Goal: Transaction & Acquisition: Purchase product/service

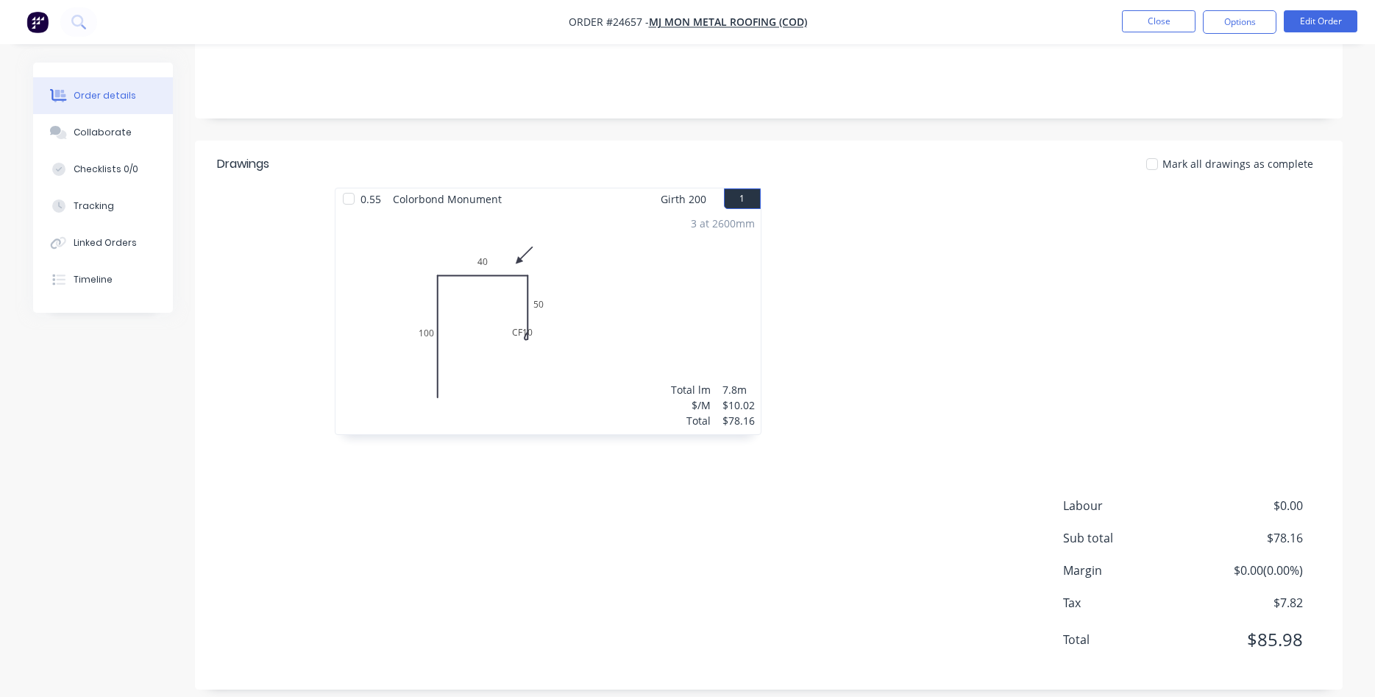
scroll to position [283, 0]
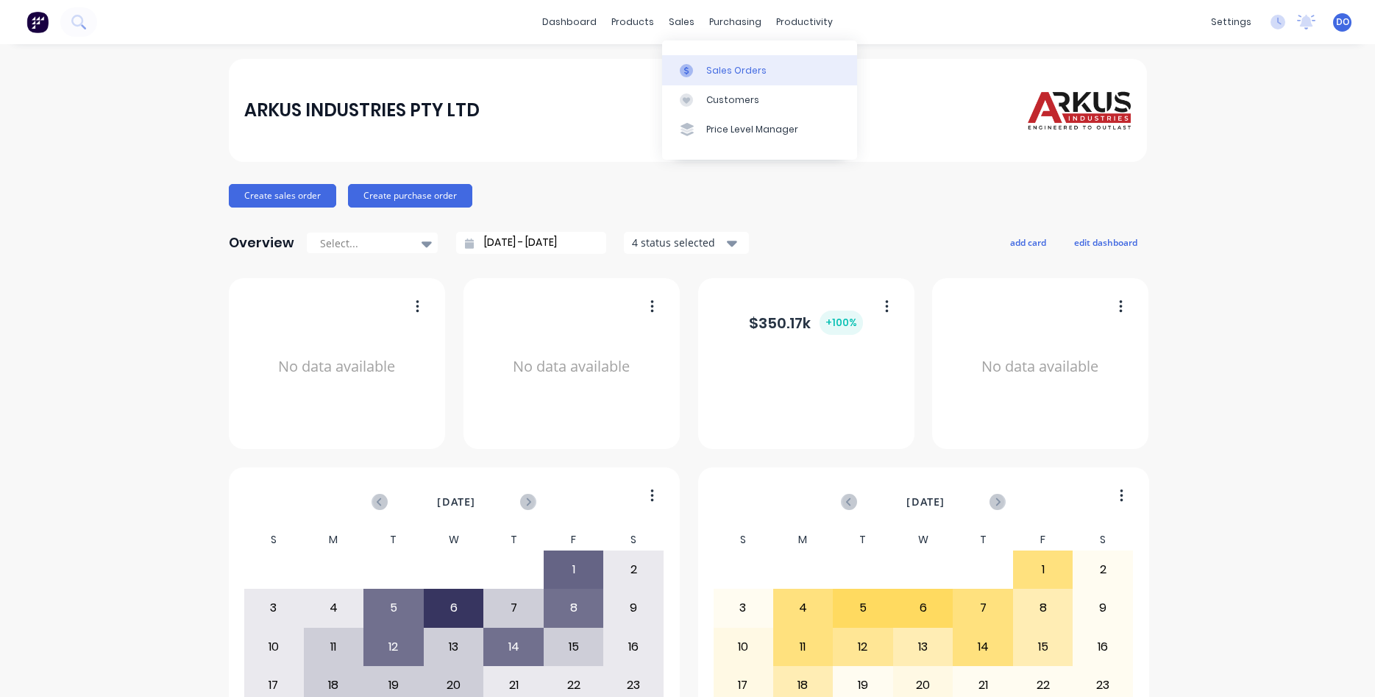
click at [719, 65] on div "Sales Orders" at bounding box center [736, 70] width 60 height 13
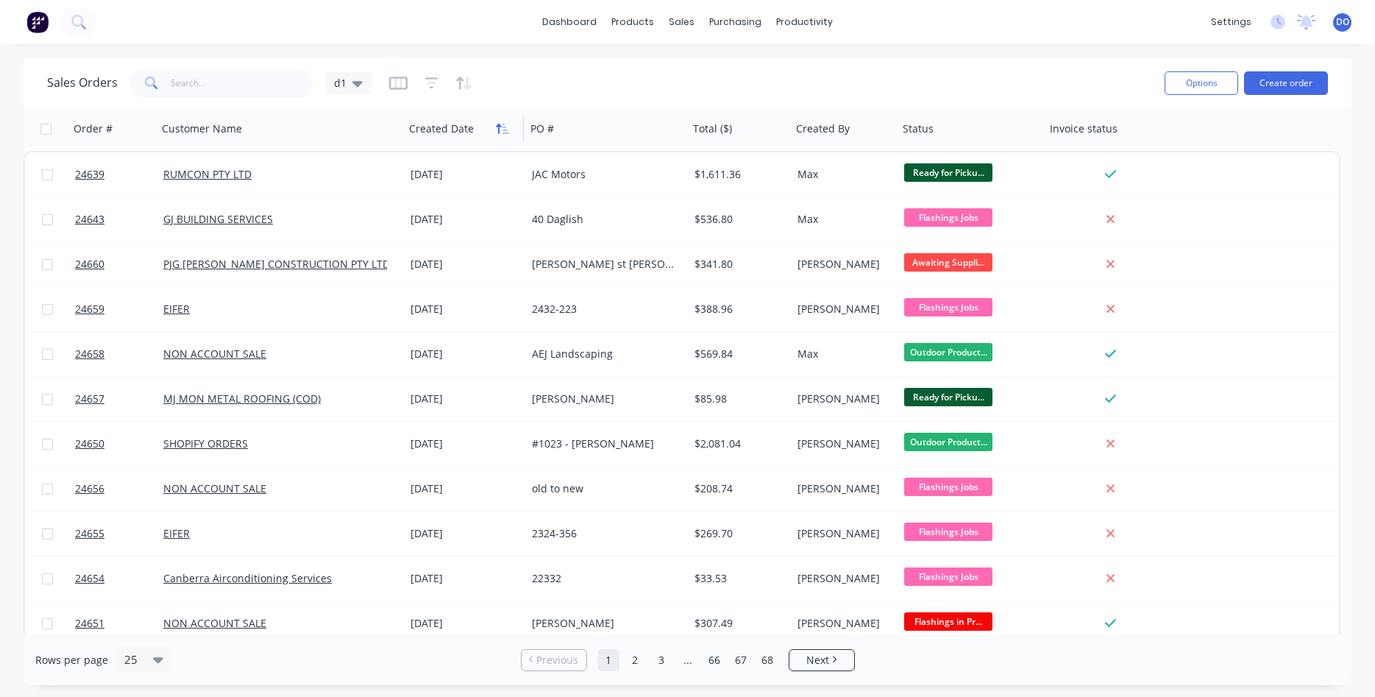
click at [500, 129] on icon "button" at bounding box center [498, 129] width 5 height 10
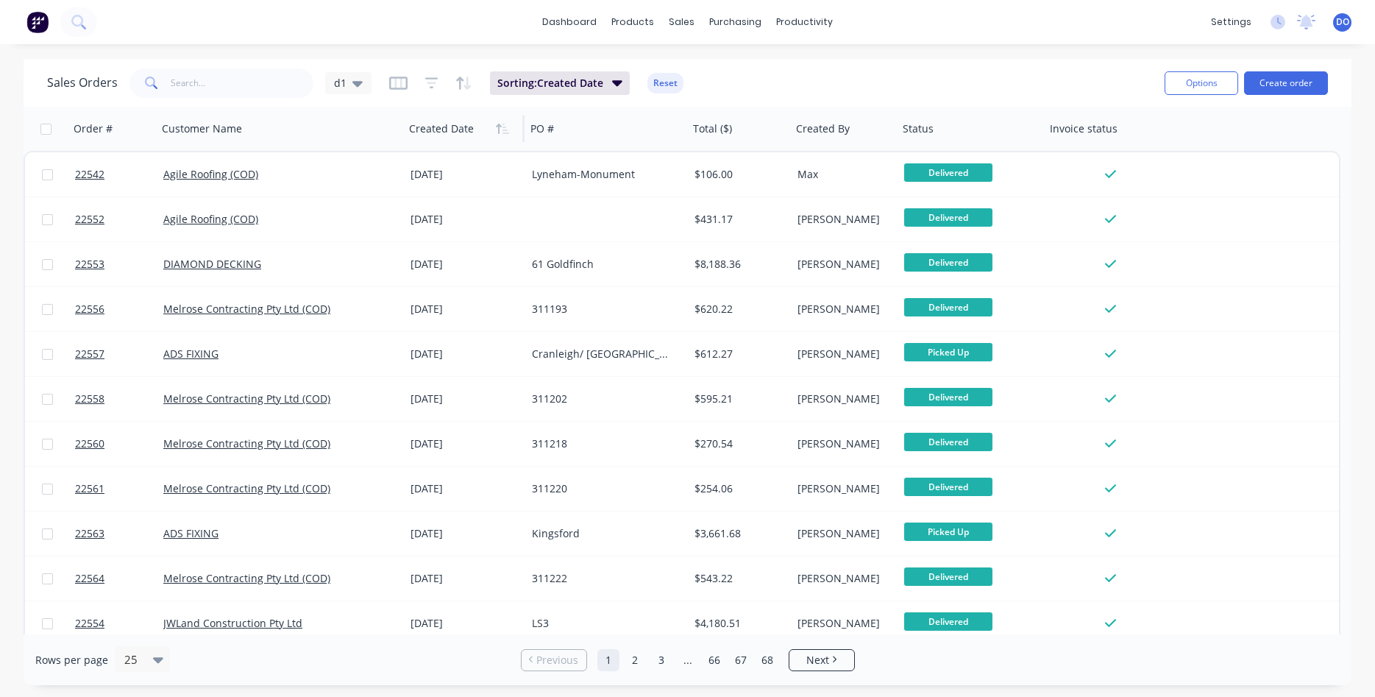
click at [500, 129] on icon "button" at bounding box center [498, 129] width 5 height 10
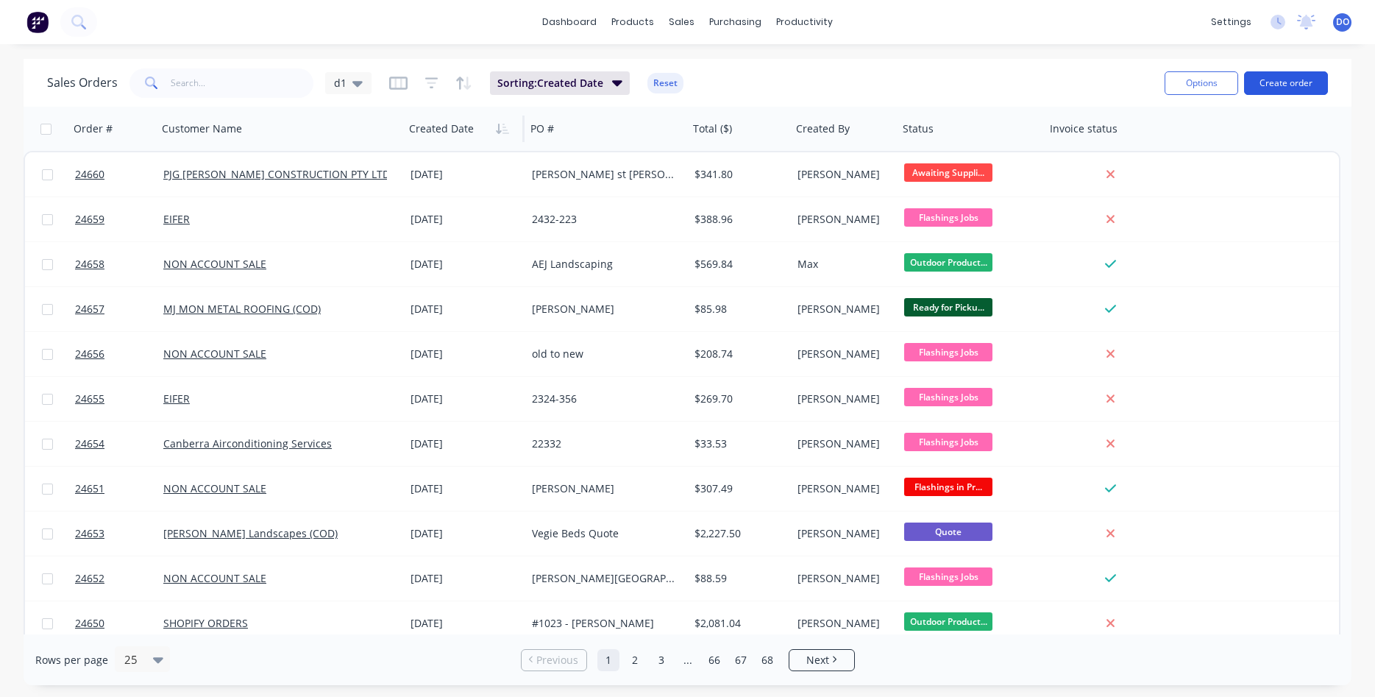
click at [1288, 84] on button "Create order" at bounding box center [1286, 83] width 84 height 24
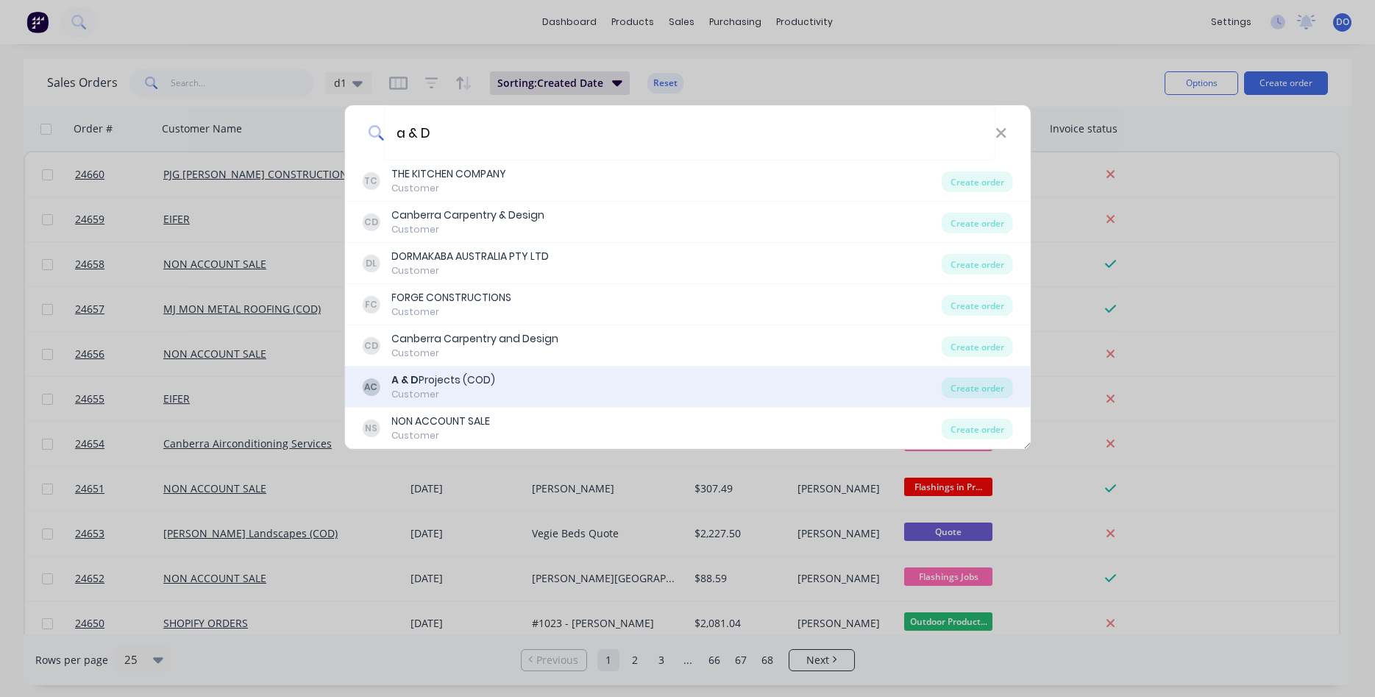
type input "a & D"
click at [436, 383] on div "A & D Projects (COD)" at bounding box center [443, 379] width 104 height 15
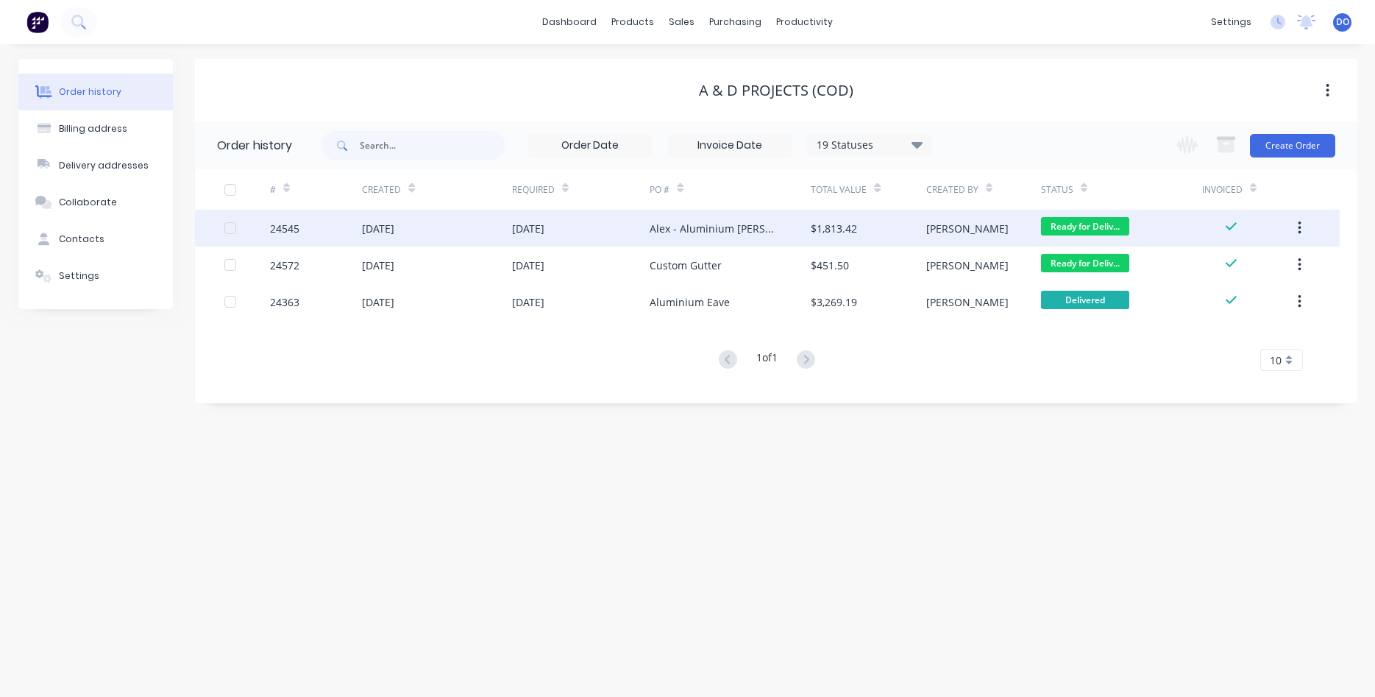
click at [831, 230] on div "$1,813.42" at bounding box center [834, 228] width 46 height 15
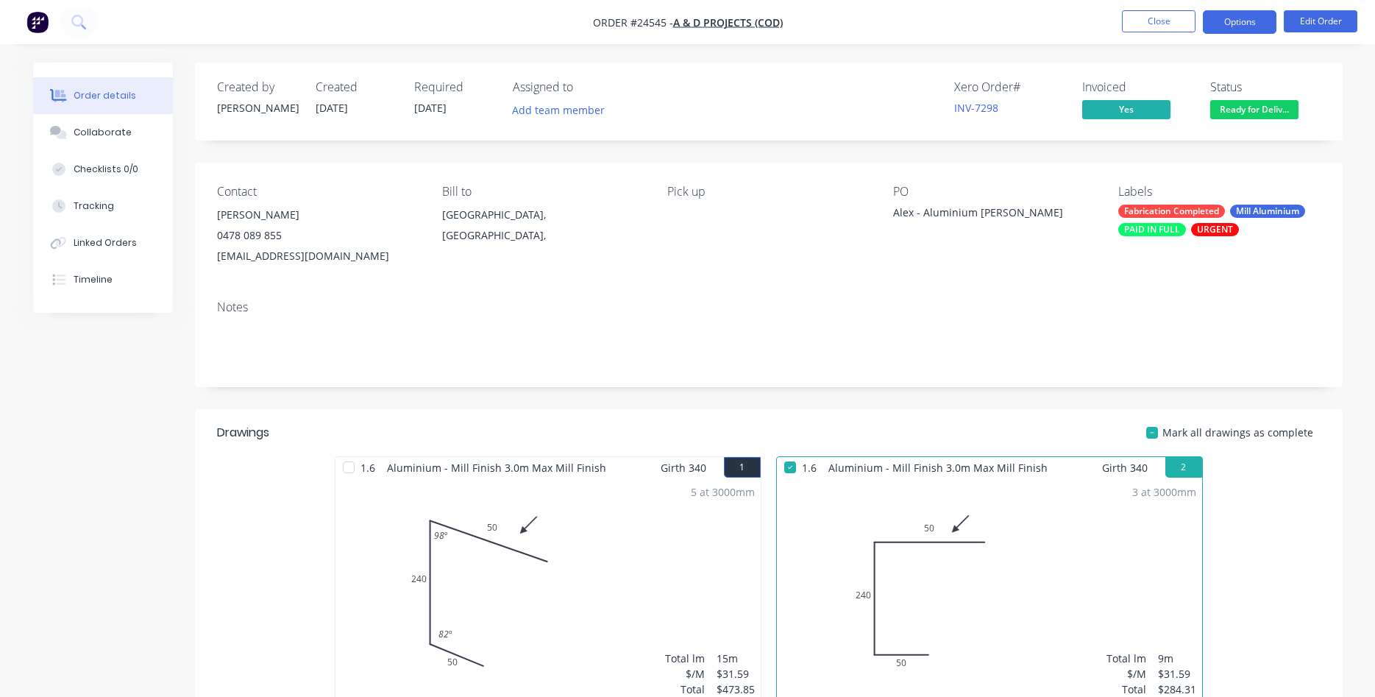
click at [1234, 21] on button "Options" at bounding box center [1240, 22] width 74 height 24
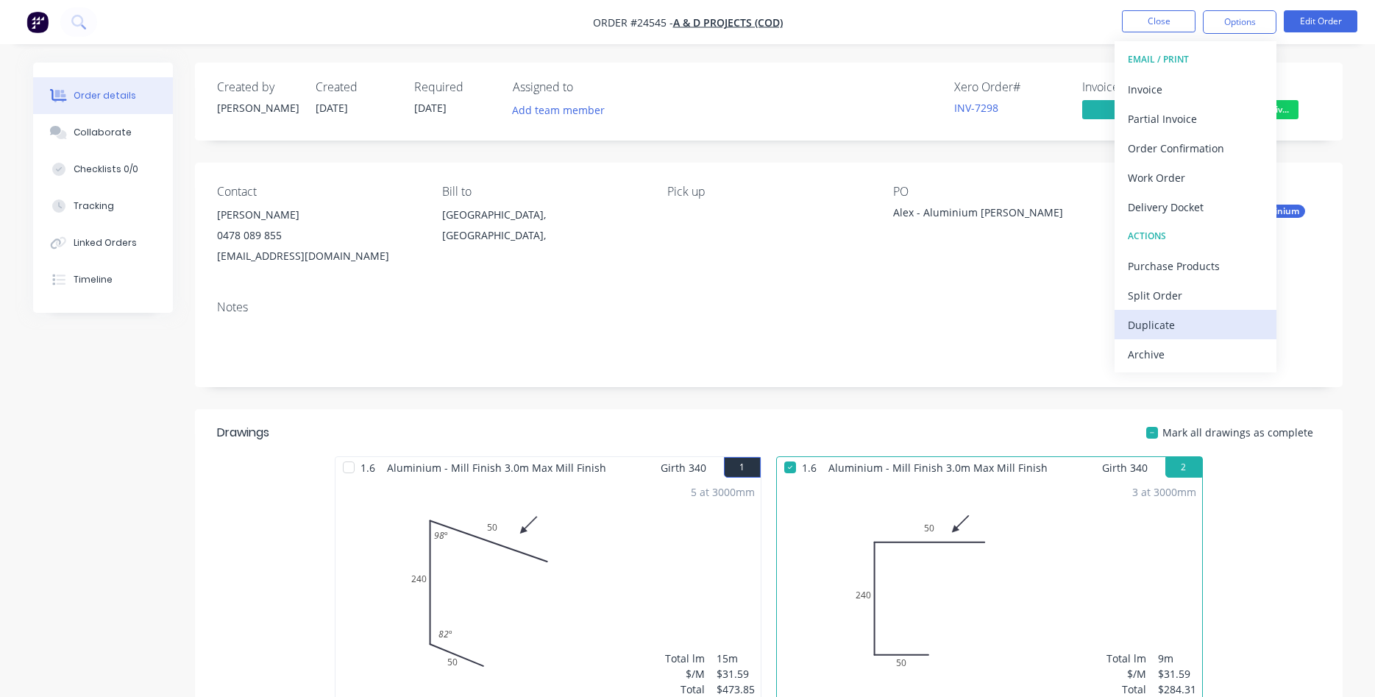
click at [1143, 321] on div "Duplicate" at bounding box center [1195, 324] width 135 height 21
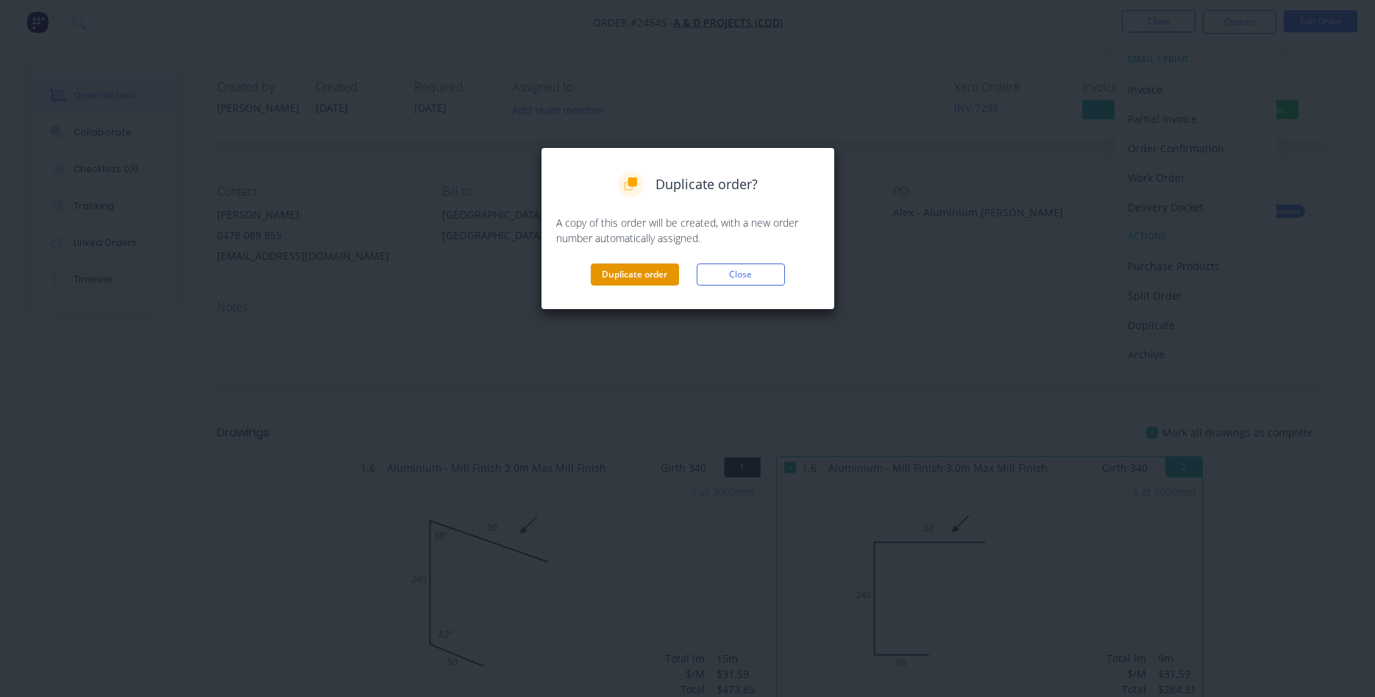
click at [637, 275] on button "Duplicate order" at bounding box center [635, 274] width 88 height 22
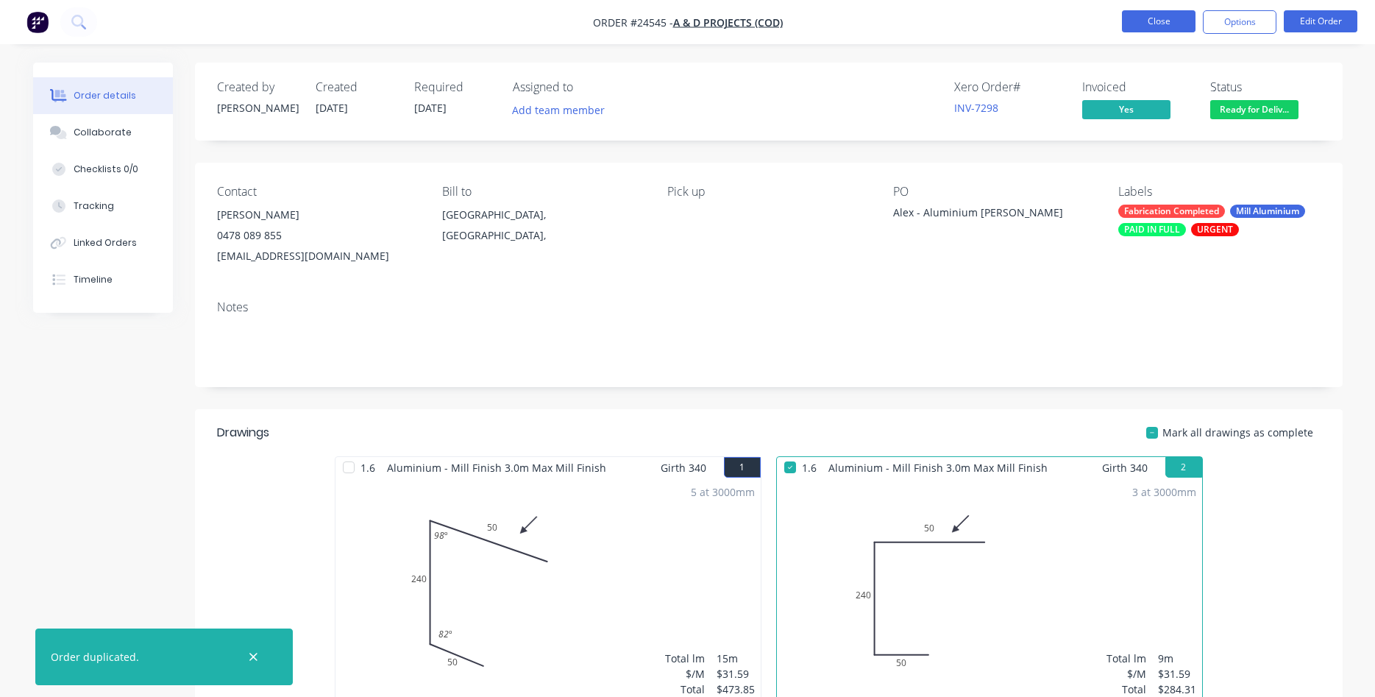
click at [1153, 20] on button "Close" at bounding box center [1159, 21] width 74 height 22
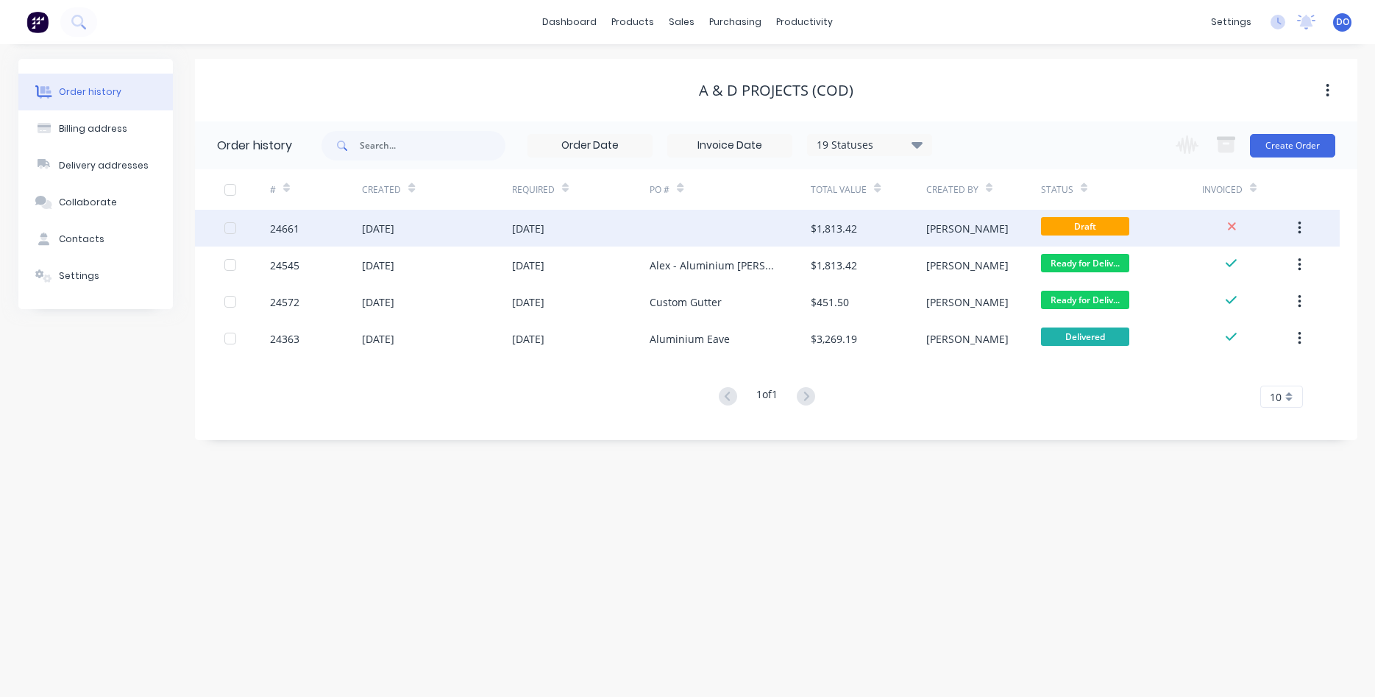
click at [734, 231] on div at bounding box center [730, 228] width 161 height 37
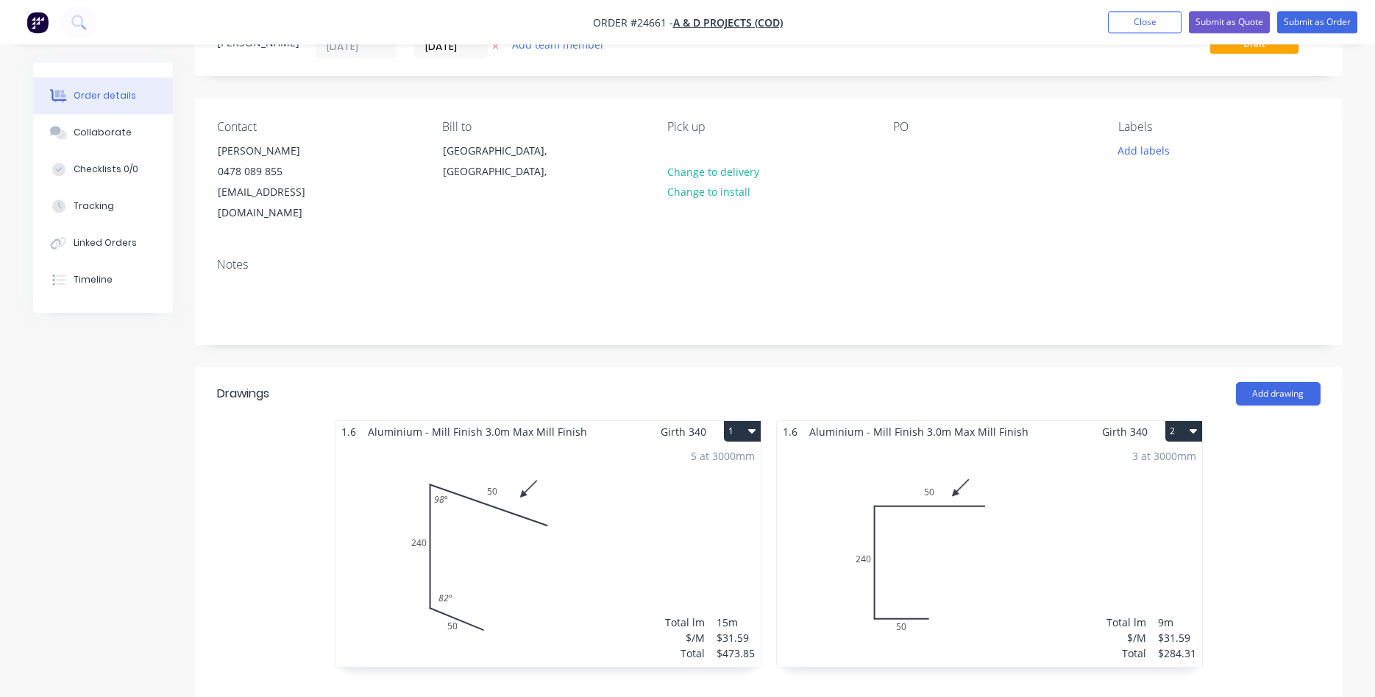
scroll to position [225, 0]
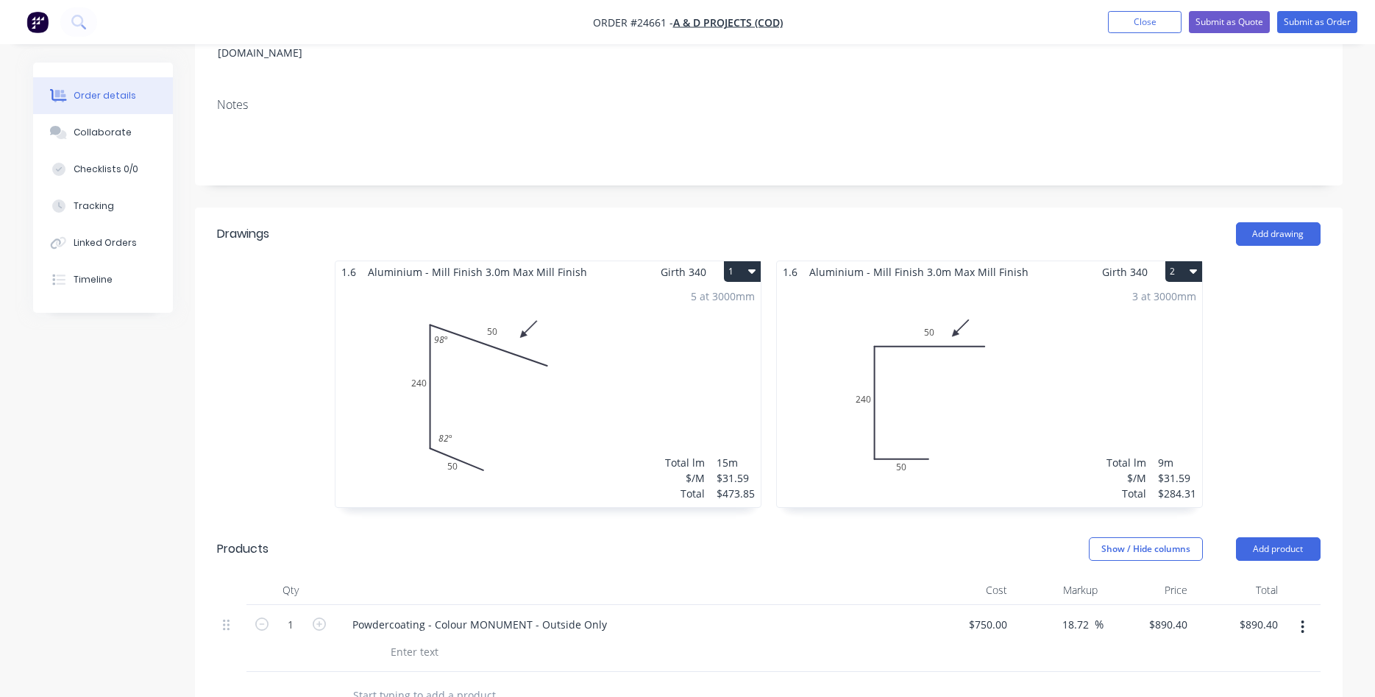
click at [755, 261] on button "1" at bounding box center [742, 271] width 37 height 21
click at [685, 355] on div "Delete" at bounding box center [690, 365] width 113 height 21
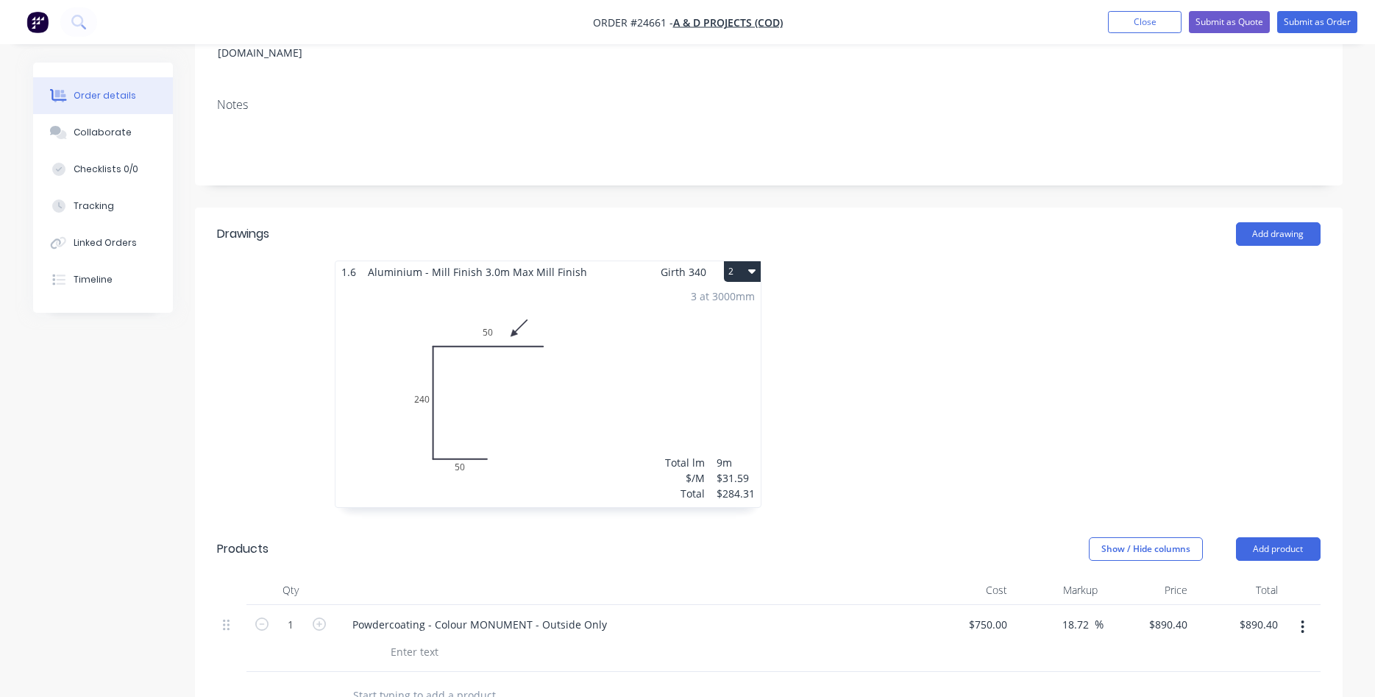
click at [696, 296] on div "3 at 3000mm Total lm $/M Total 9m $31.59 $284.31" at bounding box center [548, 395] width 425 height 224
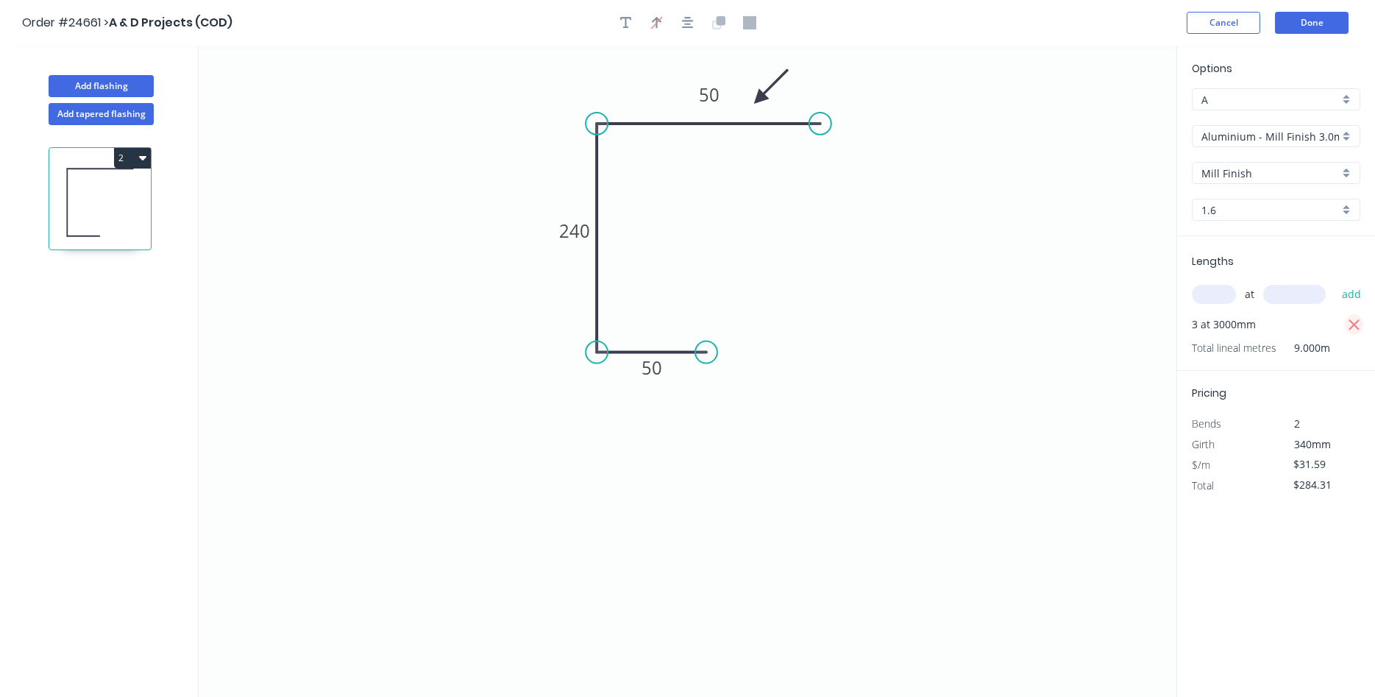
click at [1357, 329] on icon "button" at bounding box center [1354, 325] width 13 height 18
type input "$0.00"
drag, startPoint x: 1195, startPoint y: 291, endPoint x: 1202, endPoint y: 290, distance: 7.5
click at [1199, 291] on input "text" at bounding box center [1214, 294] width 44 height 19
type input "2"
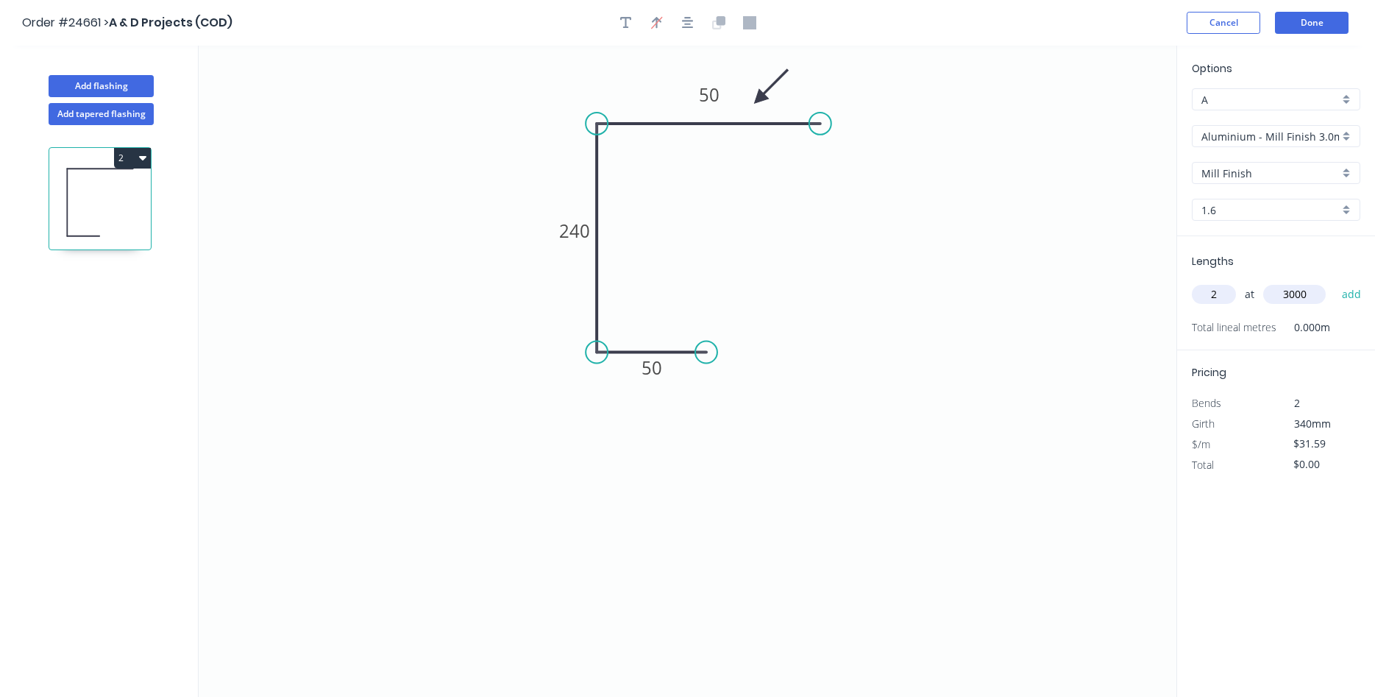
type input "3000"
click at [1335, 282] on button "add" at bounding box center [1352, 294] width 35 height 25
type input "$189.54"
click at [1335, 18] on button "Done" at bounding box center [1312, 23] width 74 height 22
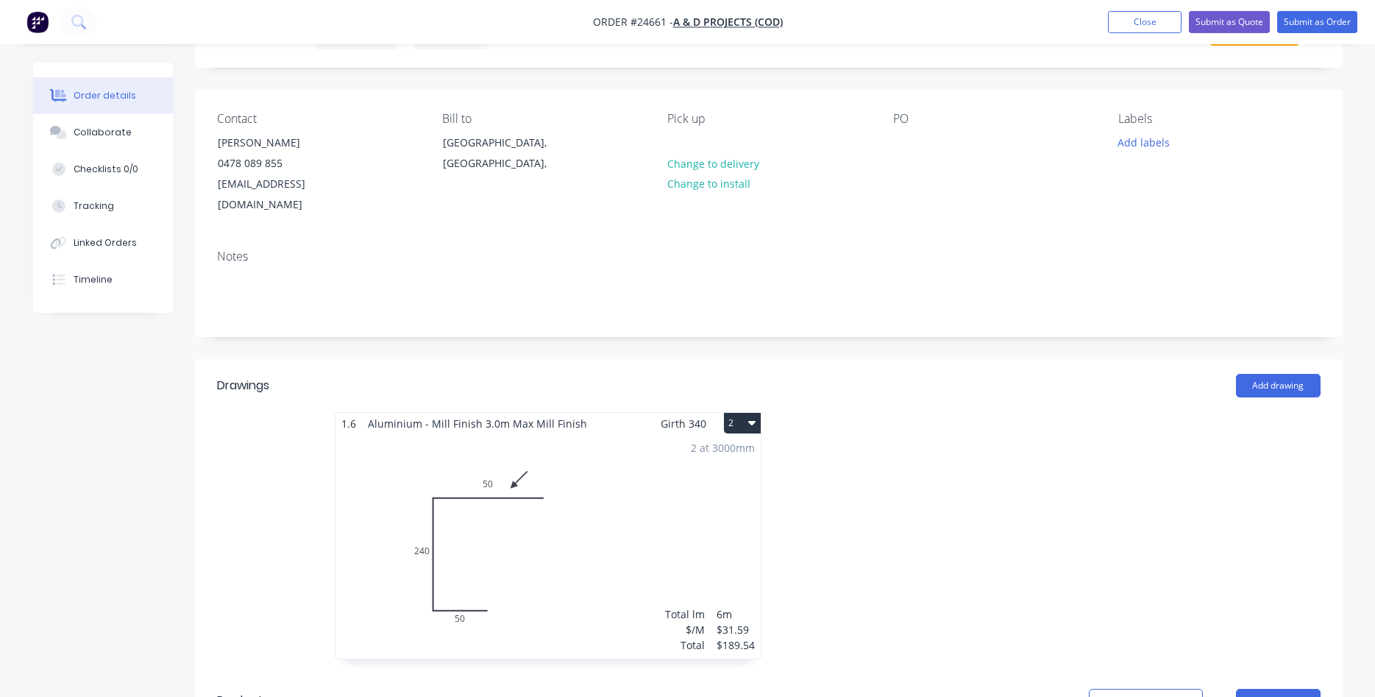
scroll to position [75, 0]
click at [1142, 18] on button "Close" at bounding box center [1145, 22] width 74 height 22
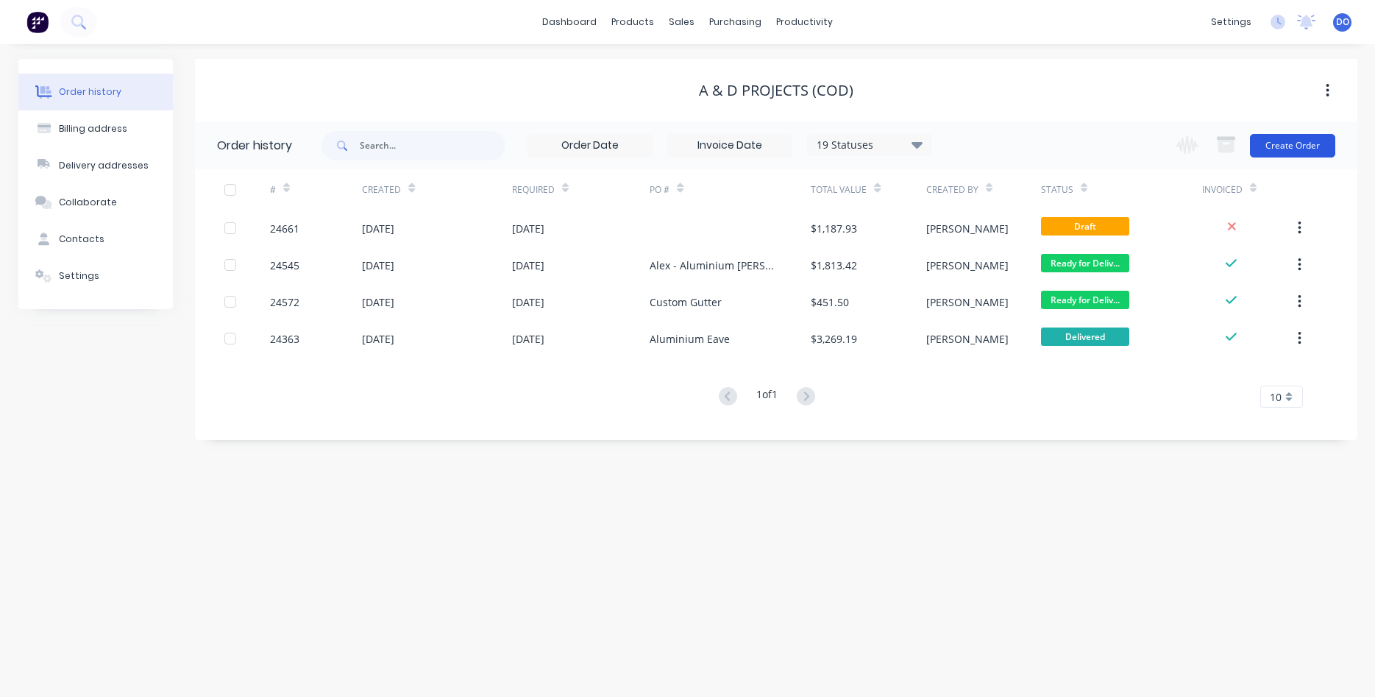
click at [1299, 149] on button "Create Order" at bounding box center [1292, 146] width 85 height 24
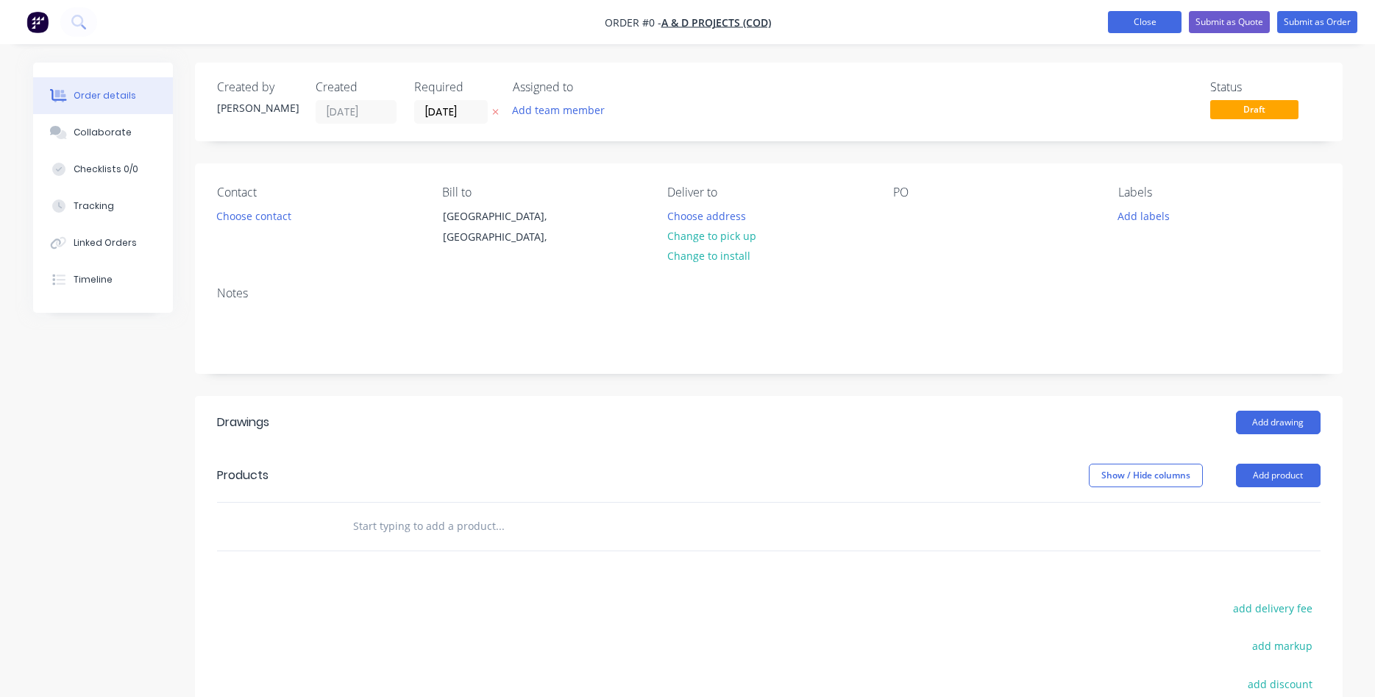
click at [1149, 32] on button "Close" at bounding box center [1145, 22] width 74 height 22
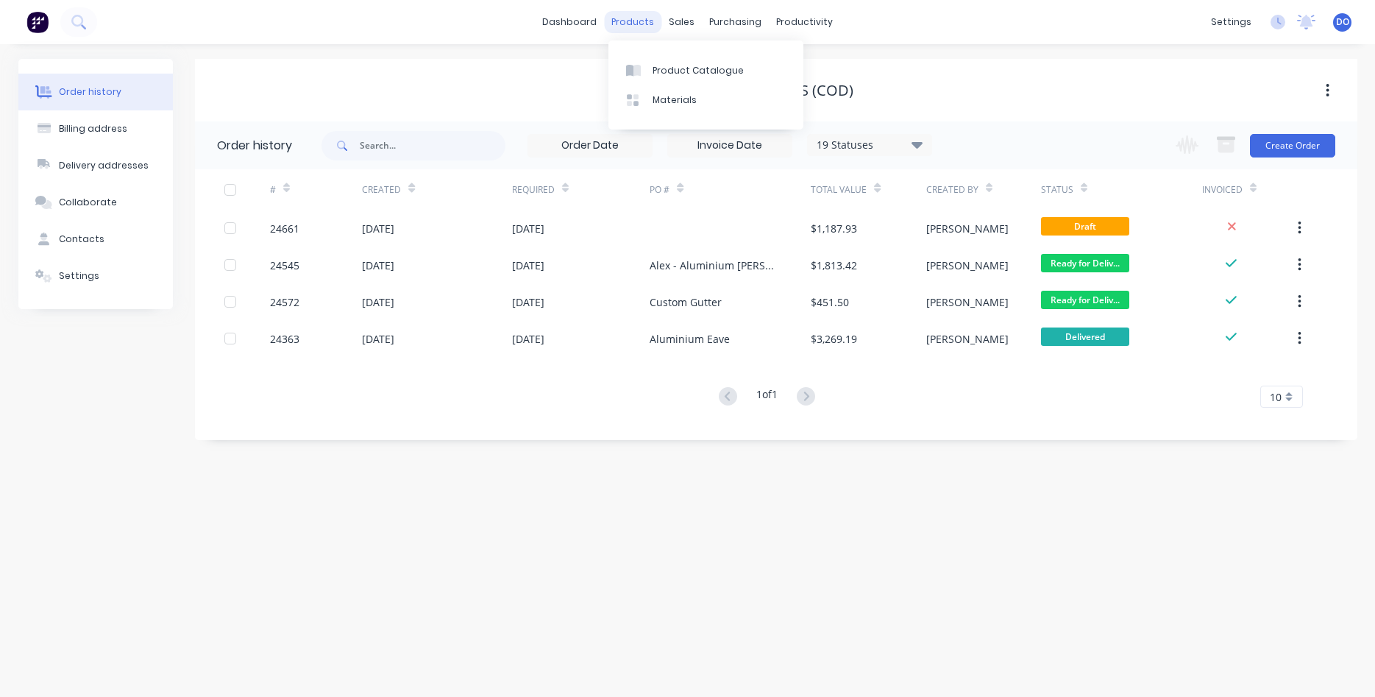
click at [625, 19] on div "products" at bounding box center [632, 22] width 57 height 22
click at [703, 59] on link "Sales Orders" at bounding box center [759, 69] width 195 height 29
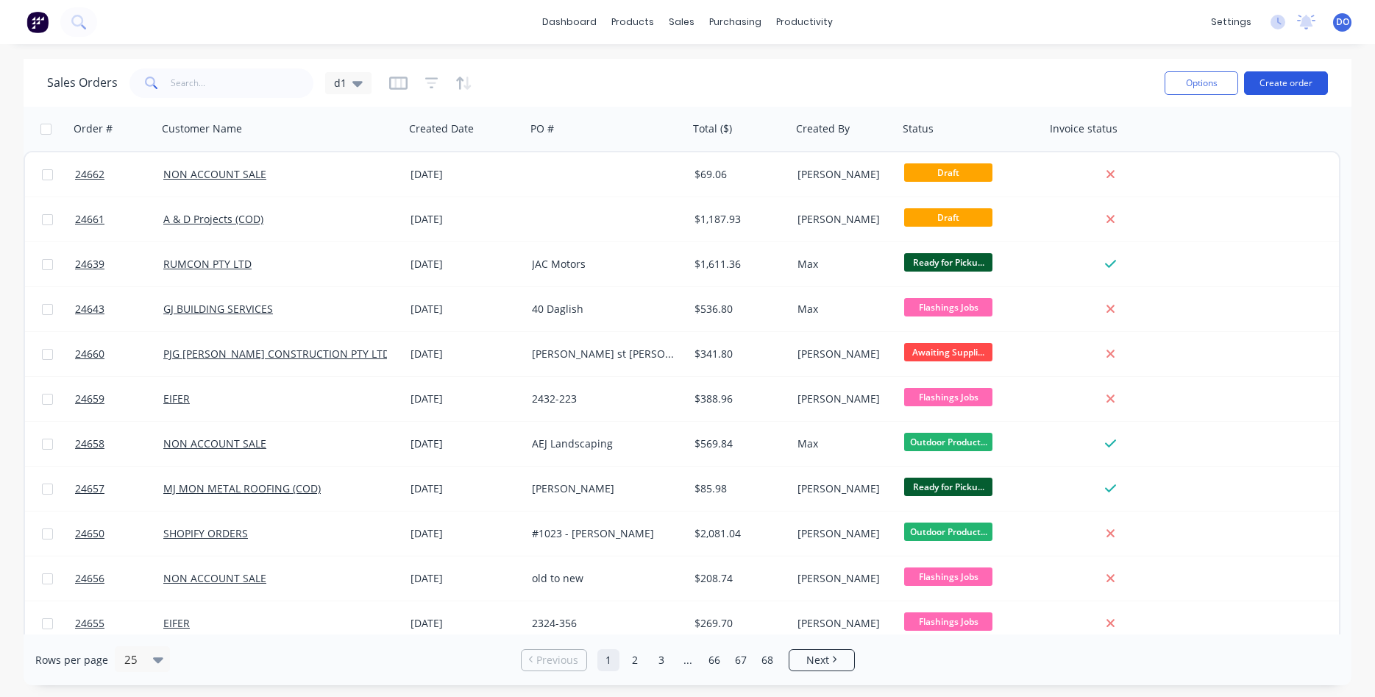
click at [1286, 90] on button "Create order" at bounding box center [1286, 83] width 84 height 24
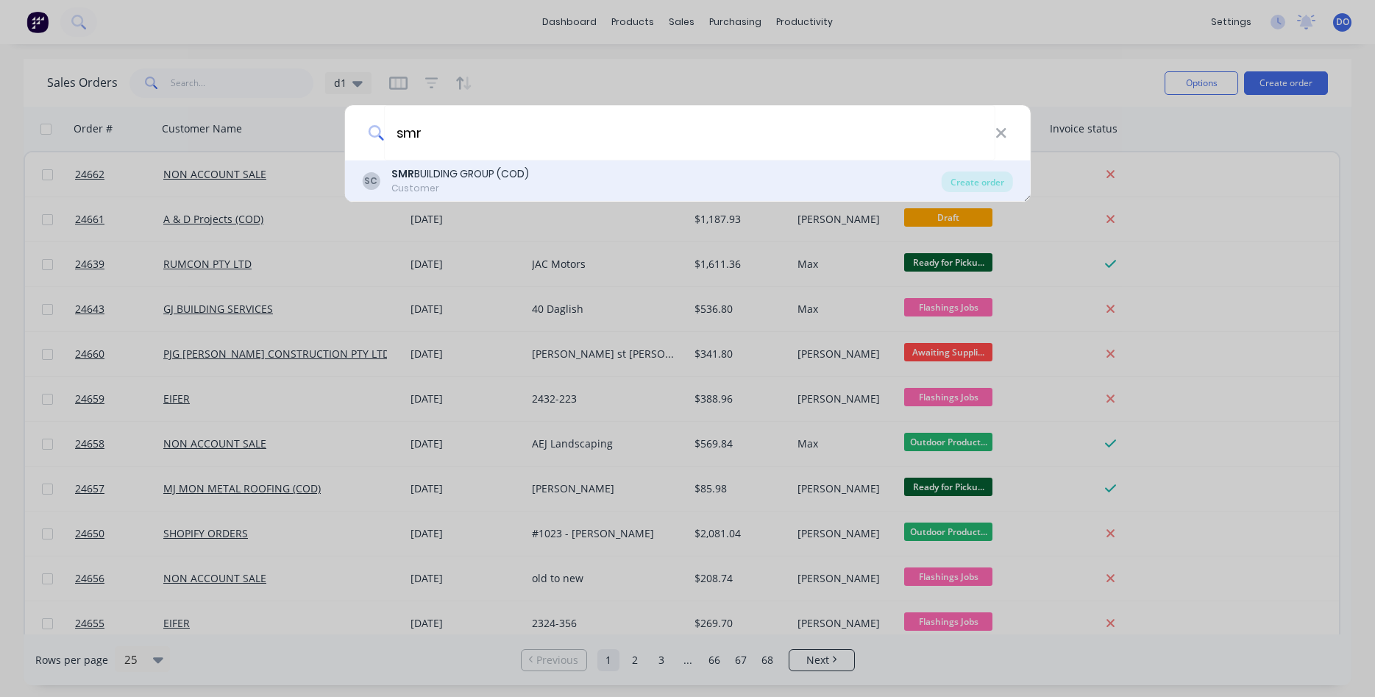
type input "smr"
click at [448, 182] on div "SMR BUILDING GROUP (COD) Customer" at bounding box center [460, 180] width 138 height 29
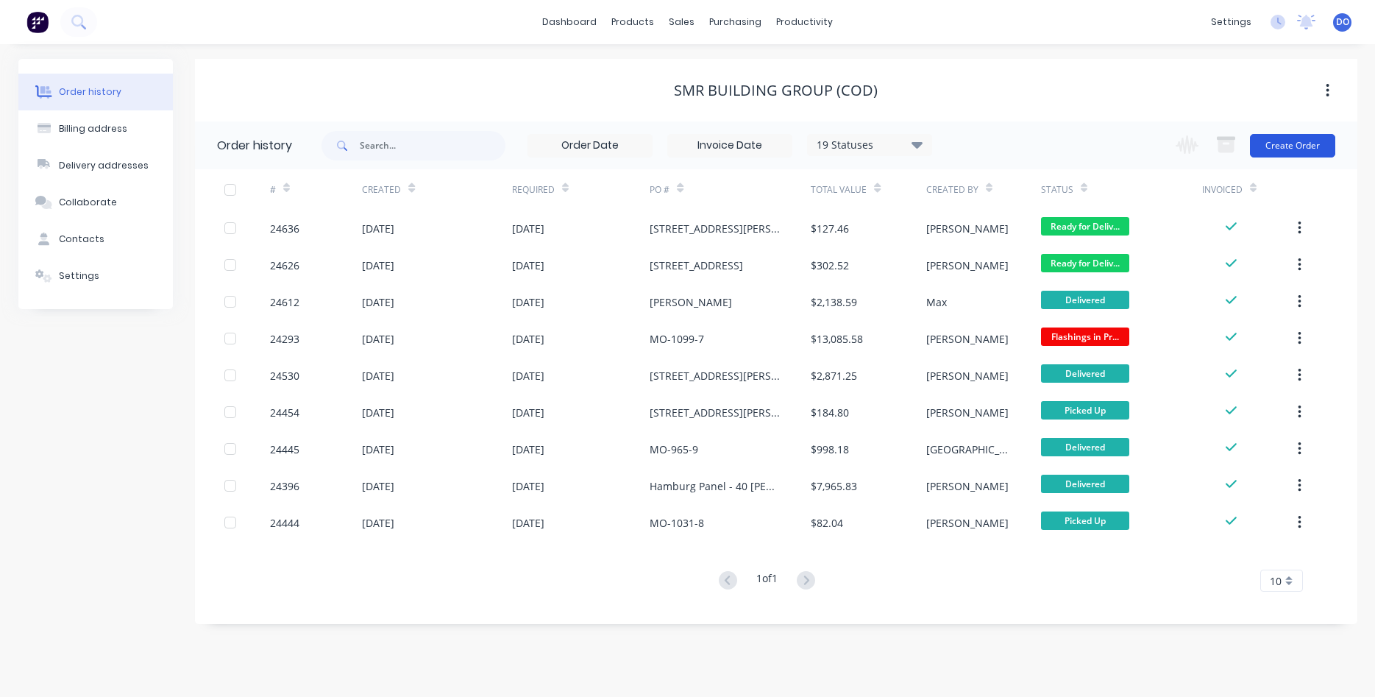
click at [1290, 145] on button "Create Order" at bounding box center [1292, 146] width 85 height 24
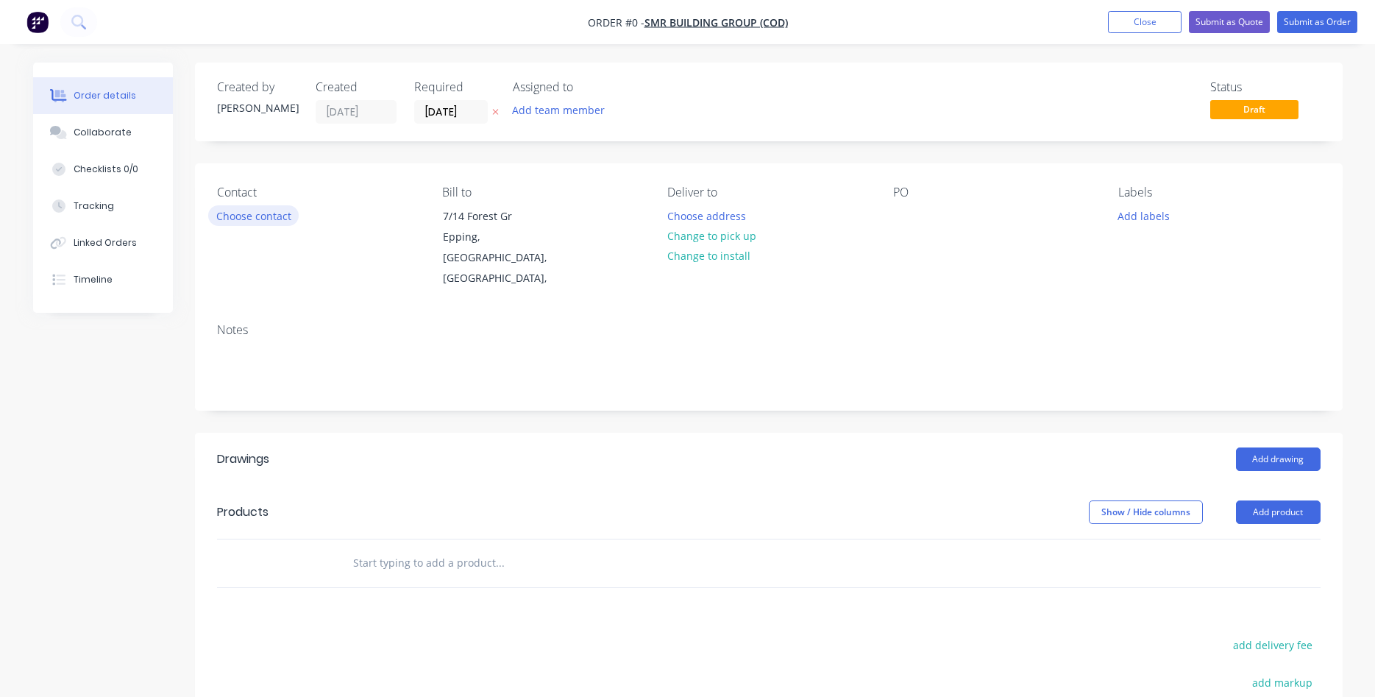
click at [283, 221] on button "Choose contact" at bounding box center [253, 215] width 90 height 20
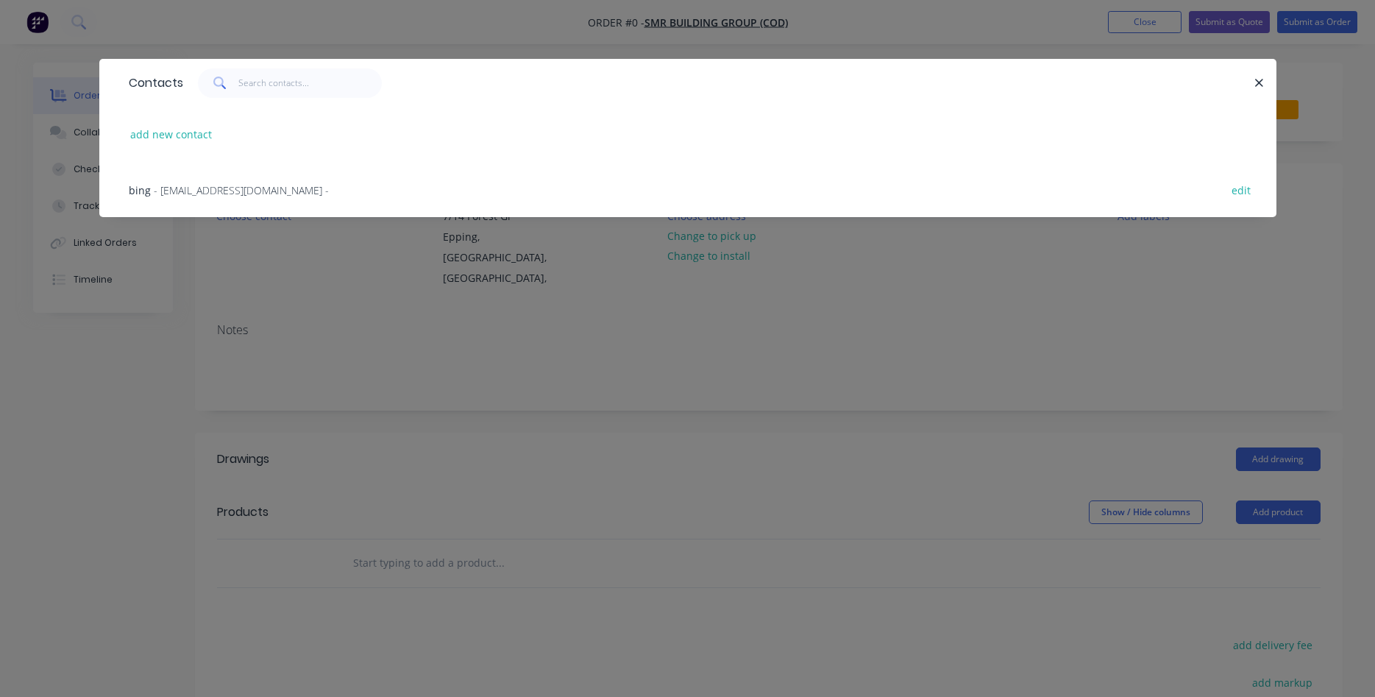
click at [235, 192] on span "- bing@smrservices.com.au -" at bounding box center [241, 190] width 175 height 14
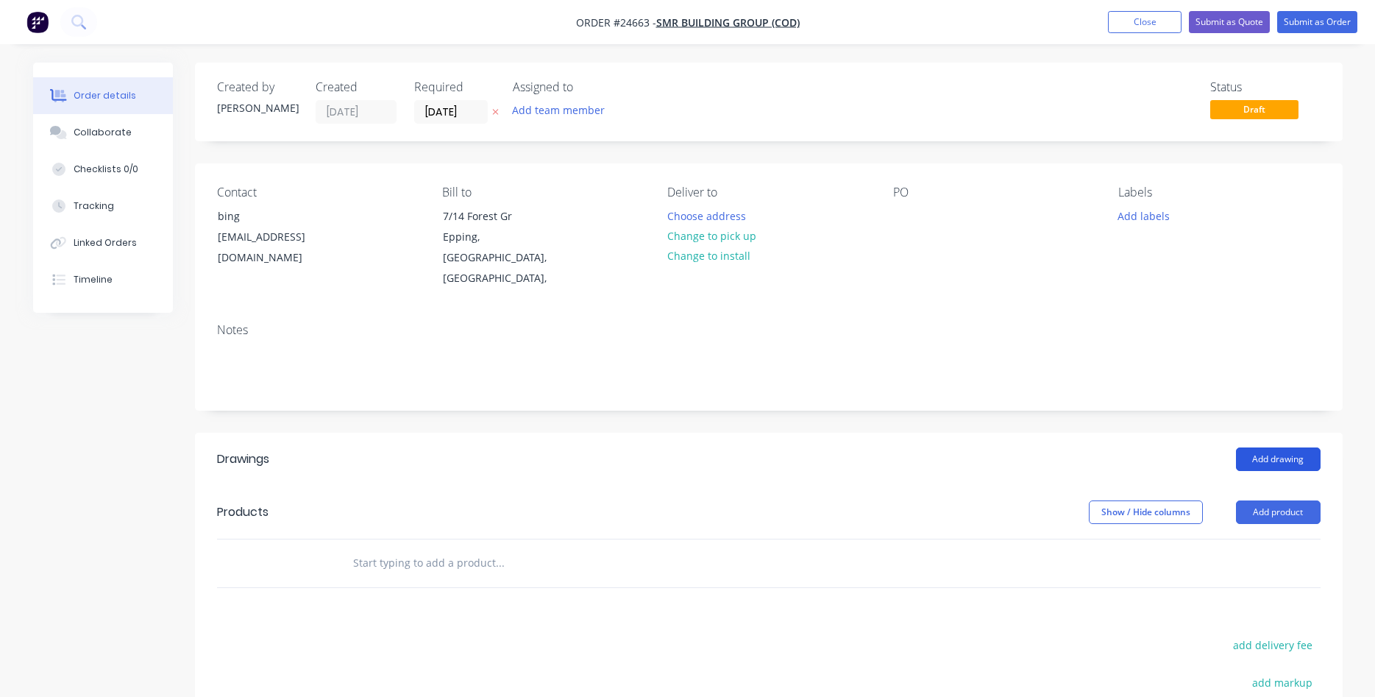
click at [1287, 449] on button "Add drawing" at bounding box center [1278, 459] width 85 height 24
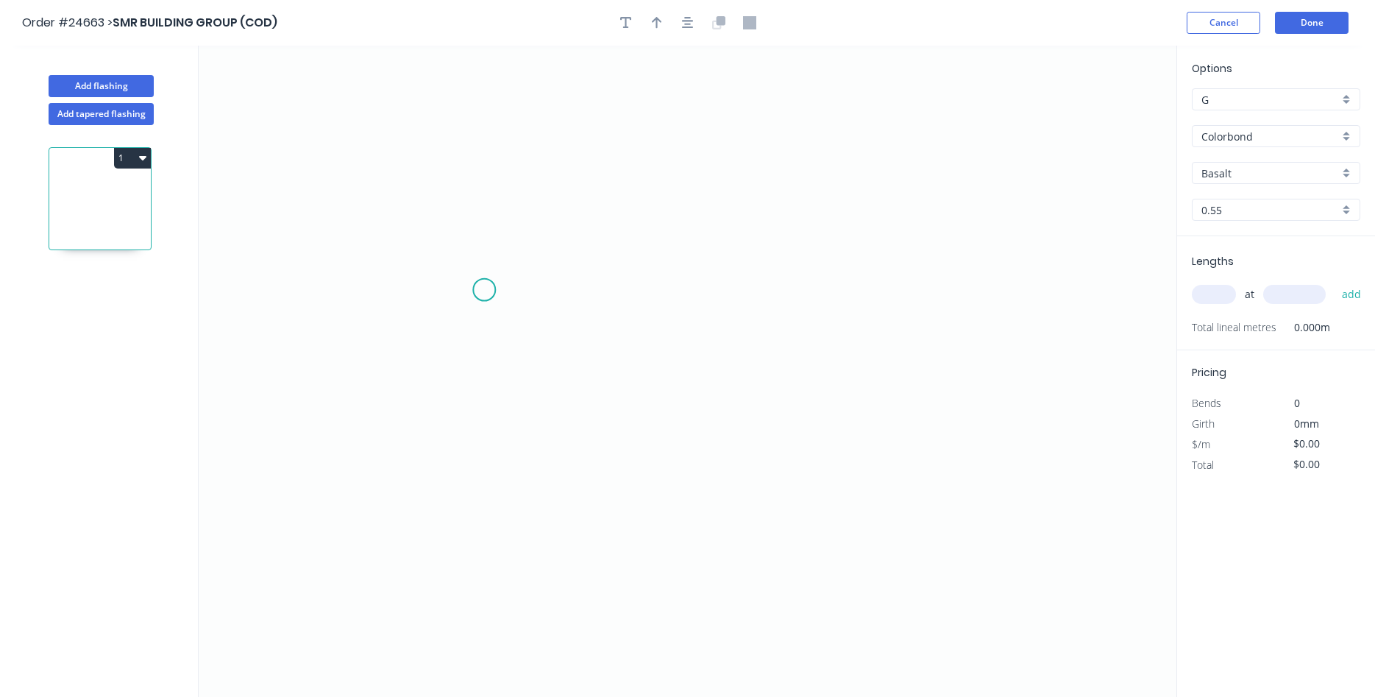
click at [485, 289] on icon "0" at bounding box center [688, 371] width 978 height 651
click at [486, 163] on icon "0" at bounding box center [688, 371] width 978 height 651
drag, startPoint x: 750, startPoint y: 167, endPoint x: 755, endPoint y: 249, distance: 82.6
click at [752, 181] on icon "0 ?" at bounding box center [688, 371] width 978 height 651
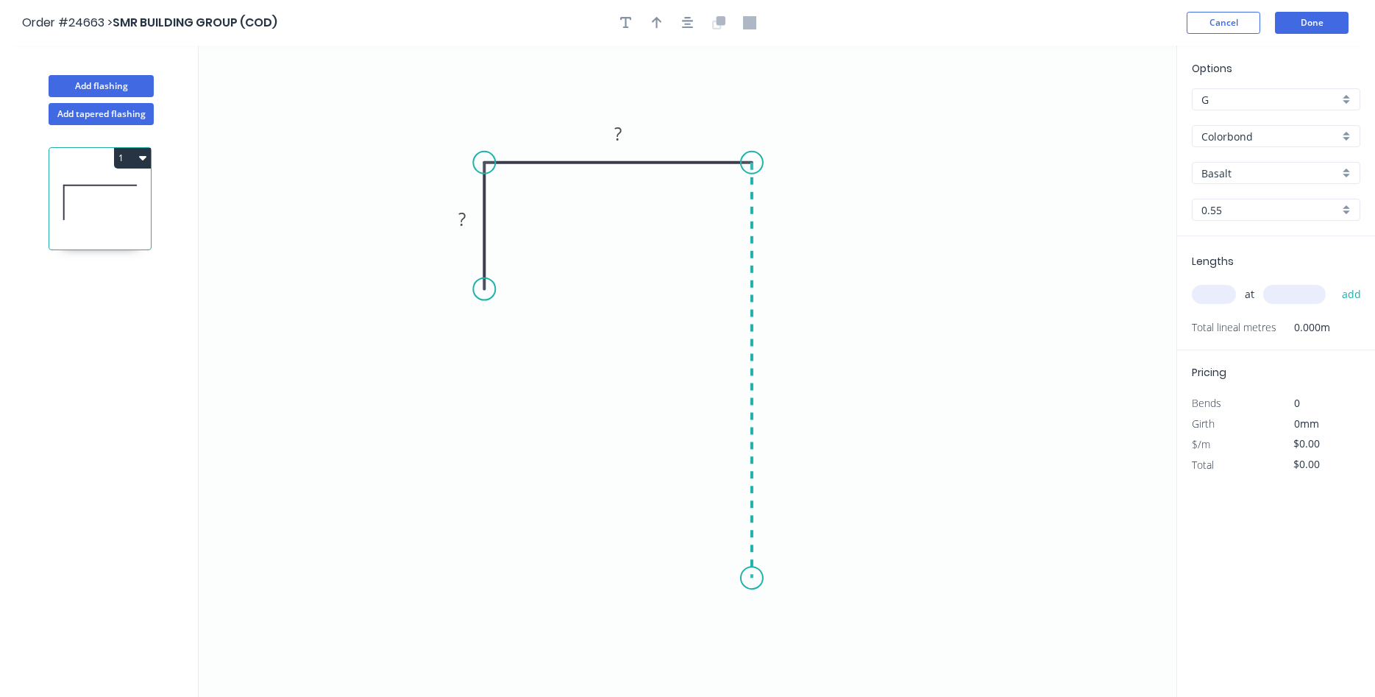
click at [748, 578] on icon "0 ? ?" at bounding box center [688, 371] width 978 height 651
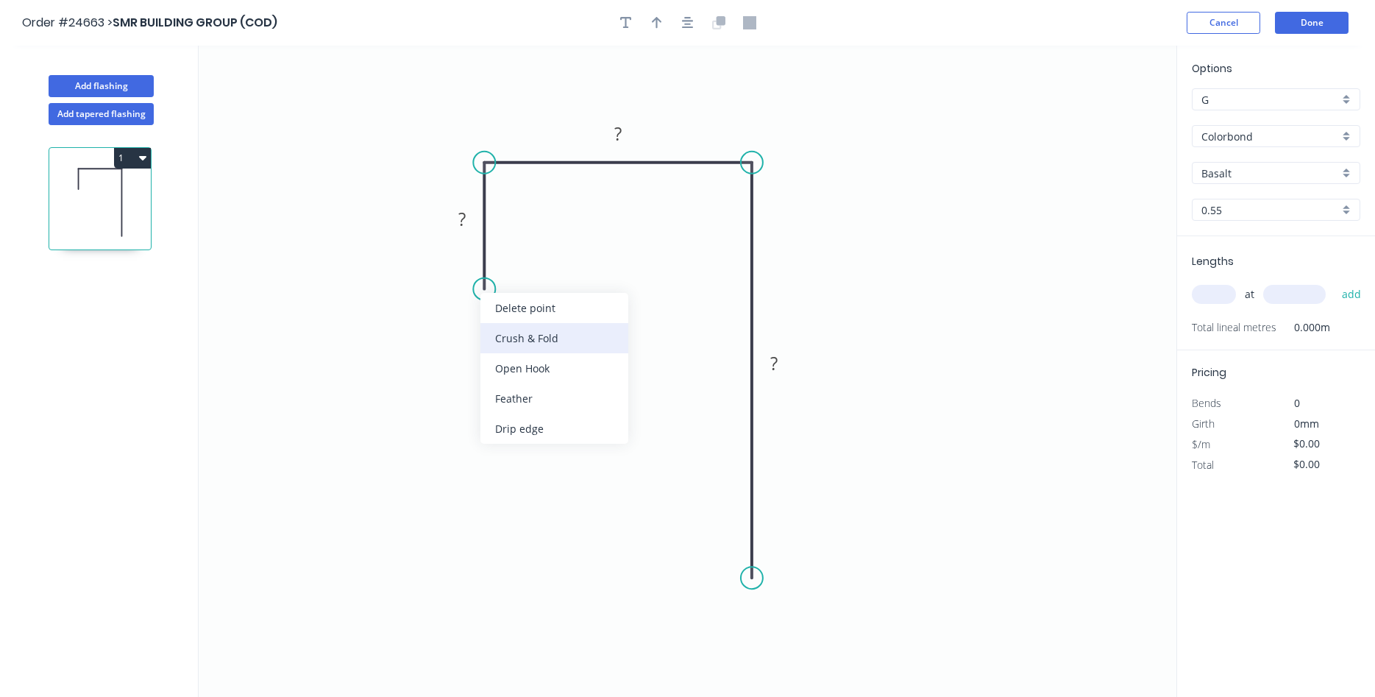
click at [519, 341] on div "Crush & Fold" at bounding box center [554, 338] width 148 height 30
drag, startPoint x: 430, startPoint y: 261, endPoint x: 506, endPoint y: 288, distance: 81.0
click at [506, 288] on rect at bounding box center [529, 289] width 59 height 30
click at [464, 213] on tspan "?" at bounding box center [461, 219] width 7 height 24
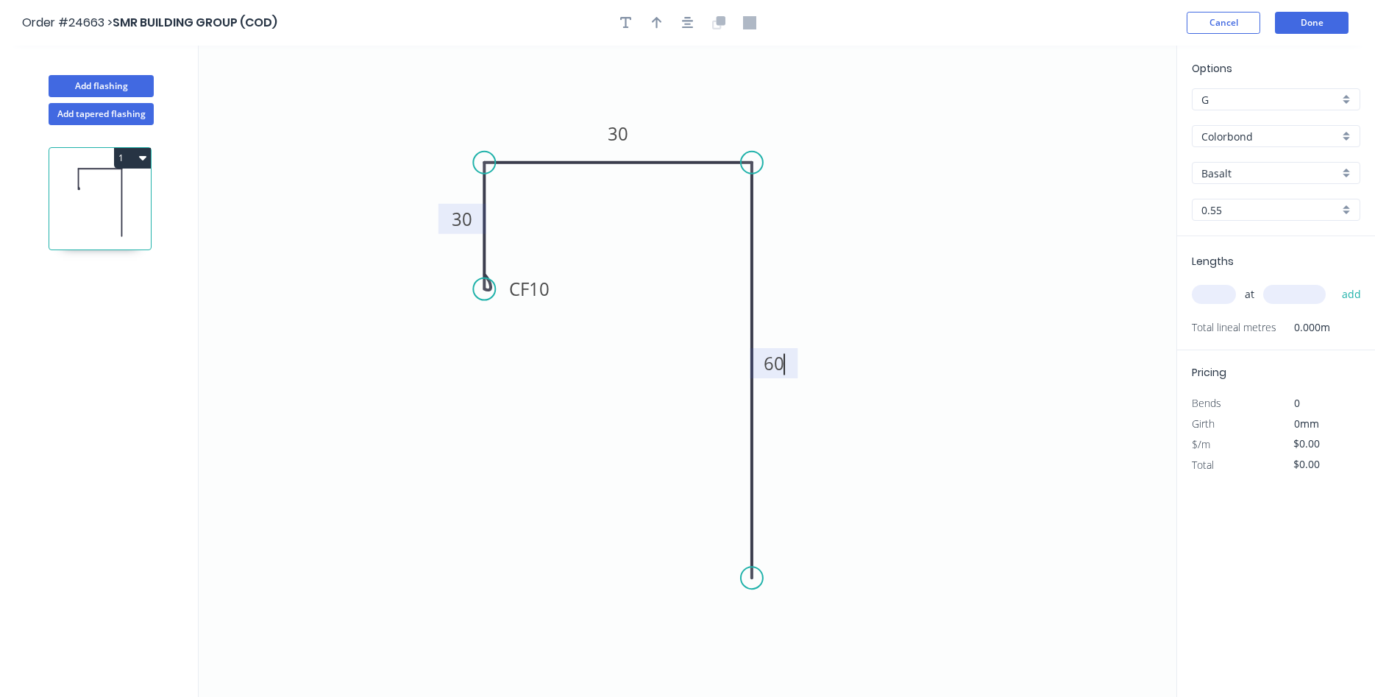
click at [655, 37] on header "Order #24663 > SMR BUILDING GROUP (COD) Cancel Done" at bounding box center [687, 23] width 1375 height 46
type input "$8.11"
click at [661, 31] on button "button" at bounding box center [657, 23] width 22 height 22
click at [1102, 115] on icon at bounding box center [1102, 102] width 13 height 47
drag, startPoint x: 1102, startPoint y: 115, endPoint x: 719, endPoint y: 128, distance: 383.6
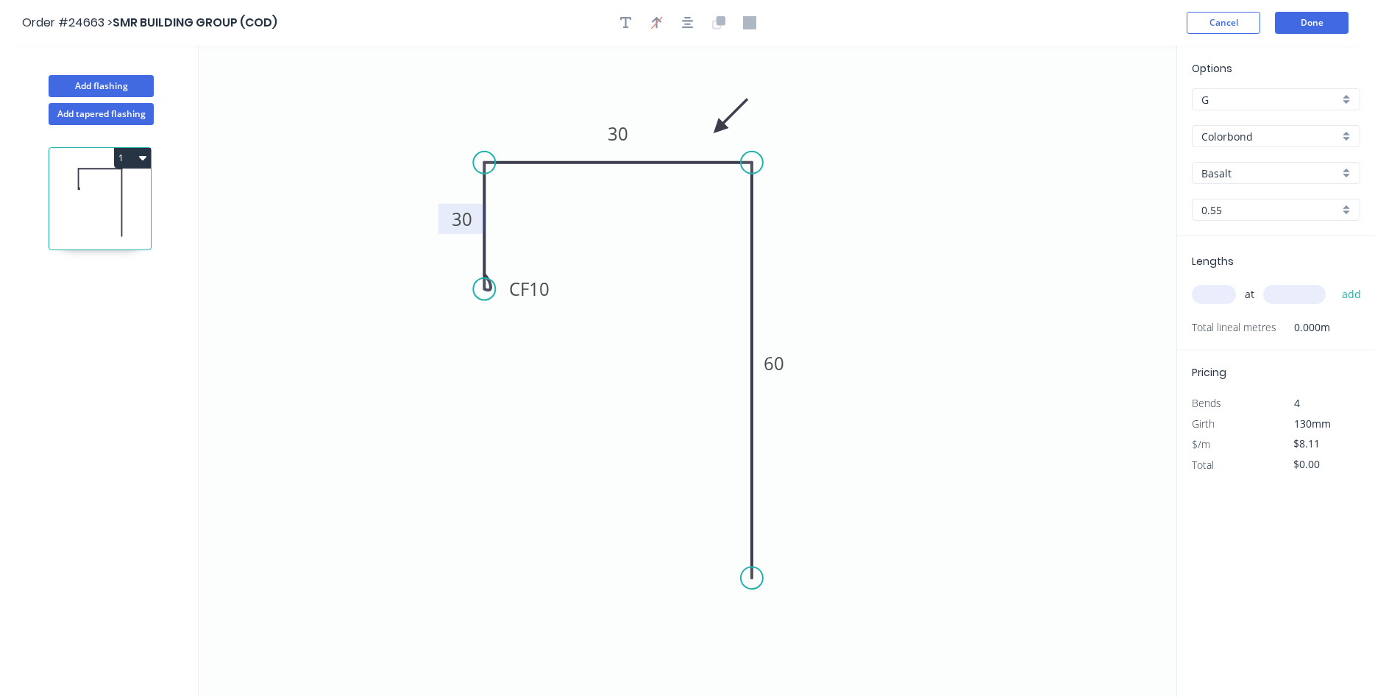
click at [719, 128] on icon at bounding box center [730, 116] width 43 height 43
click at [1287, 138] on input "Colorbond" at bounding box center [1271, 136] width 138 height 15
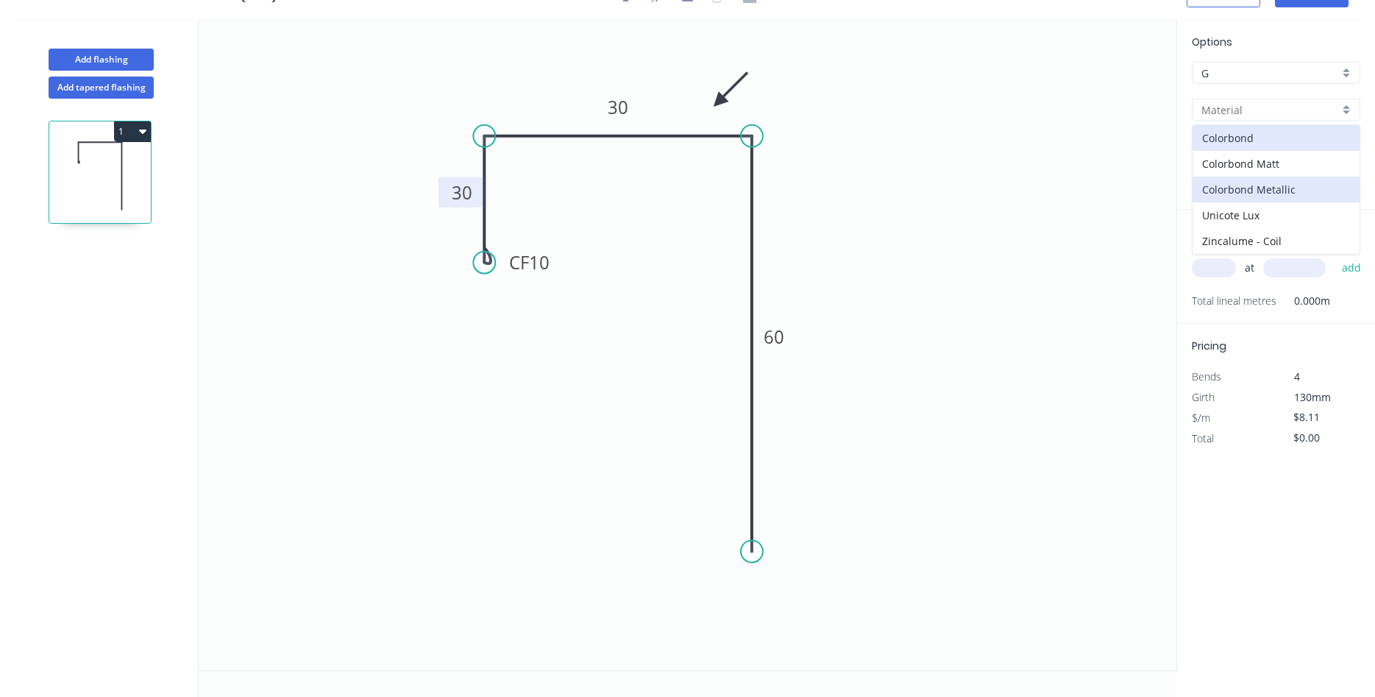
scroll to position [27, 0]
click at [1244, 207] on div "Unicote Lux" at bounding box center [1276, 215] width 167 height 26
type input "Unicote Lux"
type input "Ashwood"
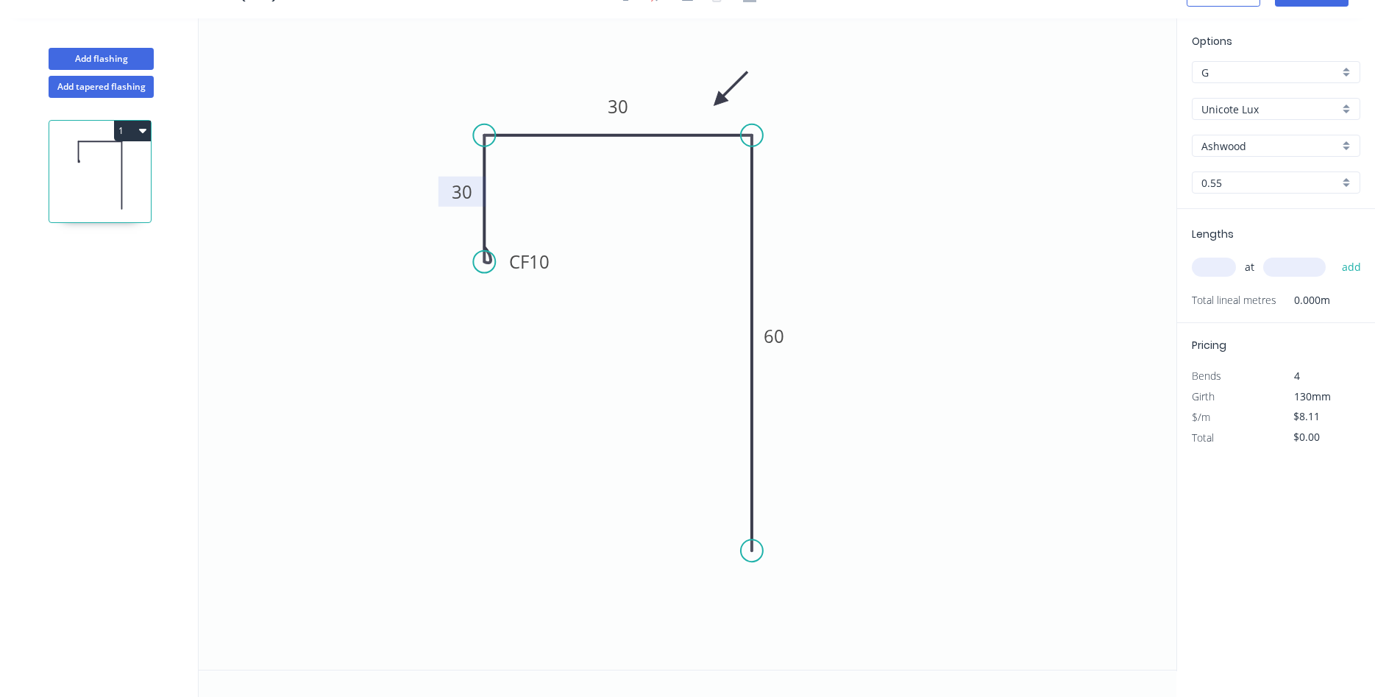
type input "$12.08"
click at [1267, 148] on input "Ashwood" at bounding box center [1271, 145] width 138 height 15
click at [1239, 216] on div "Maple" at bounding box center [1276, 226] width 167 height 26
type input "Maple"
click at [1202, 265] on input "text" at bounding box center [1214, 267] width 44 height 19
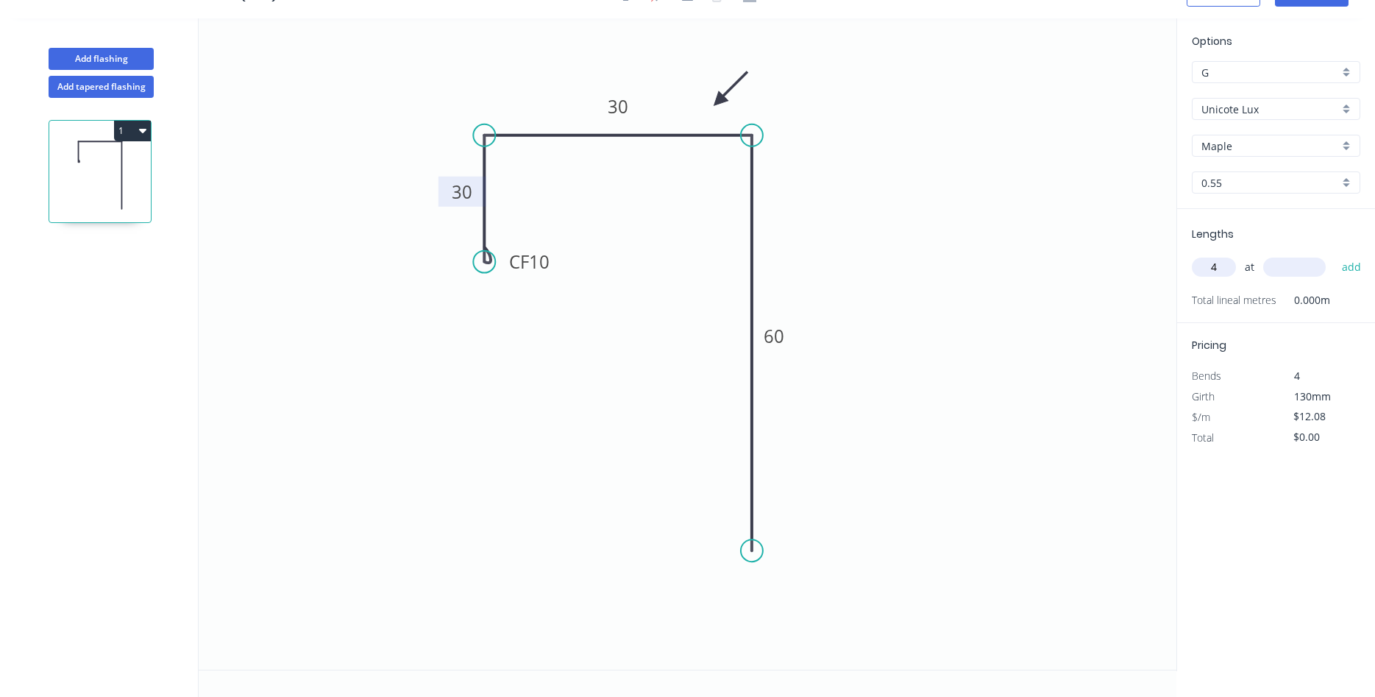
type input "4"
type input "2500"
click at [1335, 255] on button "add" at bounding box center [1352, 267] width 35 height 25
type input "$120.80"
type input "4"
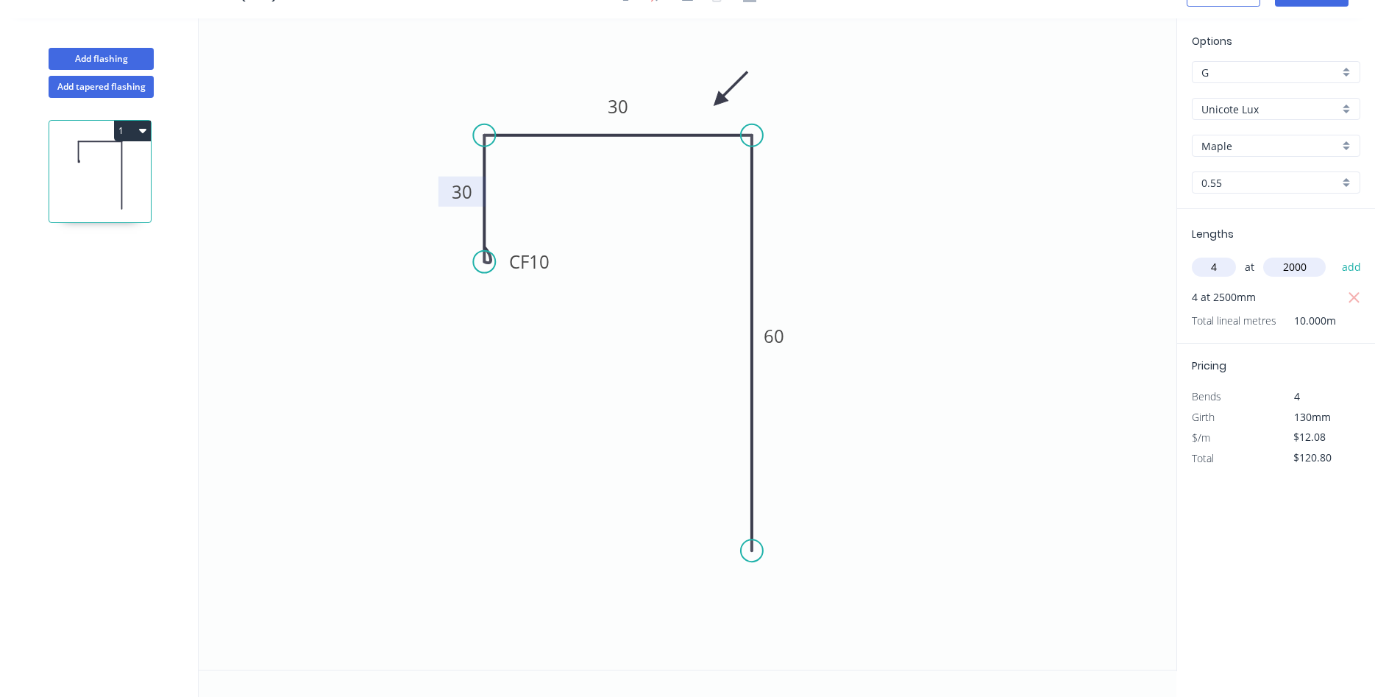
type input "2000"
click at [1335, 255] on button "add" at bounding box center [1352, 267] width 35 height 25
type input "$217.44"
click at [119, 65] on button "Add flashing" at bounding box center [101, 59] width 105 height 22
type input "$0.00"
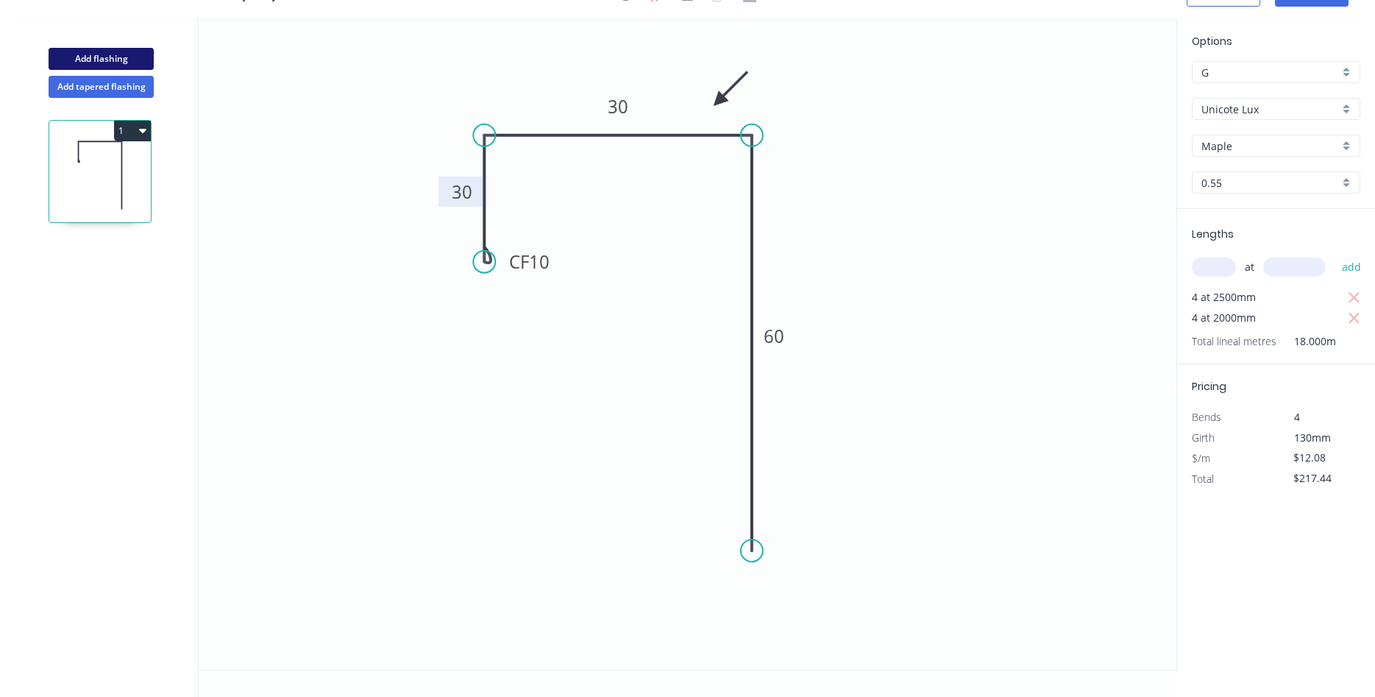
type input "$0.00"
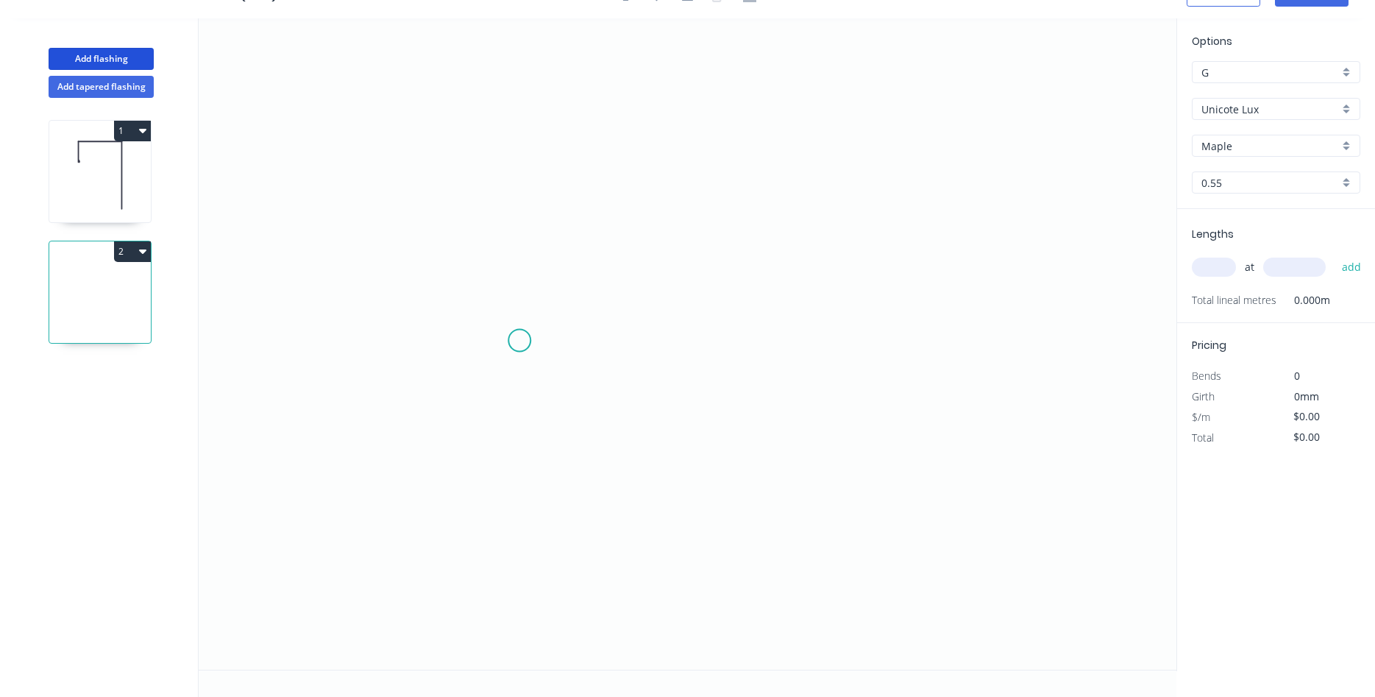
click at [519, 341] on icon "0" at bounding box center [688, 343] width 978 height 651
click at [519, 154] on icon "0" at bounding box center [688, 343] width 978 height 651
click at [790, 155] on icon "0 ?" at bounding box center [688, 343] width 978 height 651
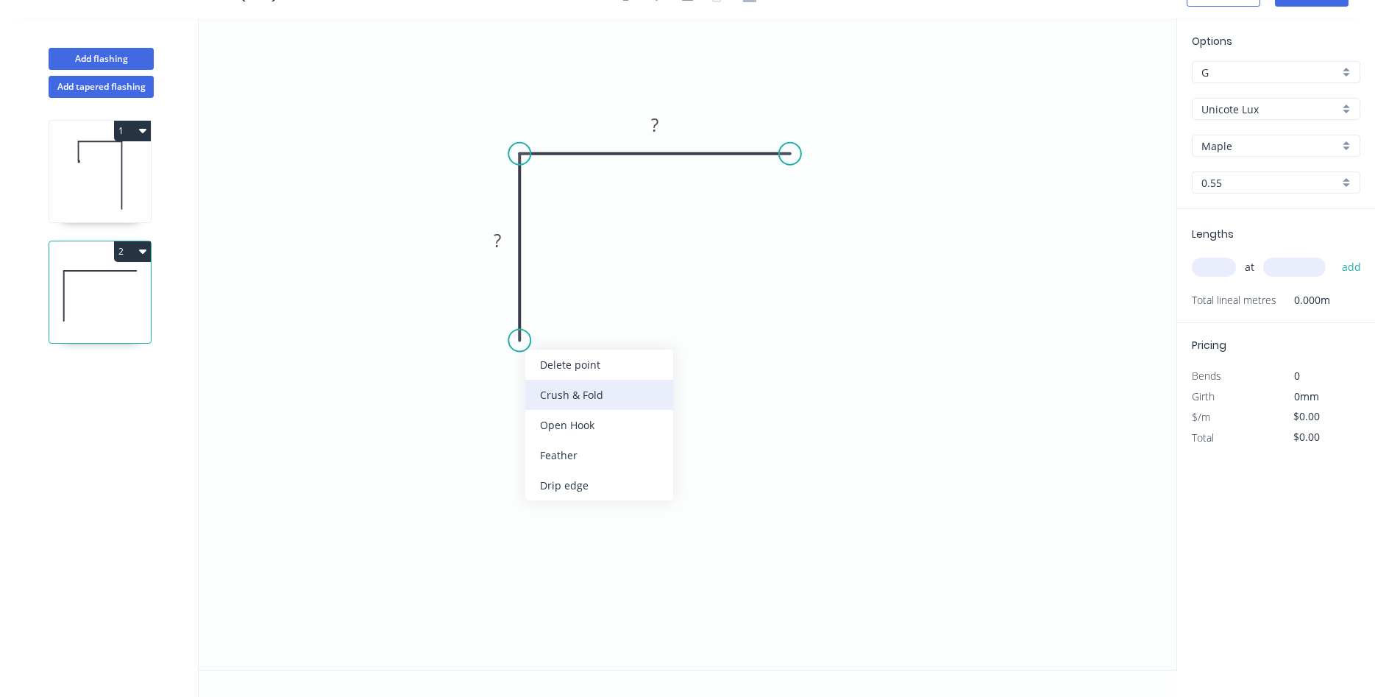
click at [553, 395] on div "Crush & Fold" at bounding box center [599, 395] width 148 height 30
drag, startPoint x: 466, startPoint y: 310, endPoint x: 559, endPoint y: 334, distance: 95.8
click at [559, 334] on rect at bounding box center [581, 338] width 59 height 30
click at [494, 240] on tspan "?" at bounding box center [497, 240] width 7 height 24
type input "1"
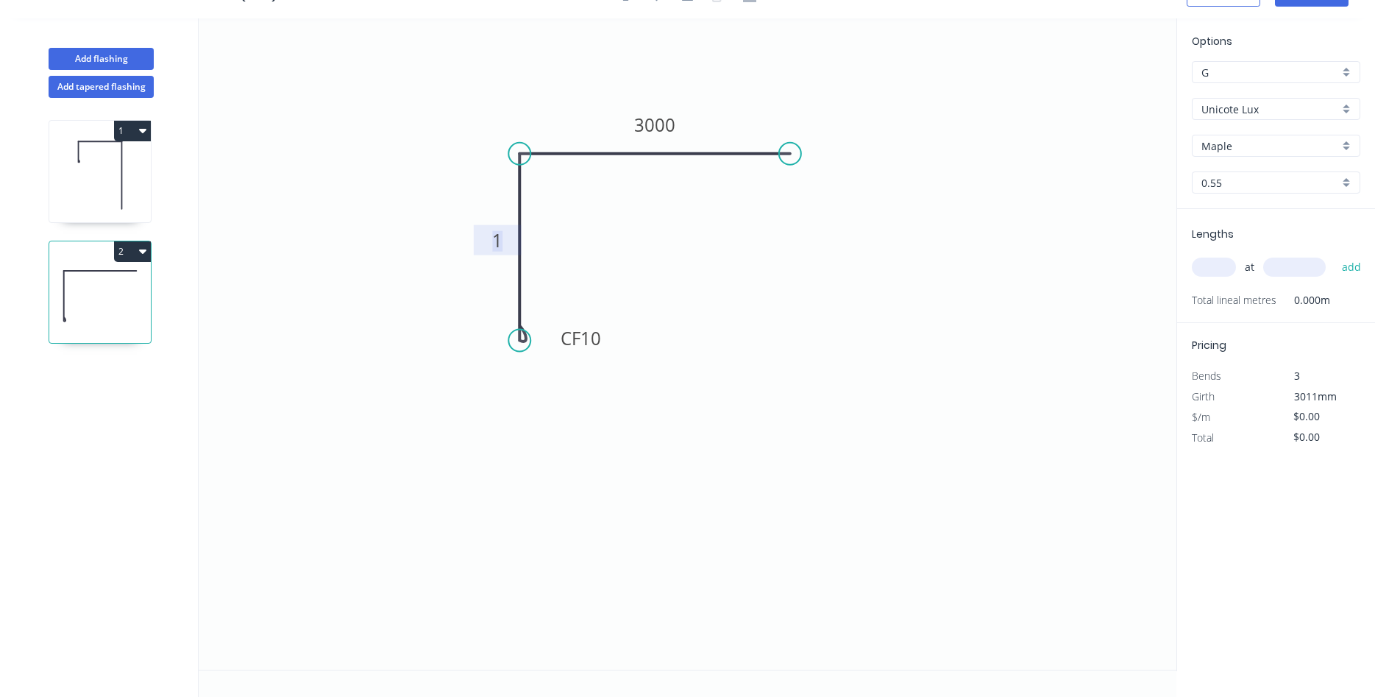
click at [494, 233] on tspan "1" at bounding box center [497, 240] width 10 height 24
drag, startPoint x: 800, startPoint y: 149, endPoint x: 801, endPoint y: 127, distance: 22.1
click at [801, 127] on circle at bounding box center [800, 127] width 22 height 22
click at [538, 171] on rect at bounding box center [546, 178] width 29 height 21
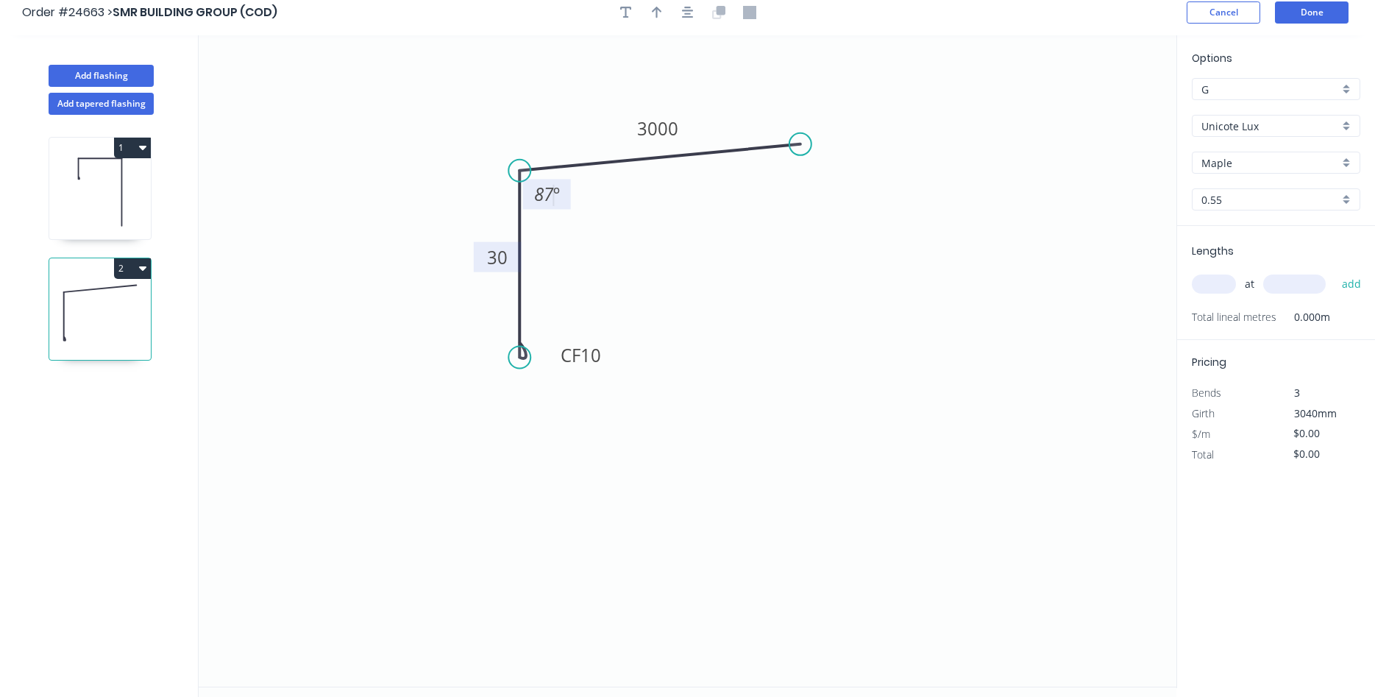
scroll to position [0, 0]
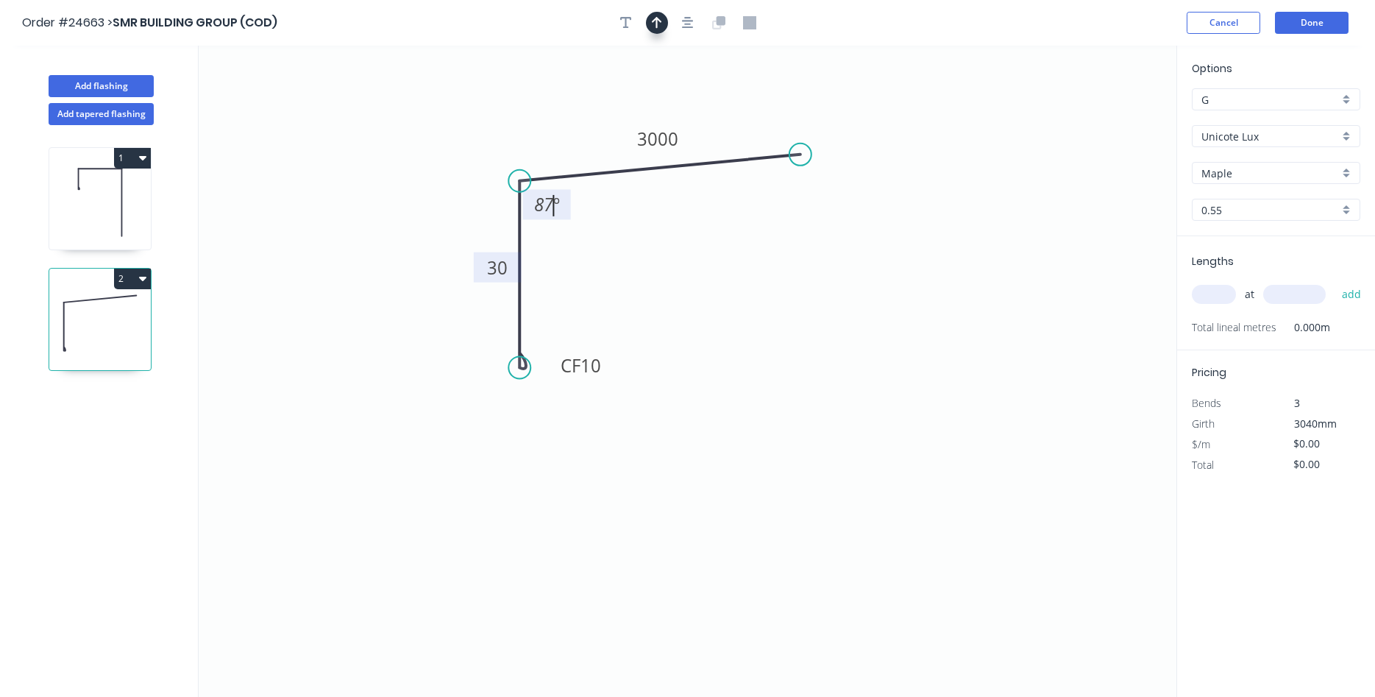
click at [659, 19] on icon "button" at bounding box center [657, 23] width 10 height 12
drag, startPoint x: 1100, startPoint y: 116, endPoint x: 608, endPoint y: 146, distance: 492.5
click at [602, 149] on icon at bounding box center [591, 144] width 43 height 43
click at [652, 141] on tspan "3000" at bounding box center [657, 139] width 41 height 24
click at [775, 257] on icon "0 CF 10 30 60 87 º" at bounding box center [688, 371] width 978 height 651
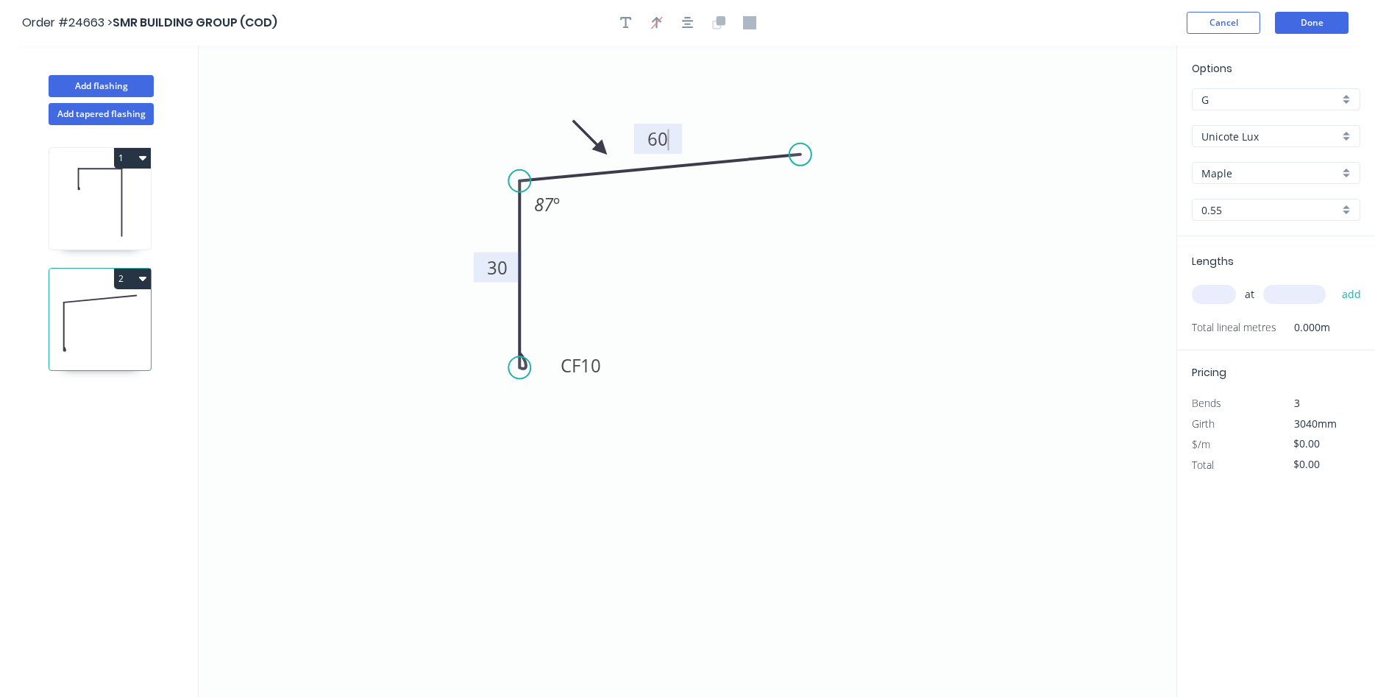
type input "$7.54"
click at [1205, 297] on input "text" at bounding box center [1214, 294] width 44 height 19
type input "1"
type input "3000"
click at [1335, 282] on button "add" at bounding box center [1352, 294] width 35 height 25
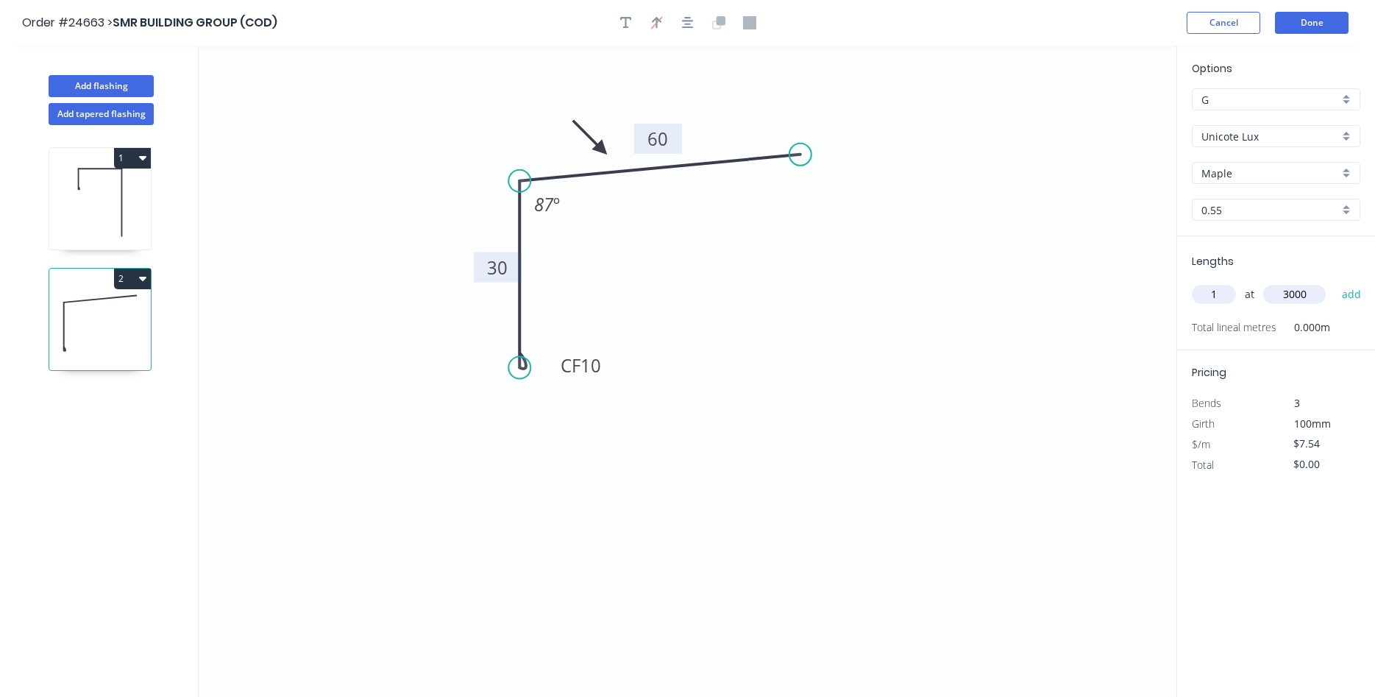
type input "$22.62"
type input "1"
type input "1500"
click at [1335, 282] on button "add" at bounding box center [1352, 294] width 35 height 25
type input "$33.93"
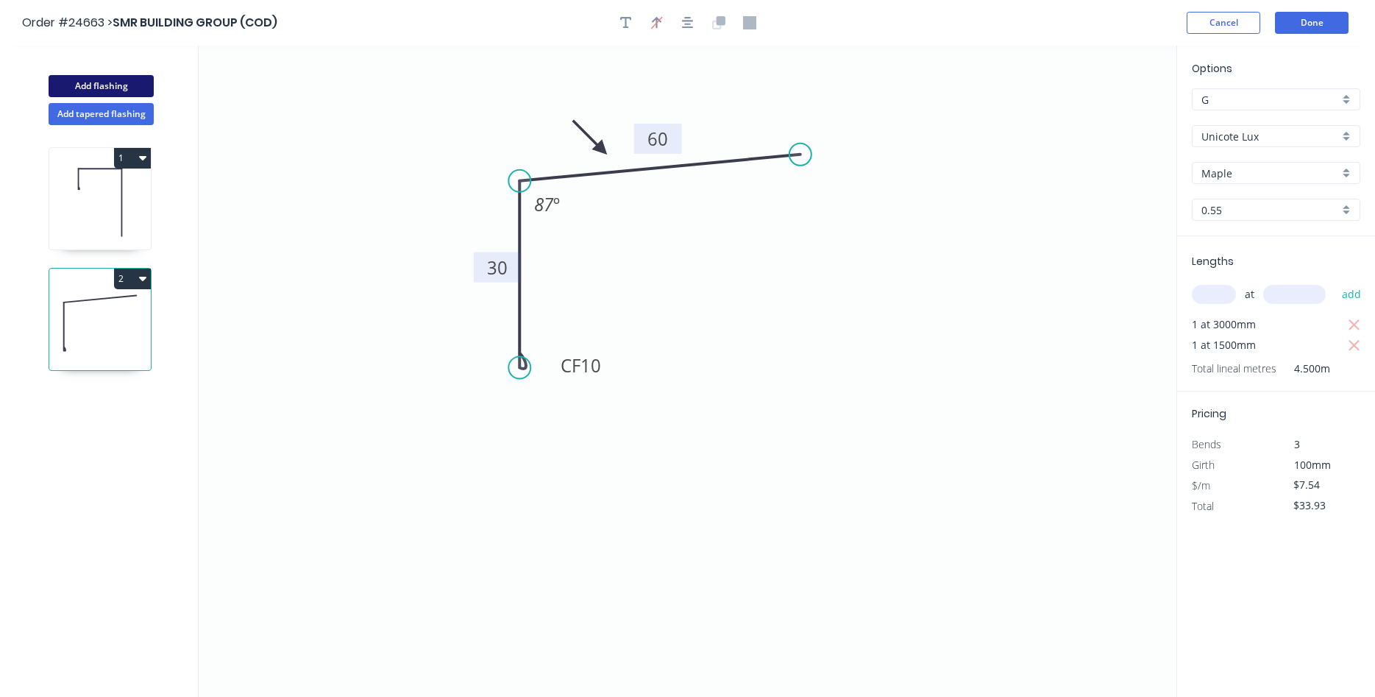
click at [129, 94] on button "Add flashing" at bounding box center [101, 86] width 105 height 22
type input "$0.00"
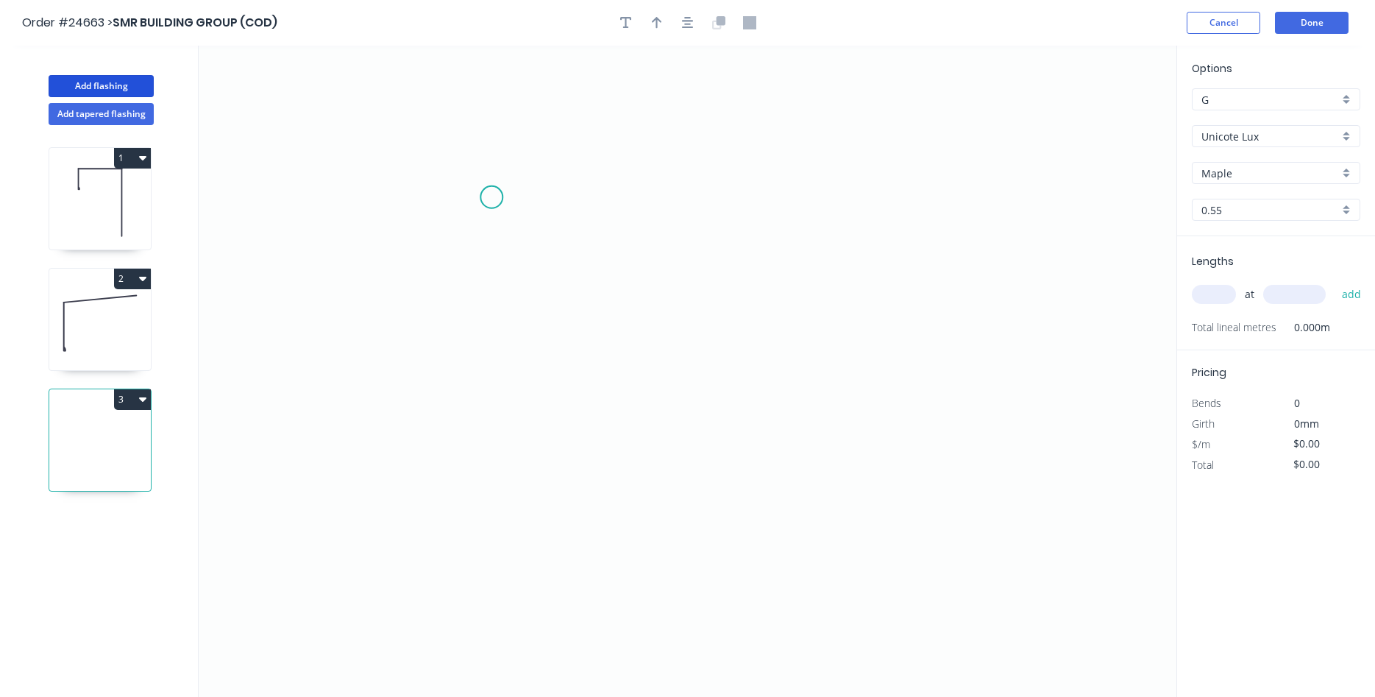
click at [475, 202] on icon "0" at bounding box center [688, 371] width 978 height 651
click at [805, 199] on icon "0" at bounding box center [688, 371] width 978 height 651
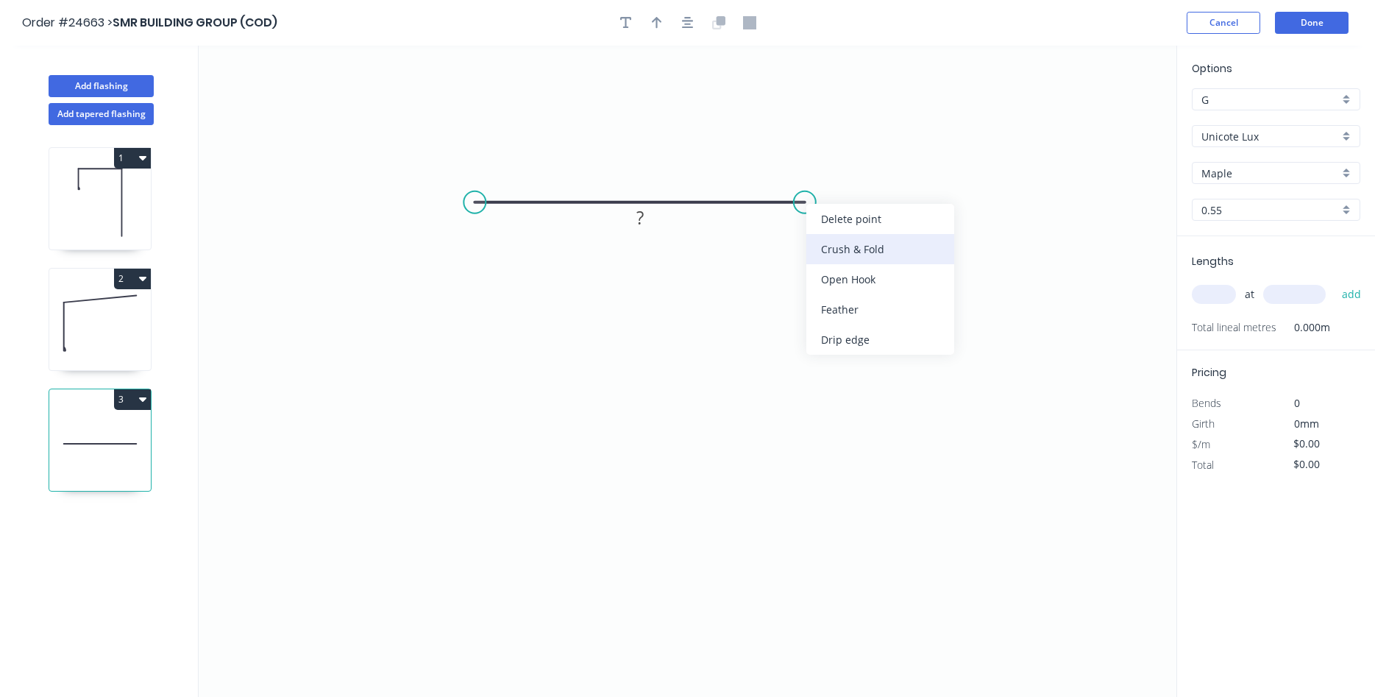
click at [851, 249] on div "Crush & Fold" at bounding box center [880, 249] width 148 height 30
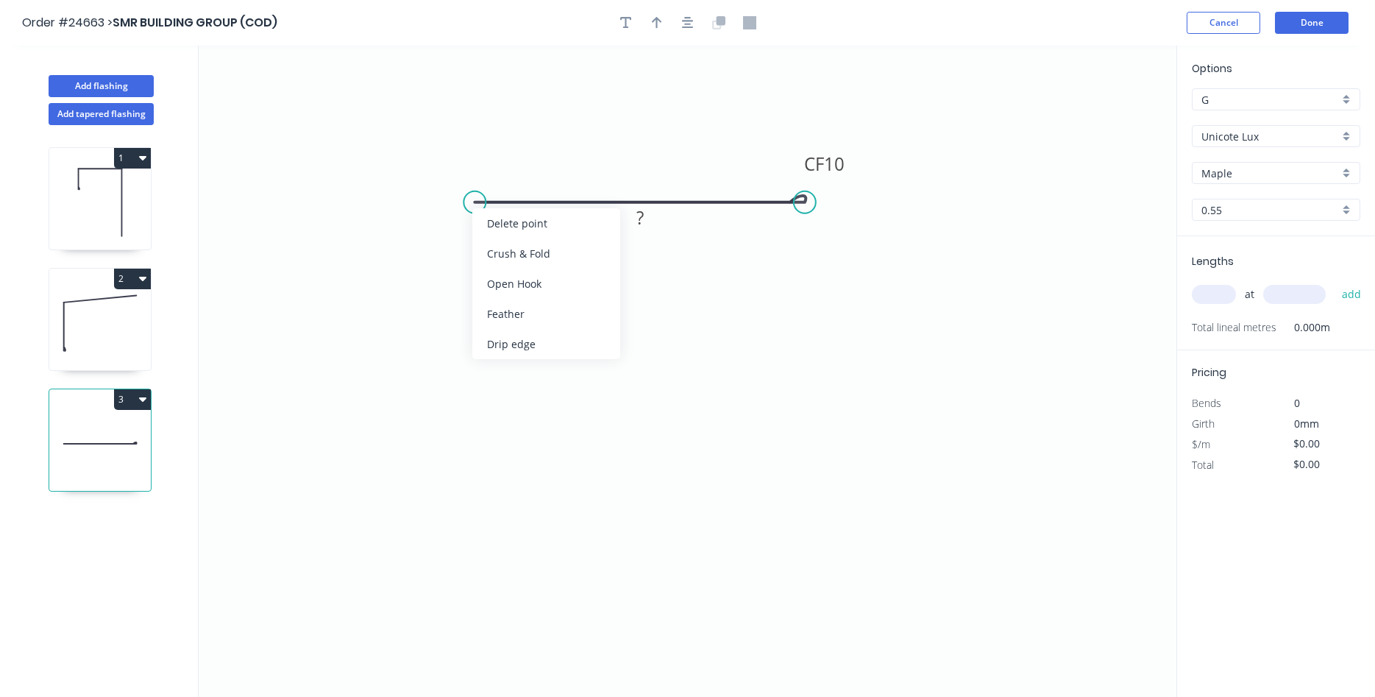
drag, startPoint x: 506, startPoint y: 247, endPoint x: 538, endPoint y: 252, distance: 31.9
click at [513, 250] on div "Crush & Fold" at bounding box center [546, 253] width 148 height 30
click at [882, 259] on div "Flip bend" at bounding box center [882, 256] width 148 height 30
drag, startPoint x: 519, startPoint y: 163, endPoint x: 494, endPoint y: 237, distance: 77.5
click at [494, 237] on rect at bounding box center [473, 236] width 59 height 30
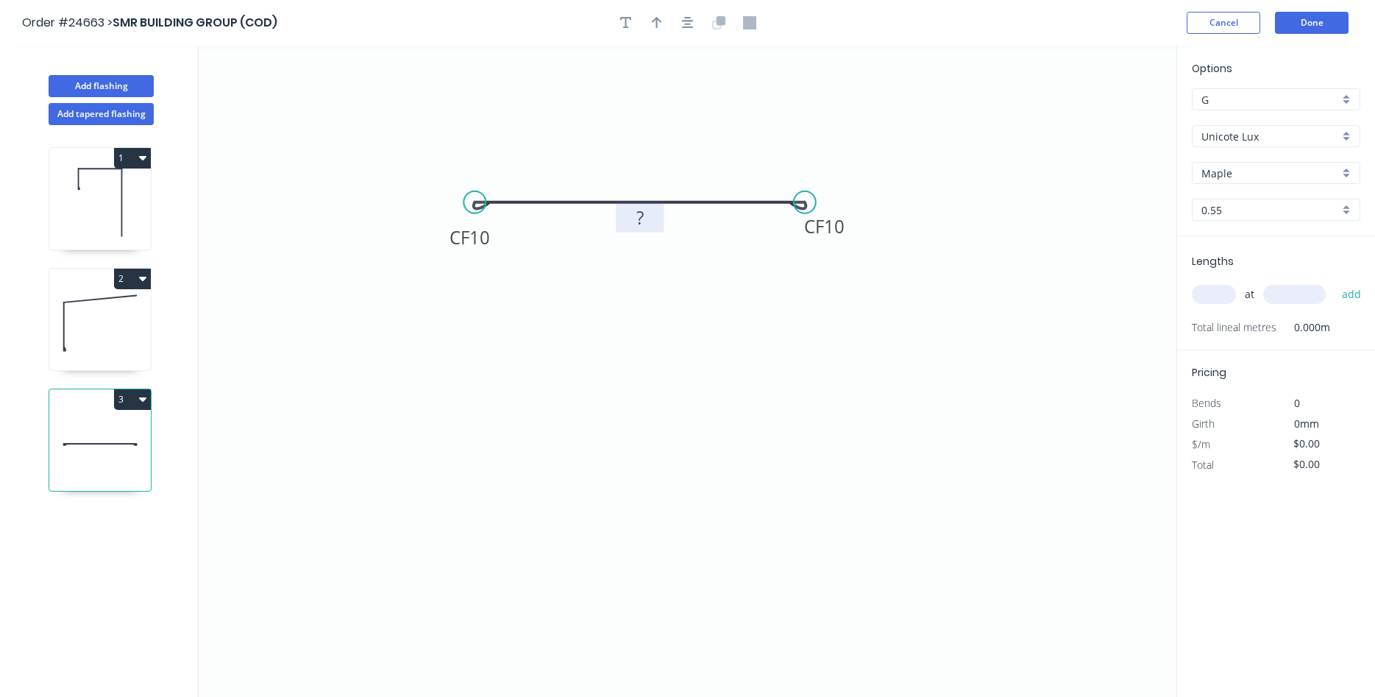
click at [640, 222] on tspan "?" at bounding box center [639, 217] width 7 height 24
click at [661, 27] on icon "button" at bounding box center [657, 22] width 10 height 13
type input "$8.71"
click at [1106, 118] on icon at bounding box center [1102, 102] width 13 height 47
click at [1106, 118] on icon at bounding box center [1104, 100] width 13 height 47
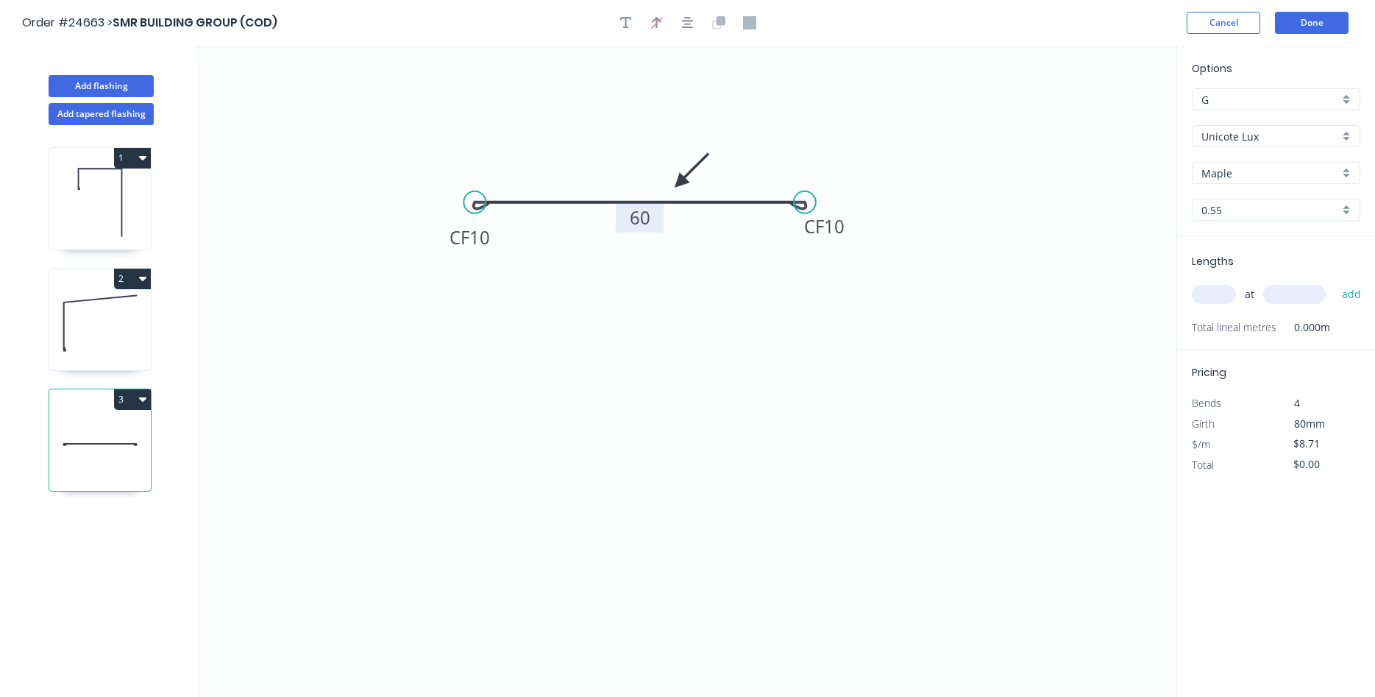
drag, startPoint x: 1106, startPoint y: 118, endPoint x: 692, endPoint y: 160, distance: 416.4
click at [686, 171] on icon at bounding box center [691, 170] width 43 height 43
click at [1213, 291] on input "text" at bounding box center [1214, 294] width 44 height 19
type input "1"
type input "2000"
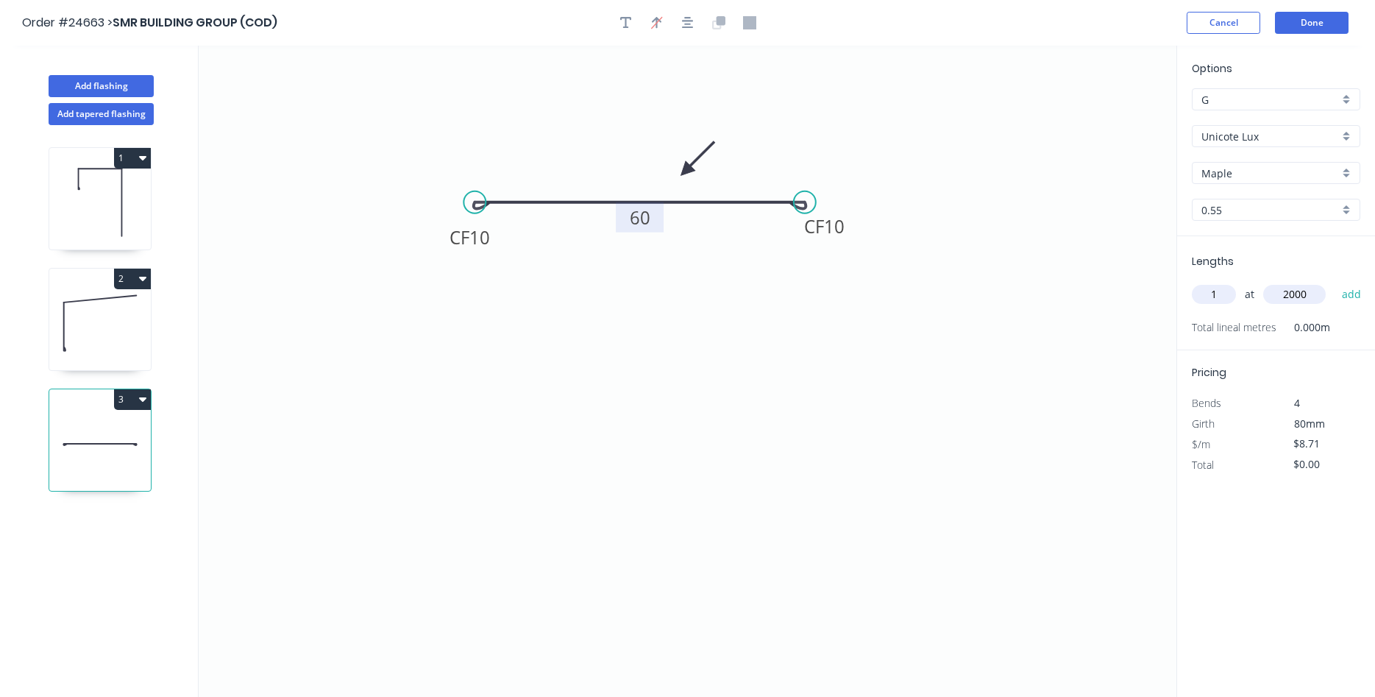
click at [1335, 282] on button "add" at bounding box center [1352, 294] width 35 height 25
type input "$17.42"
type input "1"
type input "3000"
click at [1335, 282] on button "add" at bounding box center [1352, 294] width 35 height 25
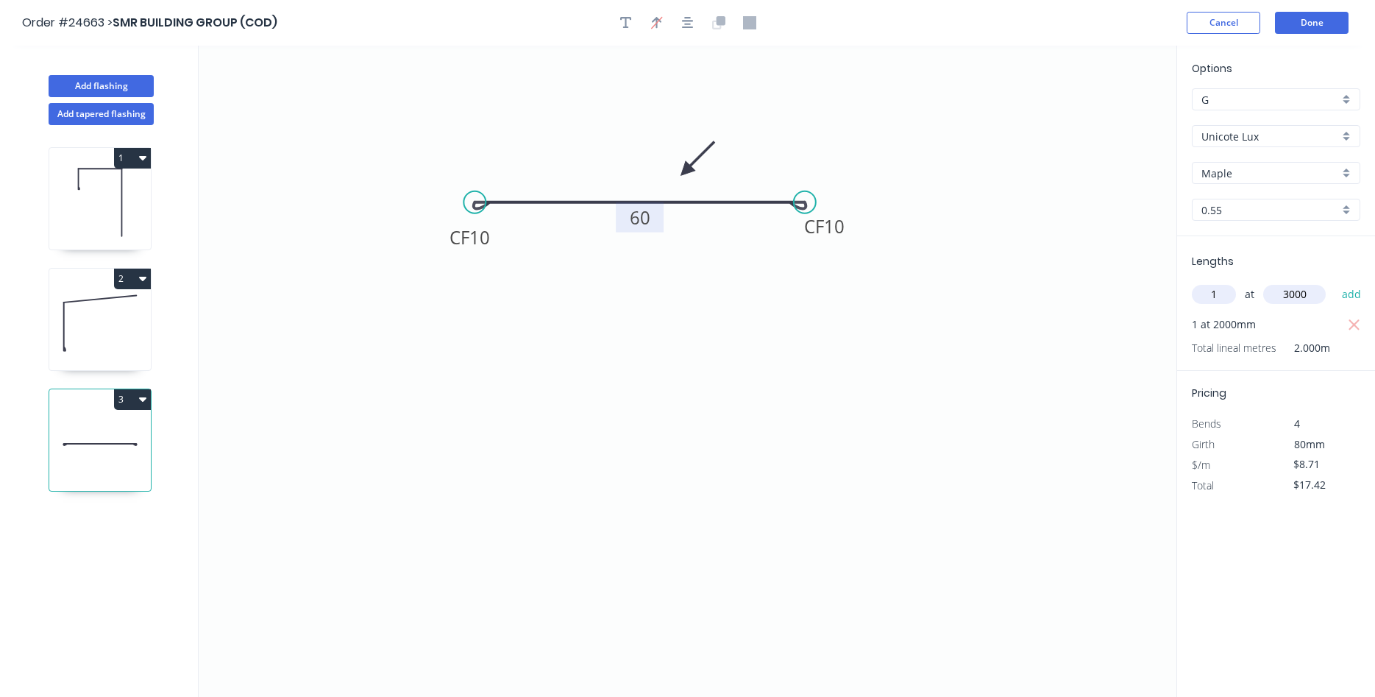
type input "$43.55"
click at [107, 82] on button "Add flashing" at bounding box center [101, 86] width 105 height 22
type input "$0.00"
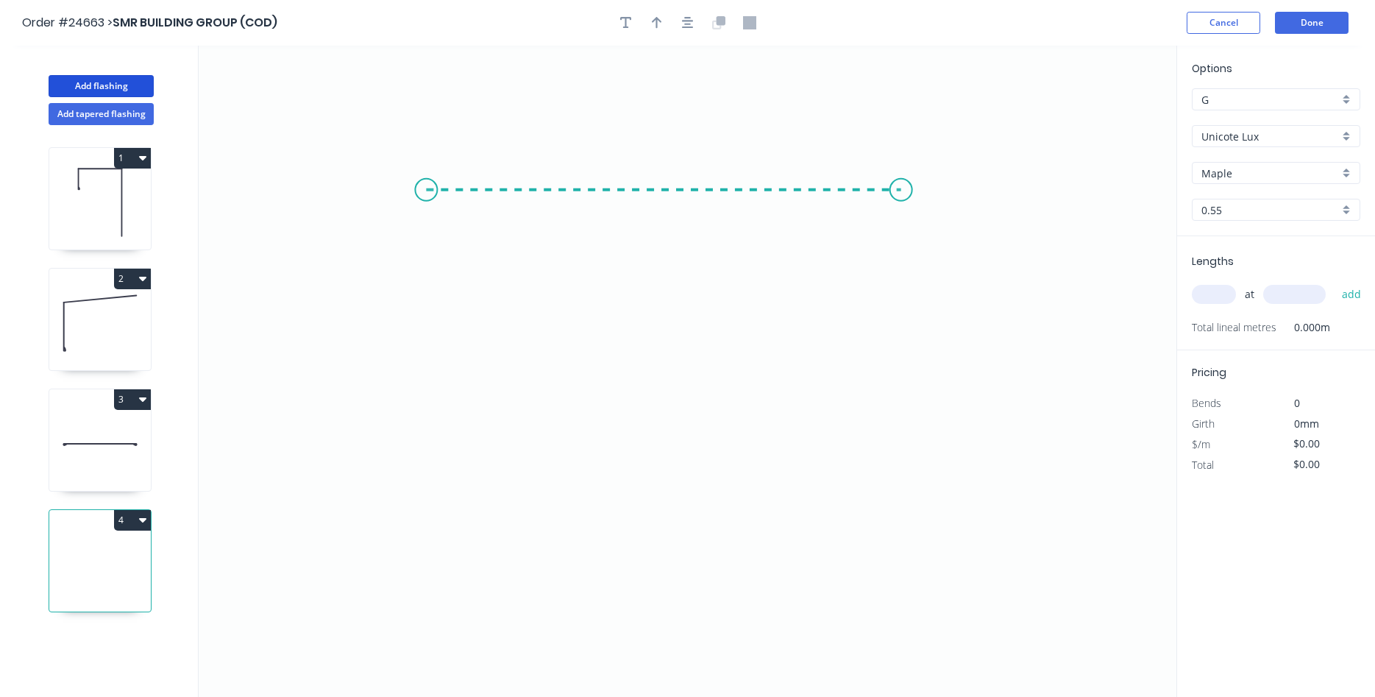
drag, startPoint x: 426, startPoint y: 190, endPoint x: 901, endPoint y: 202, distance: 475.5
click at [901, 202] on icon "0" at bounding box center [688, 371] width 978 height 651
click at [671, 204] on rect at bounding box center [663, 206] width 29 height 21
click at [1218, 288] on input "text" at bounding box center [1214, 294] width 44 height 19
type input "$24.18"
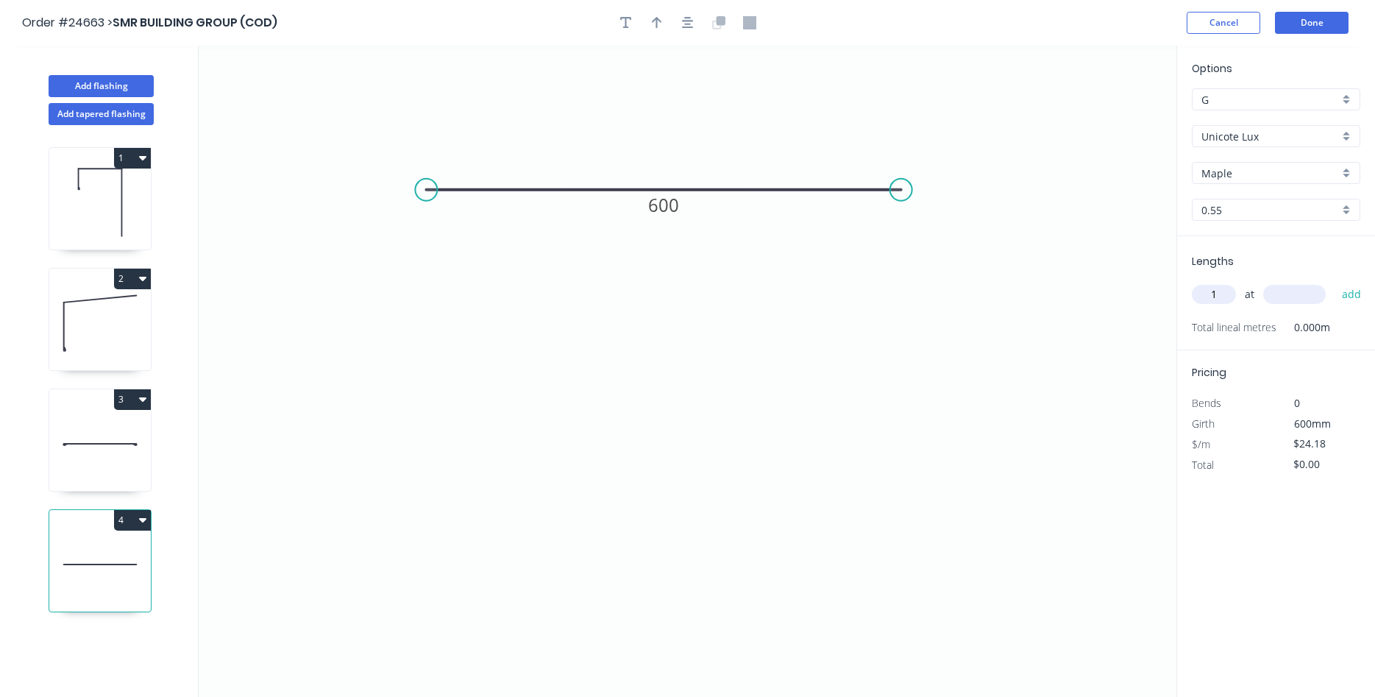
type input "1"
type input "1600"
click at [1335, 282] on button "add" at bounding box center [1352, 294] width 35 height 25
type input "$38.69"
drag, startPoint x: 653, startPoint y: 29, endPoint x: 661, endPoint y: 35, distance: 9.4
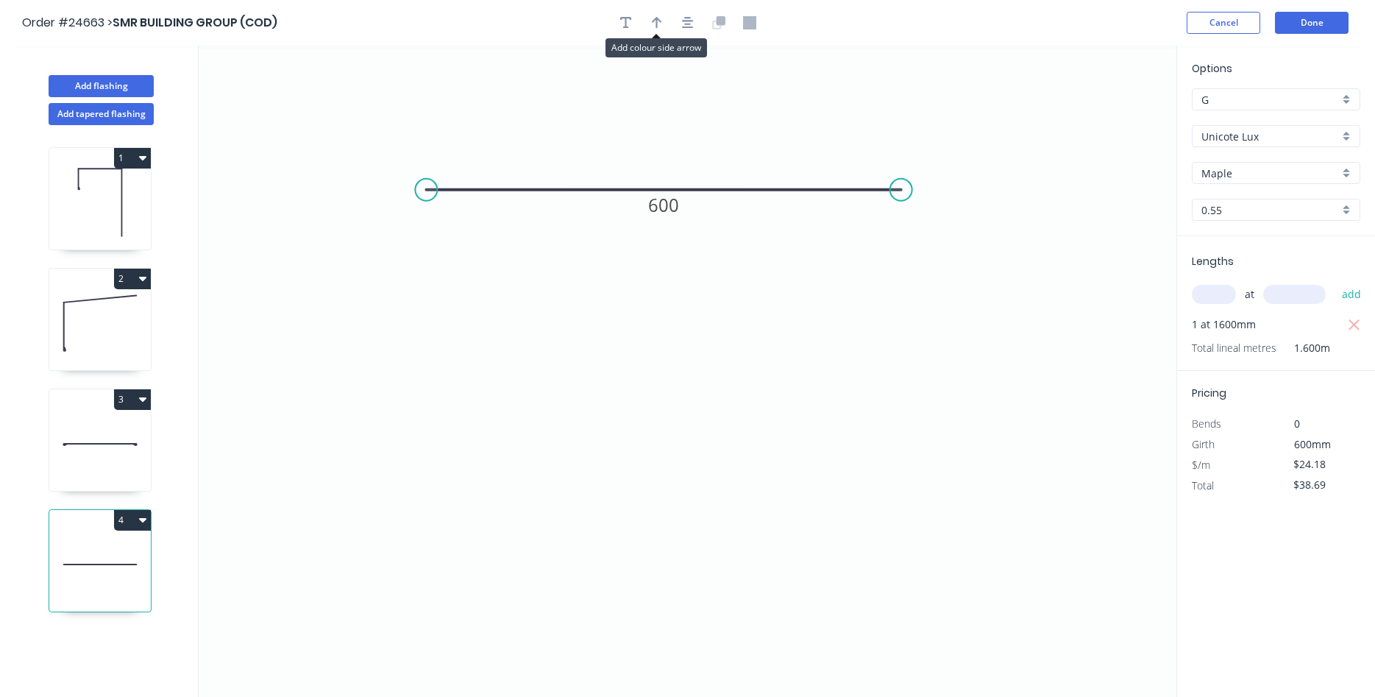
click at [654, 29] on icon "button" at bounding box center [657, 22] width 10 height 13
click at [1099, 119] on icon at bounding box center [1102, 102] width 13 height 47
click at [1096, 116] on icon at bounding box center [1098, 102] width 13 height 47
drag, startPoint x: 1096, startPoint y: 116, endPoint x: 895, endPoint y: 128, distance: 202.0
click at [796, 138] on icon "0 600" at bounding box center [688, 371] width 978 height 651
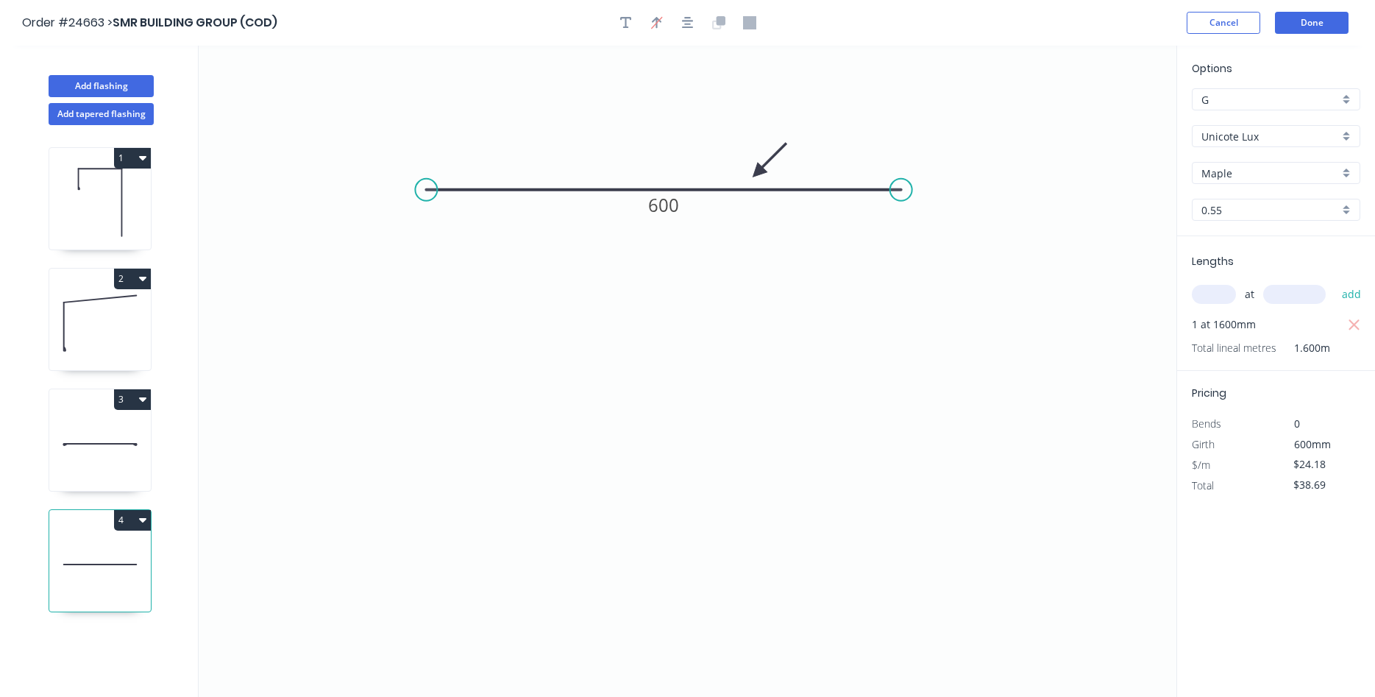
drag, startPoint x: 1099, startPoint y: 115, endPoint x: 764, endPoint y: 164, distance: 339.1
click at [758, 171] on icon at bounding box center [769, 160] width 43 height 43
click at [1308, 27] on button "Done" at bounding box center [1312, 23] width 74 height 22
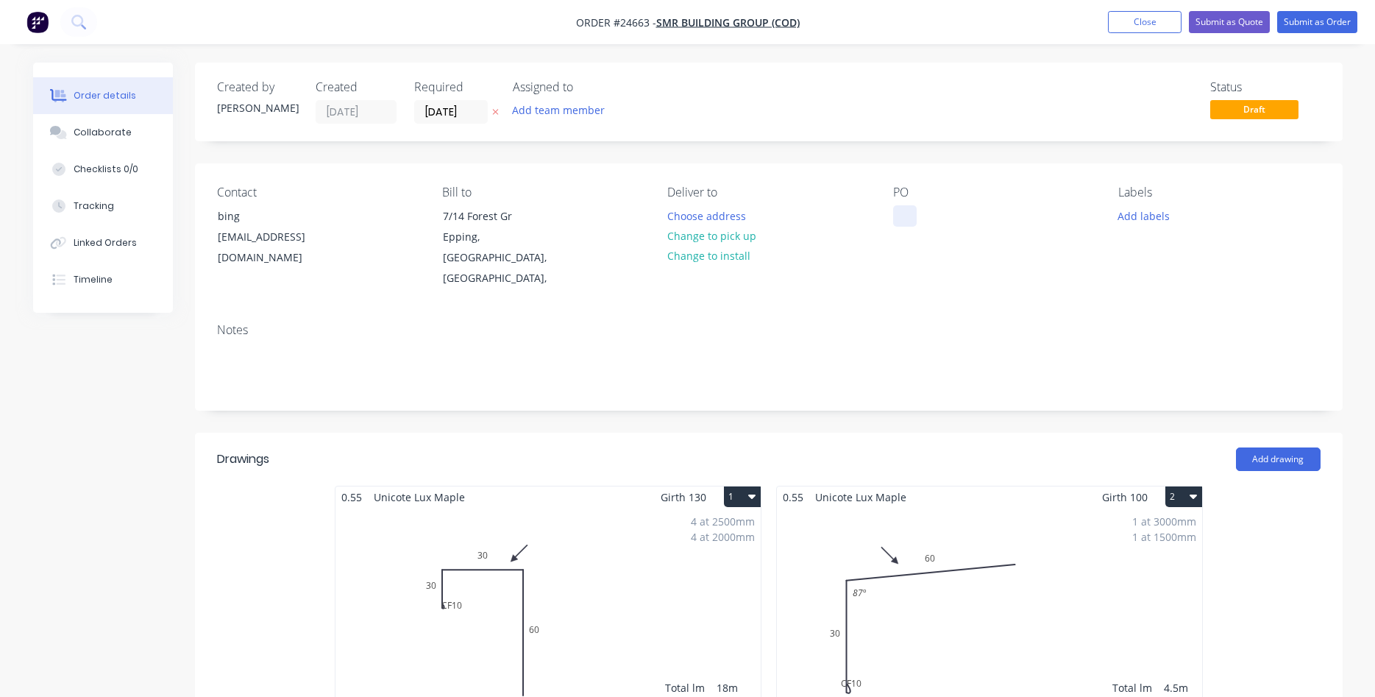
click at [901, 207] on div at bounding box center [905, 215] width 24 height 21
click at [725, 241] on button "Change to pick up" at bounding box center [711, 236] width 104 height 20
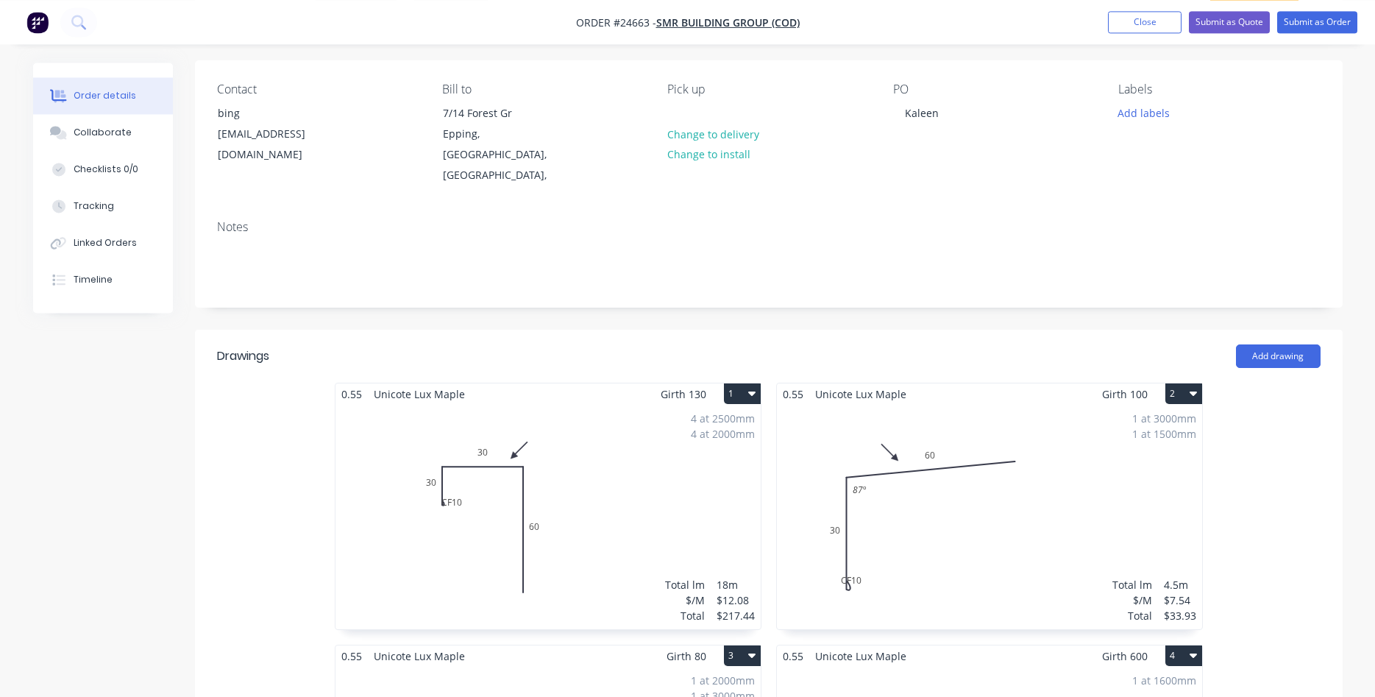
scroll to position [19, 0]
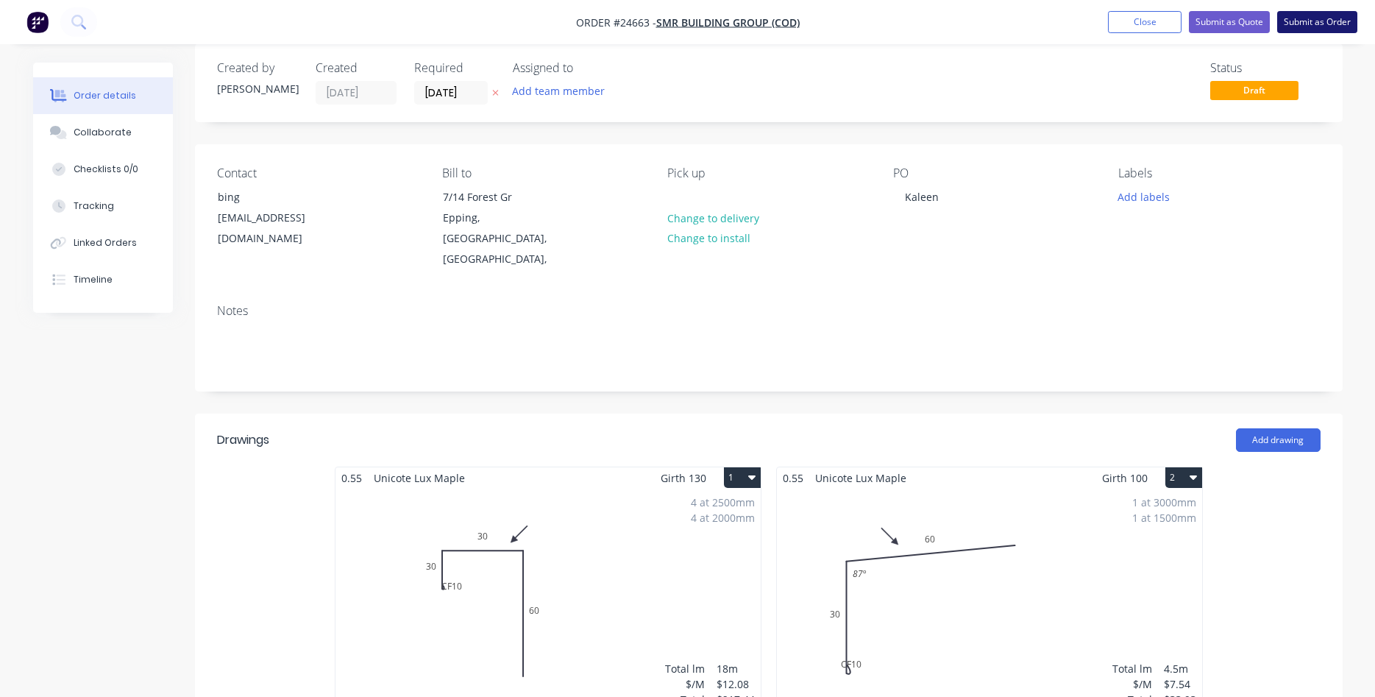
click at [1304, 24] on button "Submit as Order" at bounding box center [1317, 22] width 80 height 22
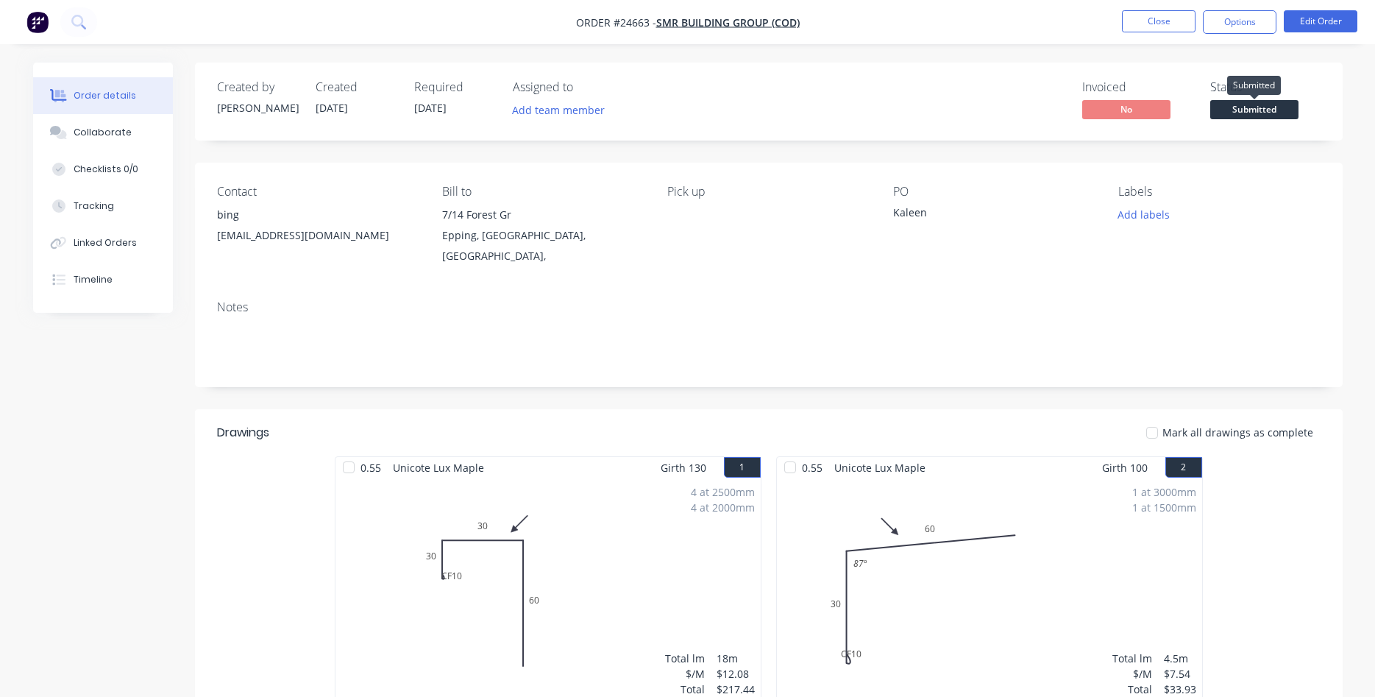
click at [1250, 111] on span "Submitted" at bounding box center [1254, 109] width 88 height 18
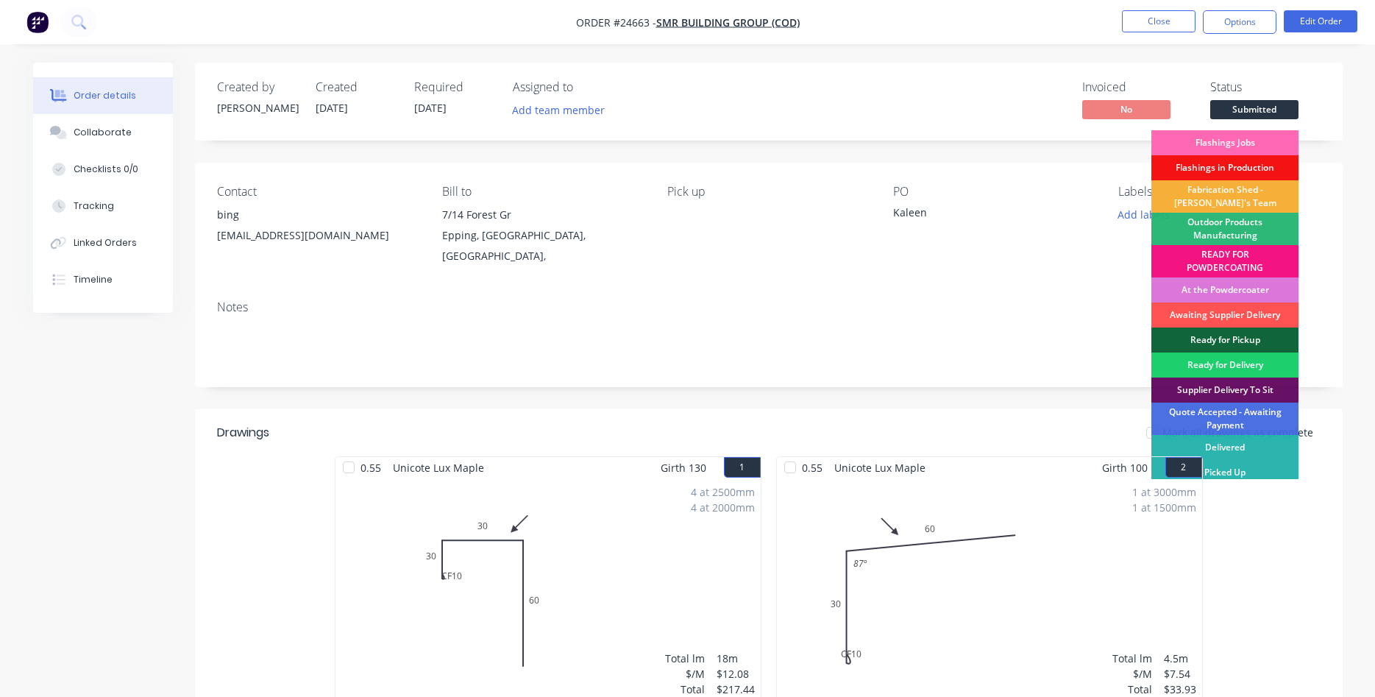
click at [1238, 137] on div "Flashings Jobs" at bounding box center [1224, 142] width 147 height 25
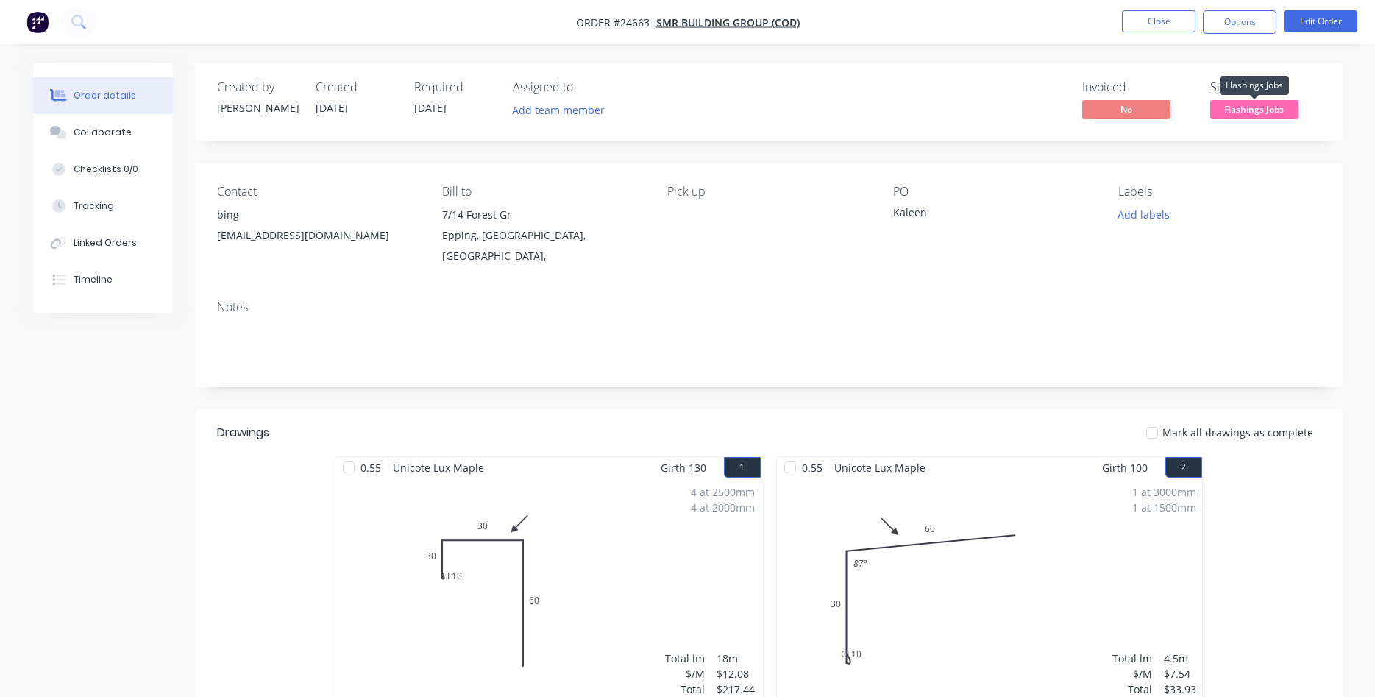
click at [1238, 117] on span "Flashings Jobs" at bounding box center [1254, 109] width 88 height 18
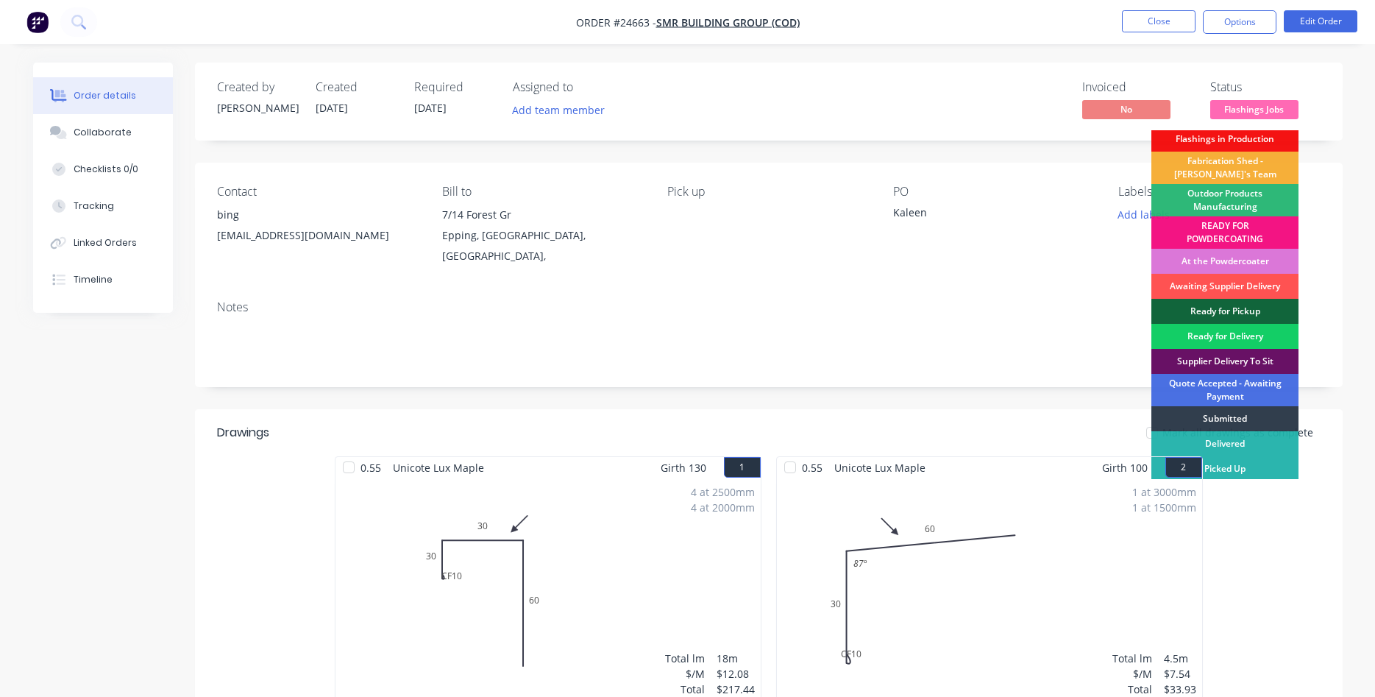
scroll to position [6, 0]
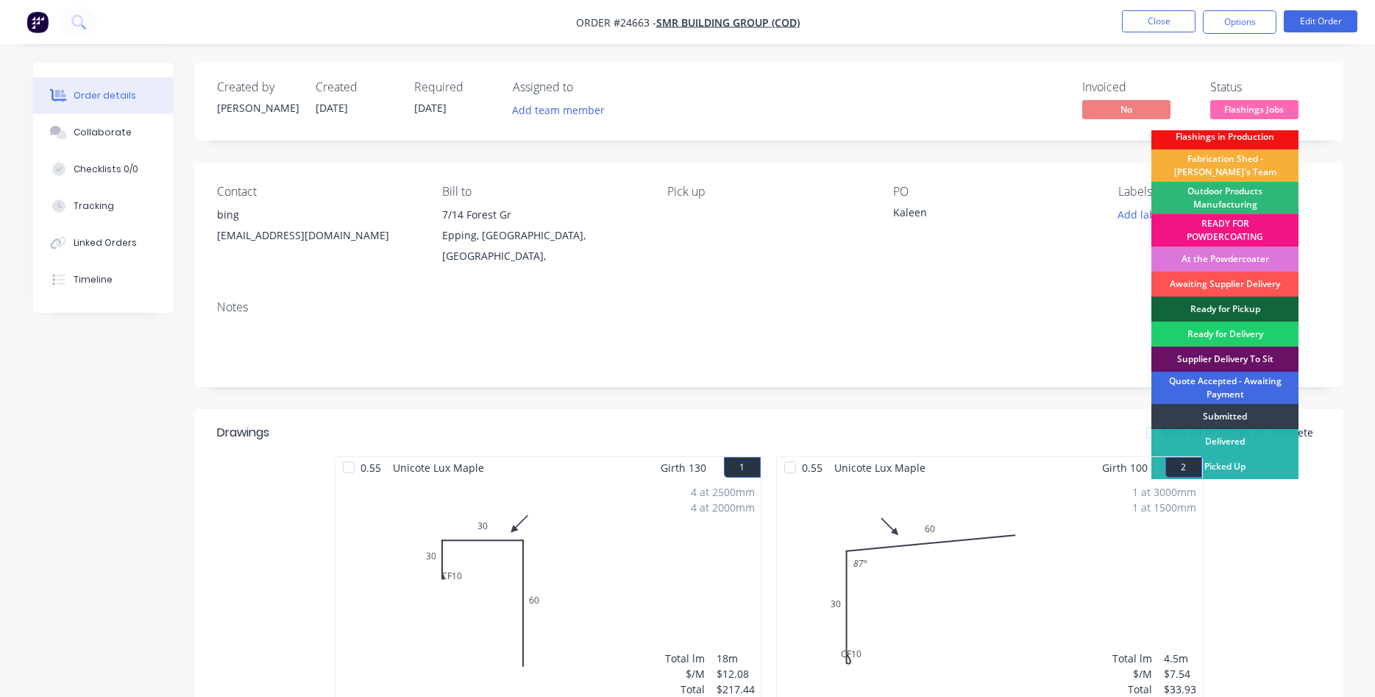
click at [1220, 382] on div "Quote Accepted - Awaiting Payment" at bounding box center [1224, 388] width 147 height 32
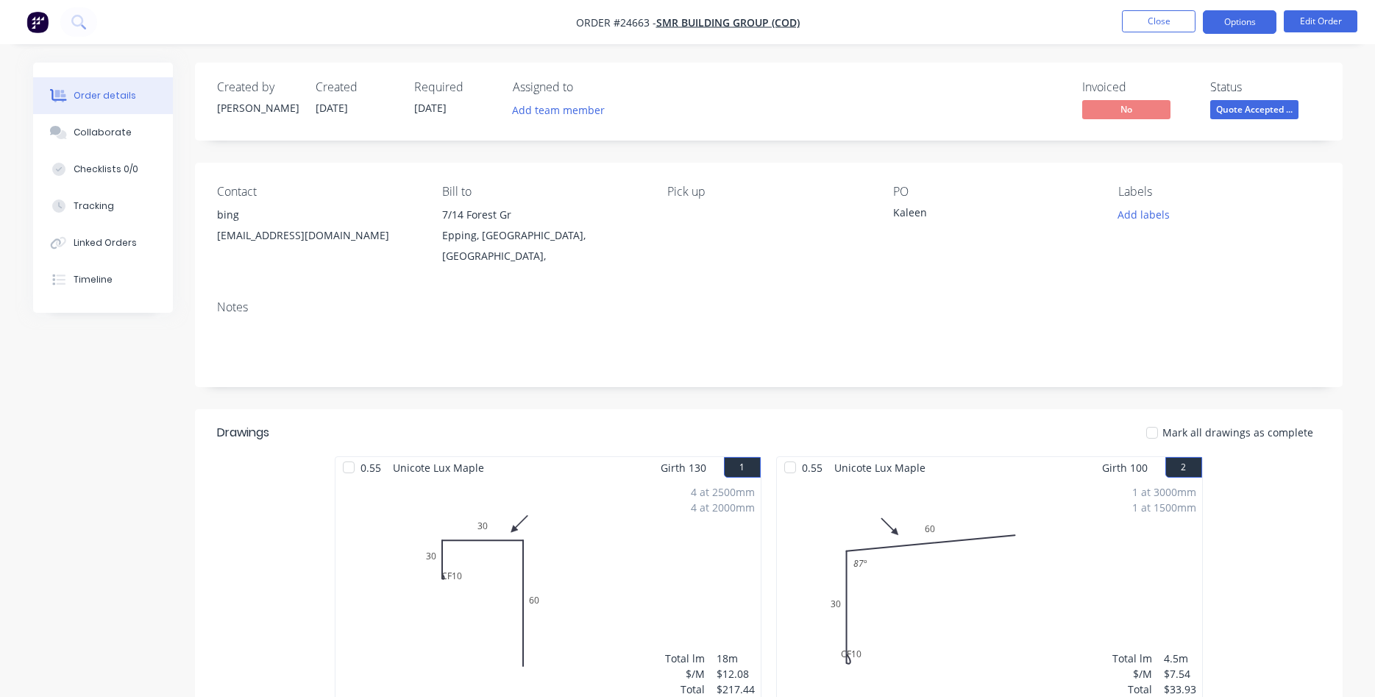
click at [1235, 18] on button "Options" at bounding box center [1240, 22] width 74 height 24
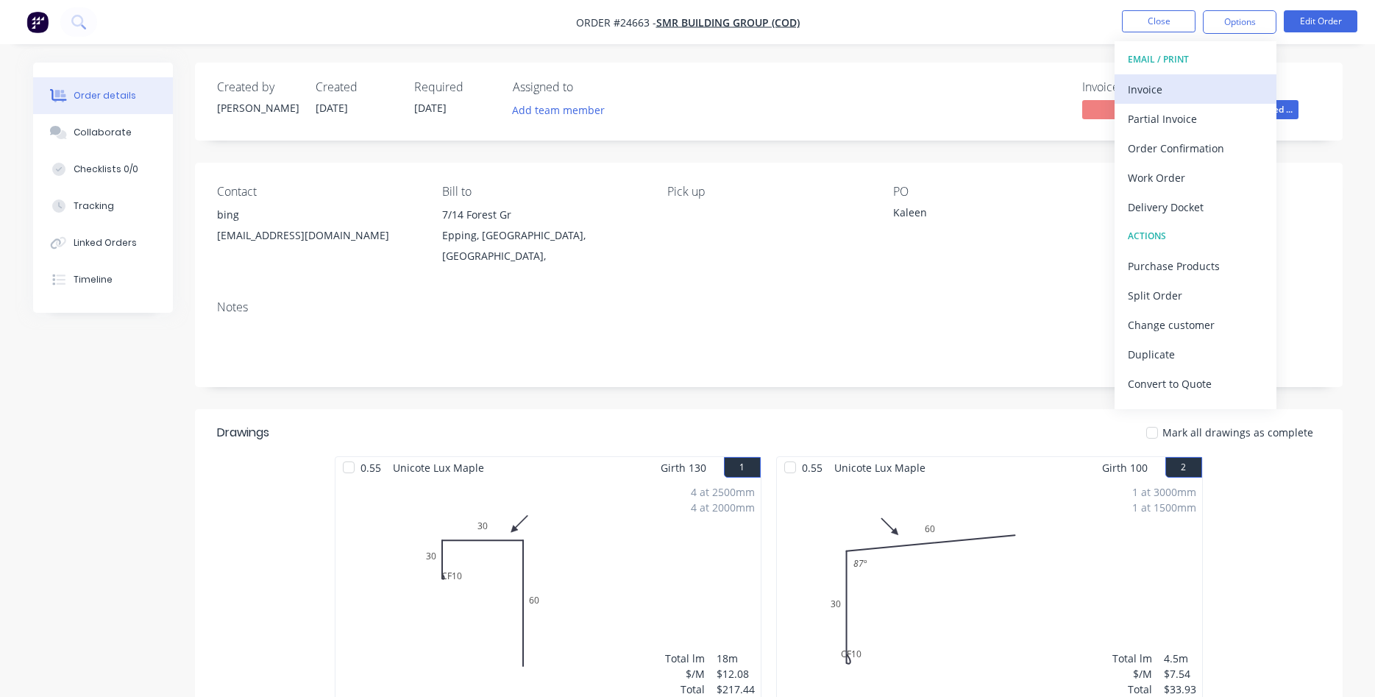
click at [1175, 89] on div "Invoice" at bounding box center [1195, 89] width 135 height 21
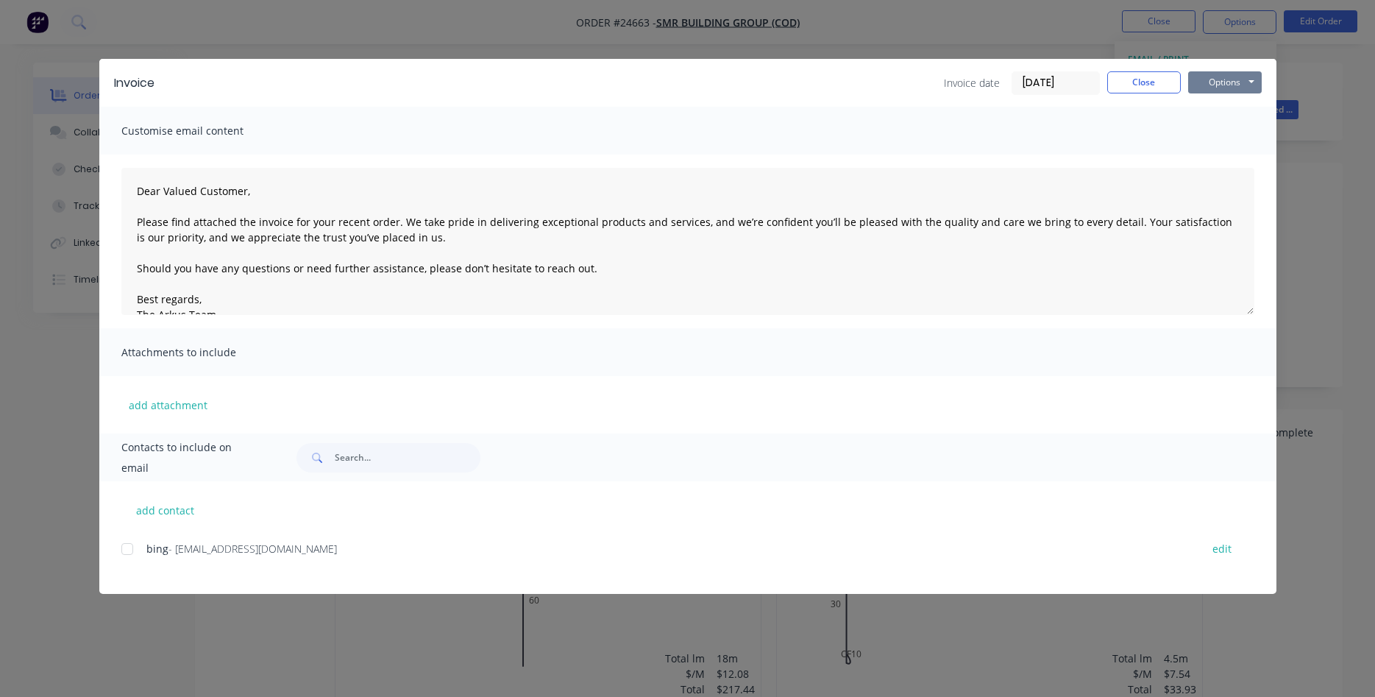
click at [1225, 79] on button "Options" at bounding box center [1225, 82] width 74 height 22
click at [1213, 129] on button "Print" at bounding box center [1235, 133] width 94 height 24
click at [1143, 85] on button "Close" at bounding box center [1144, 82] width 74 height 22
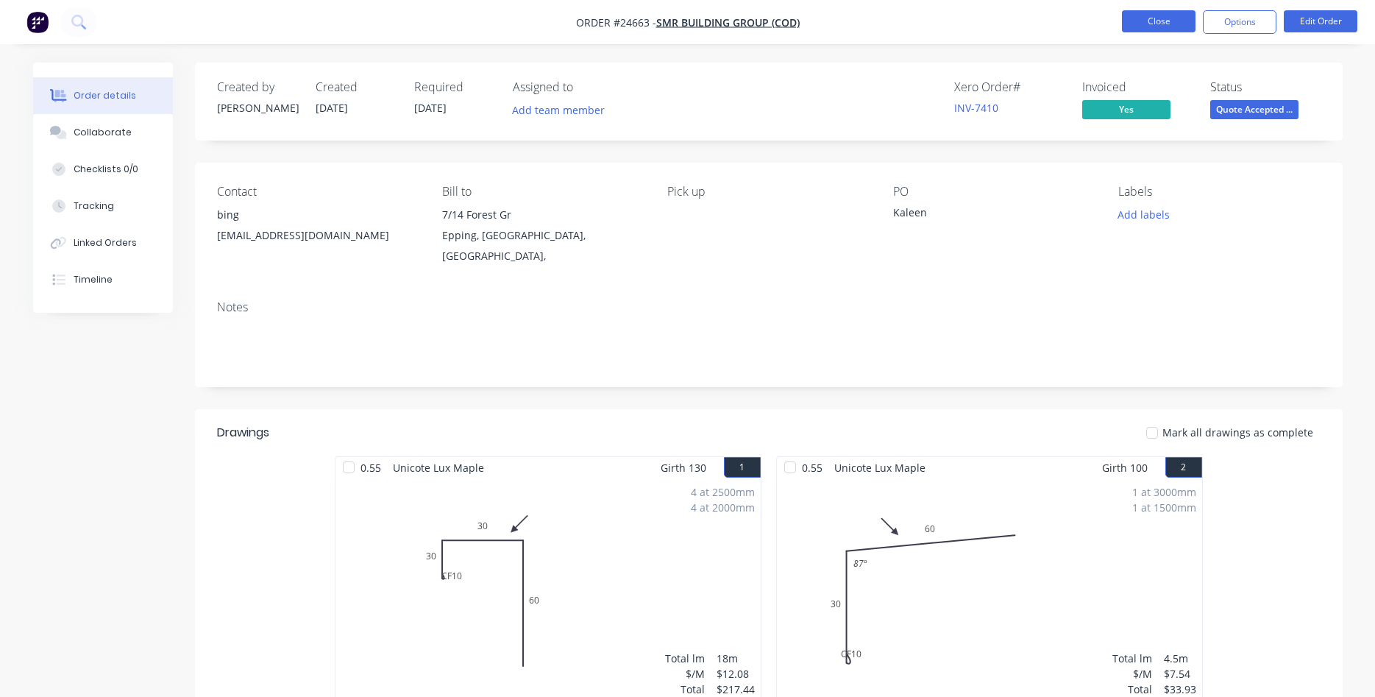
click at [1153, 22] on button "Close" at bounding box center [1159, 21] width 74 height 22
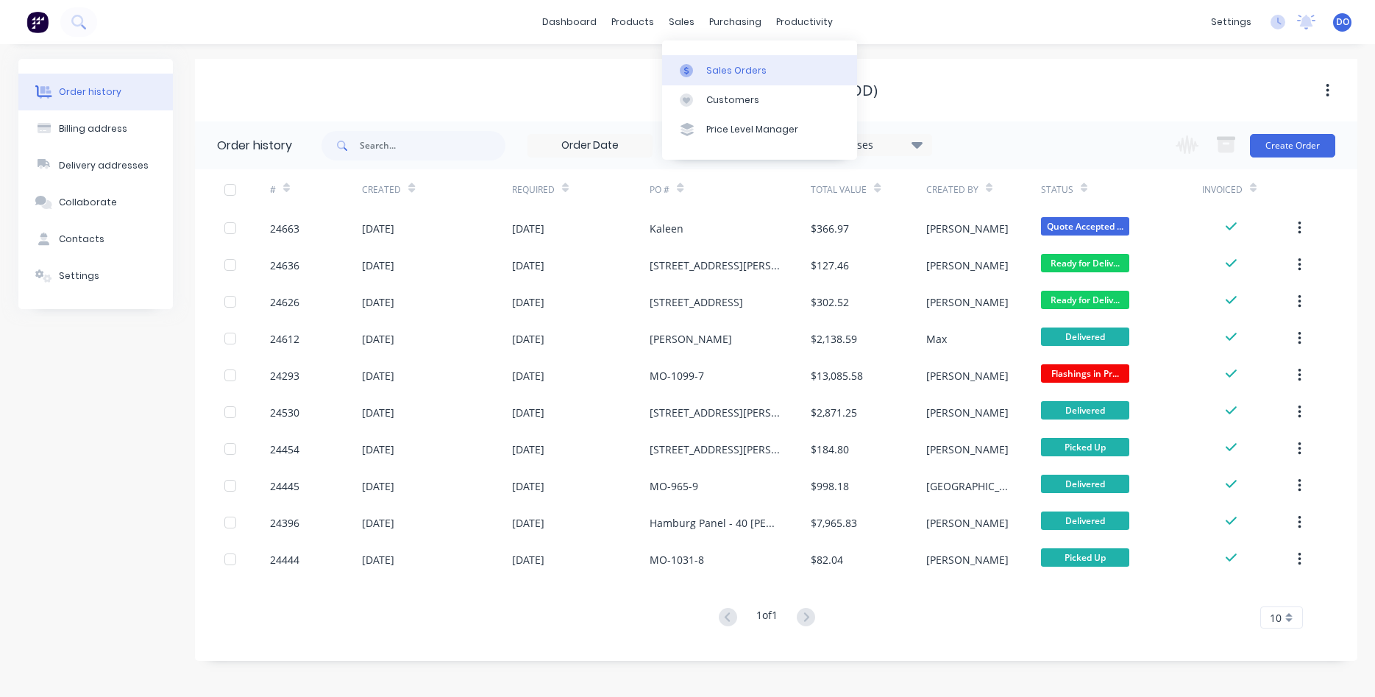
click at [723, 74] on div "Sales Orders" at bounding box center [736, 70] width 60 height 13
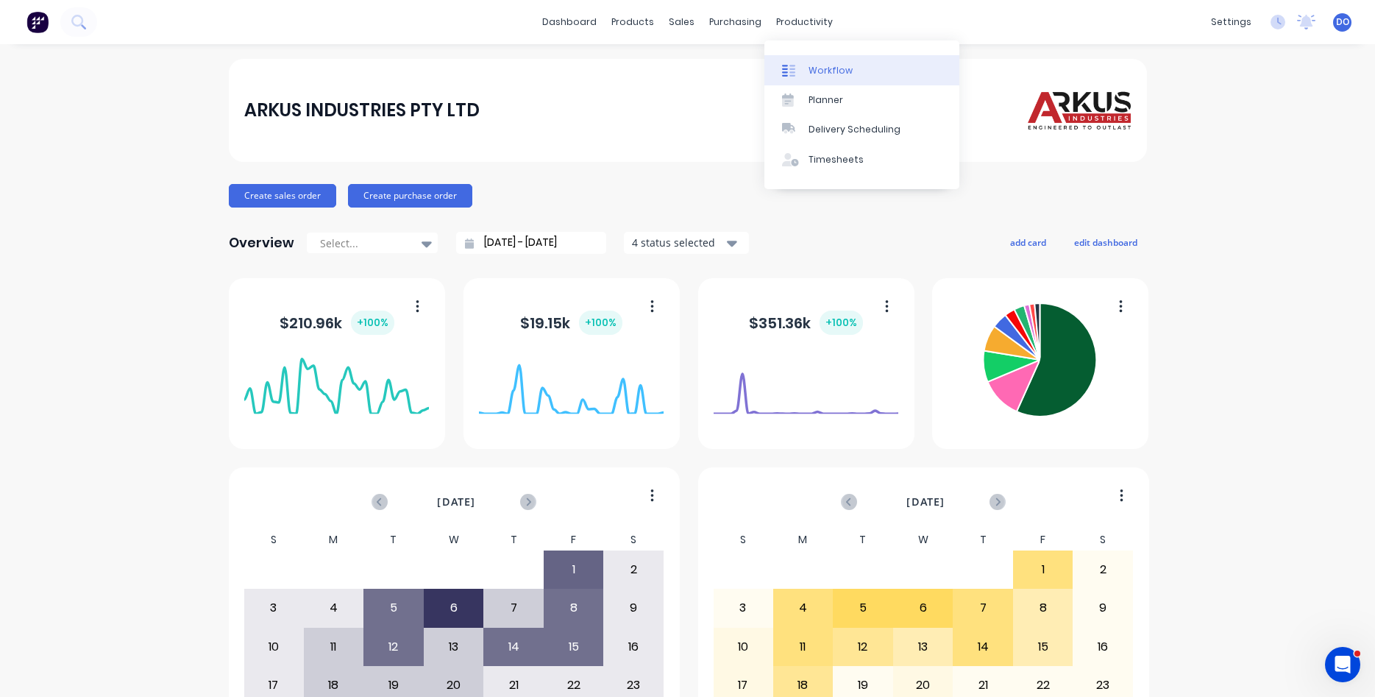
click at [823, 69] on div "Workflow" at bounding box center [831, 70] width 44 height 13
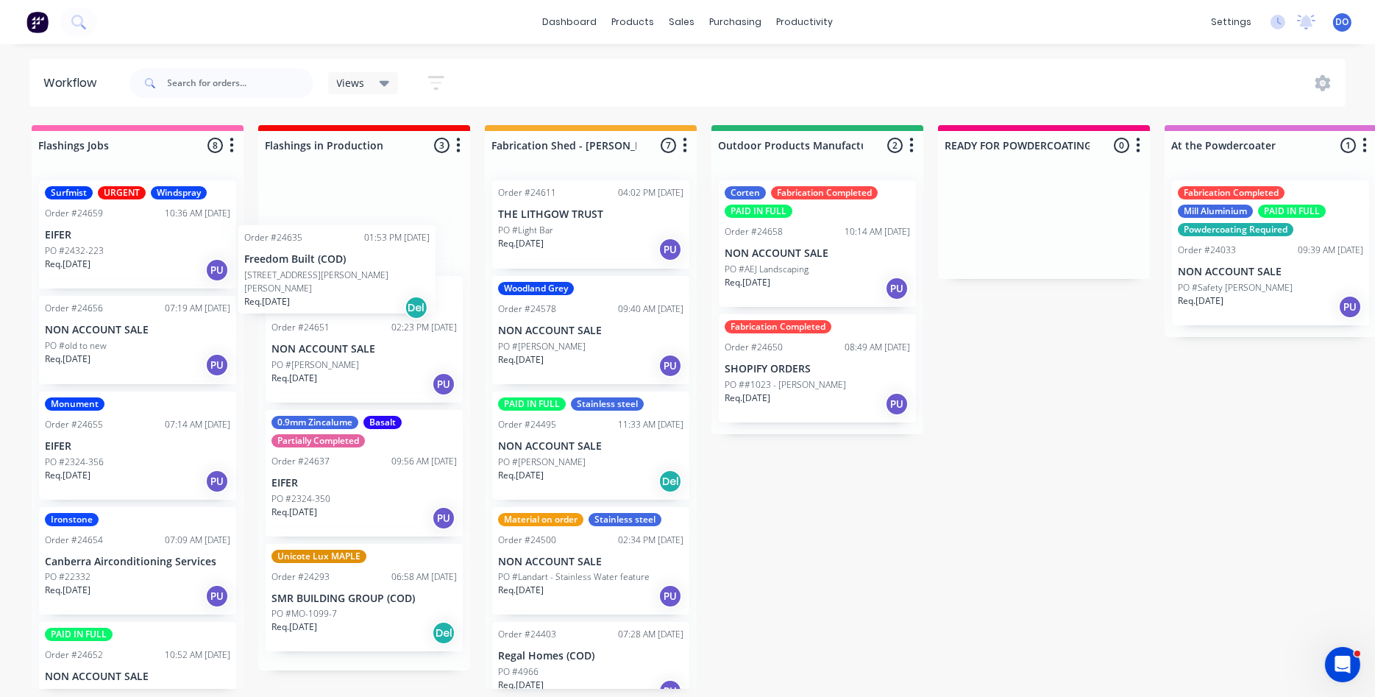
drag, startPoint x: 996, startPoint y: 228, endPoint x: 288, endPoint y: 272, distance: 709.2
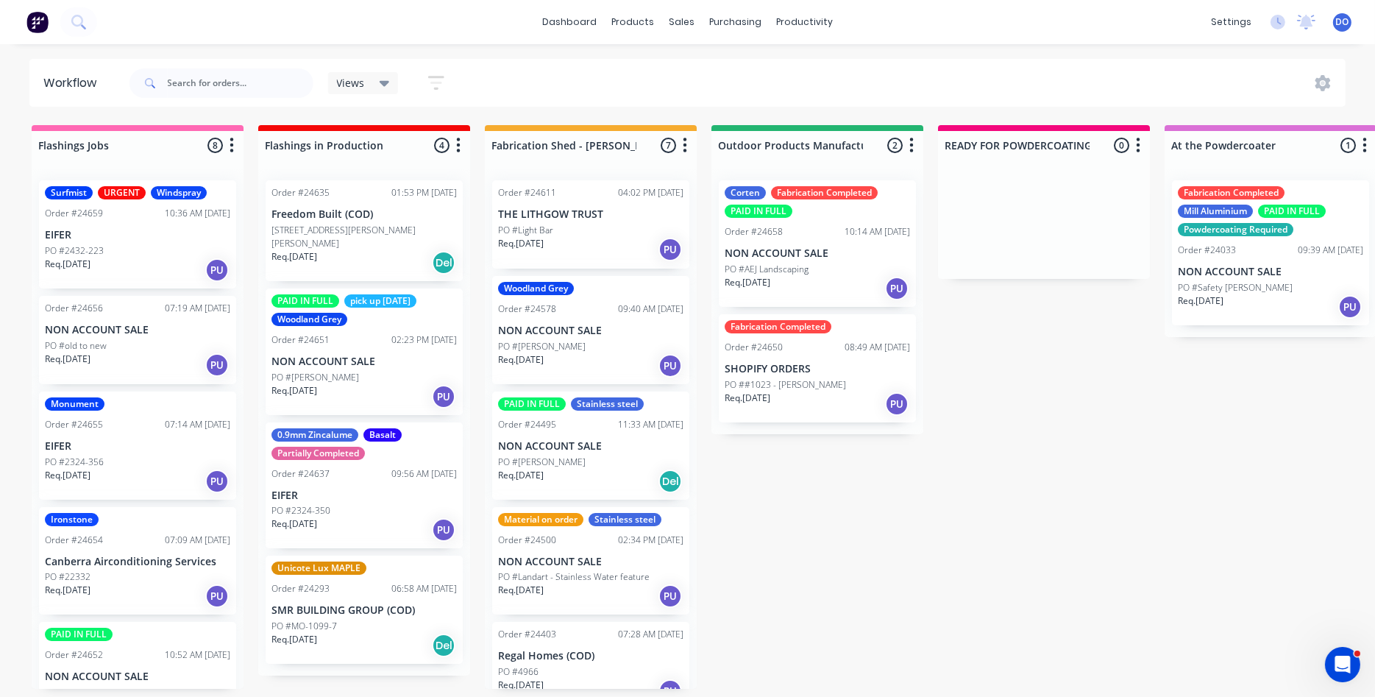
click at [352, 234] on p "PO #4 Gardiner St, Watson" at bounding box center [363, 237] width 185 height 26
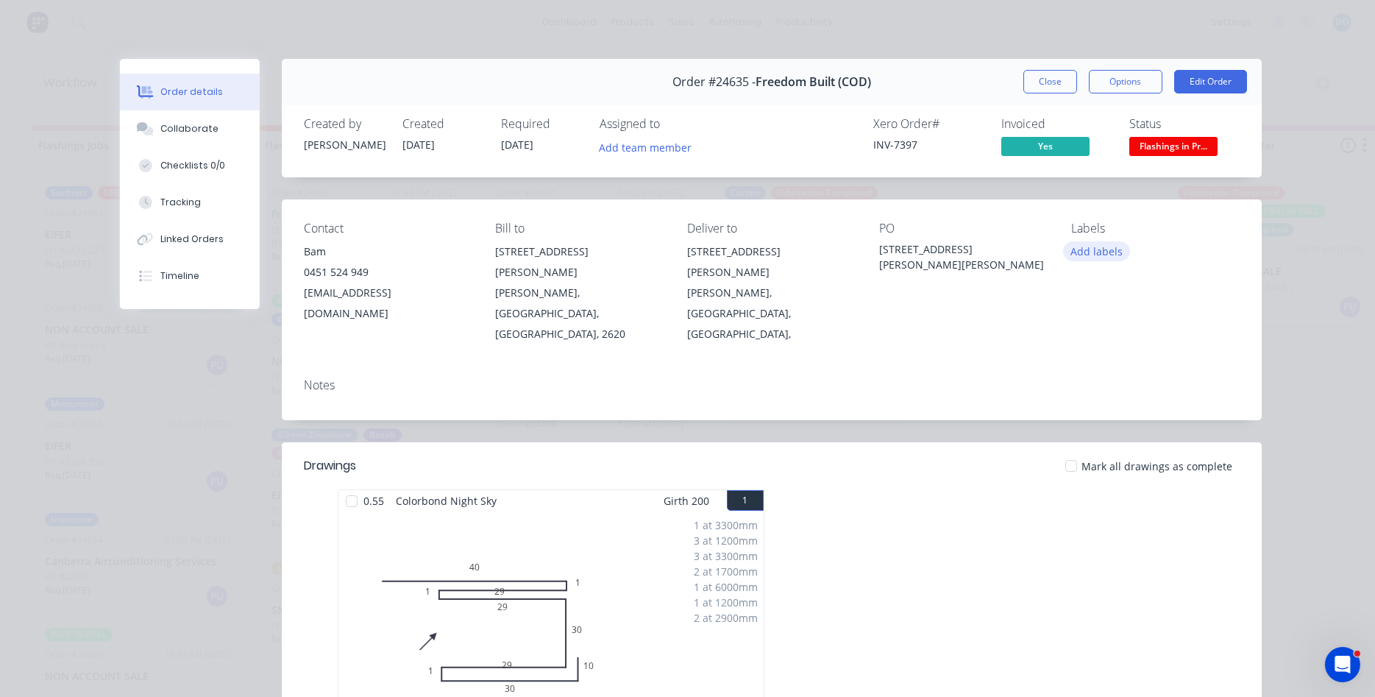
click at [1083, 248] on button "Add labels" at bounding box center [1097, 251] width 68 height 20
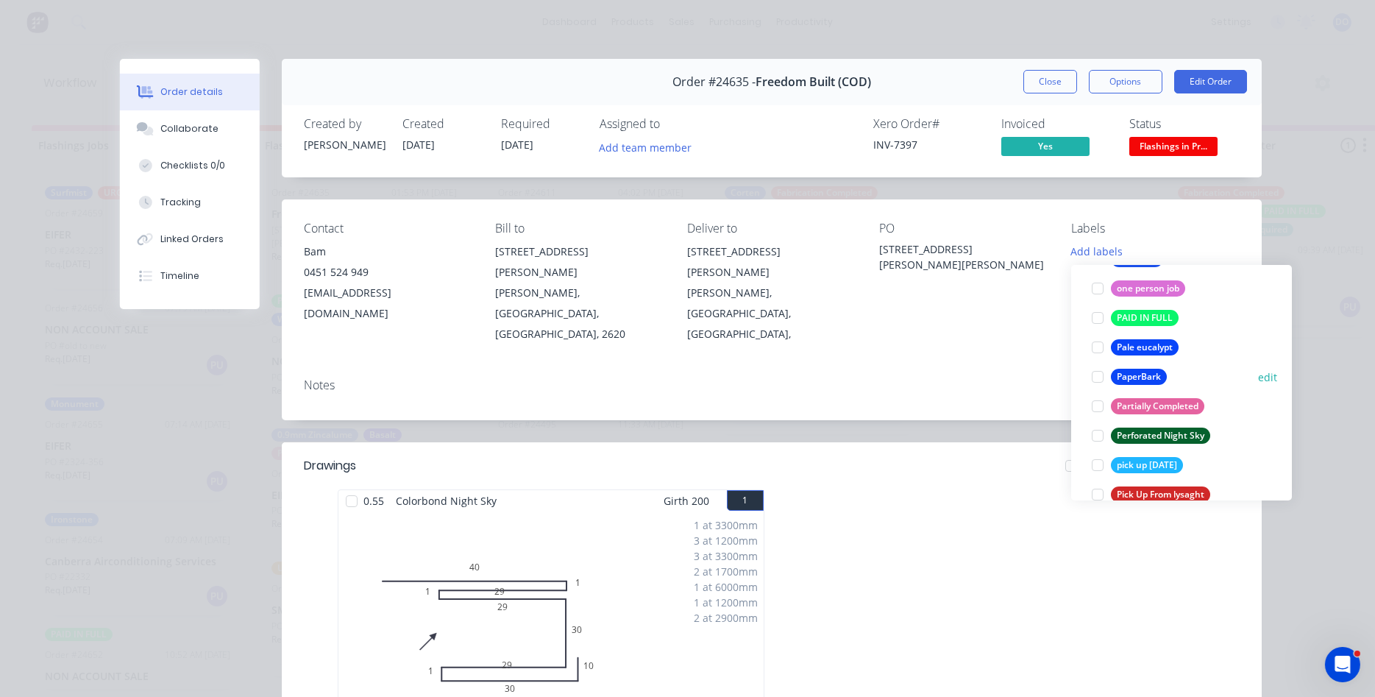
scroll to position [2181, 0]
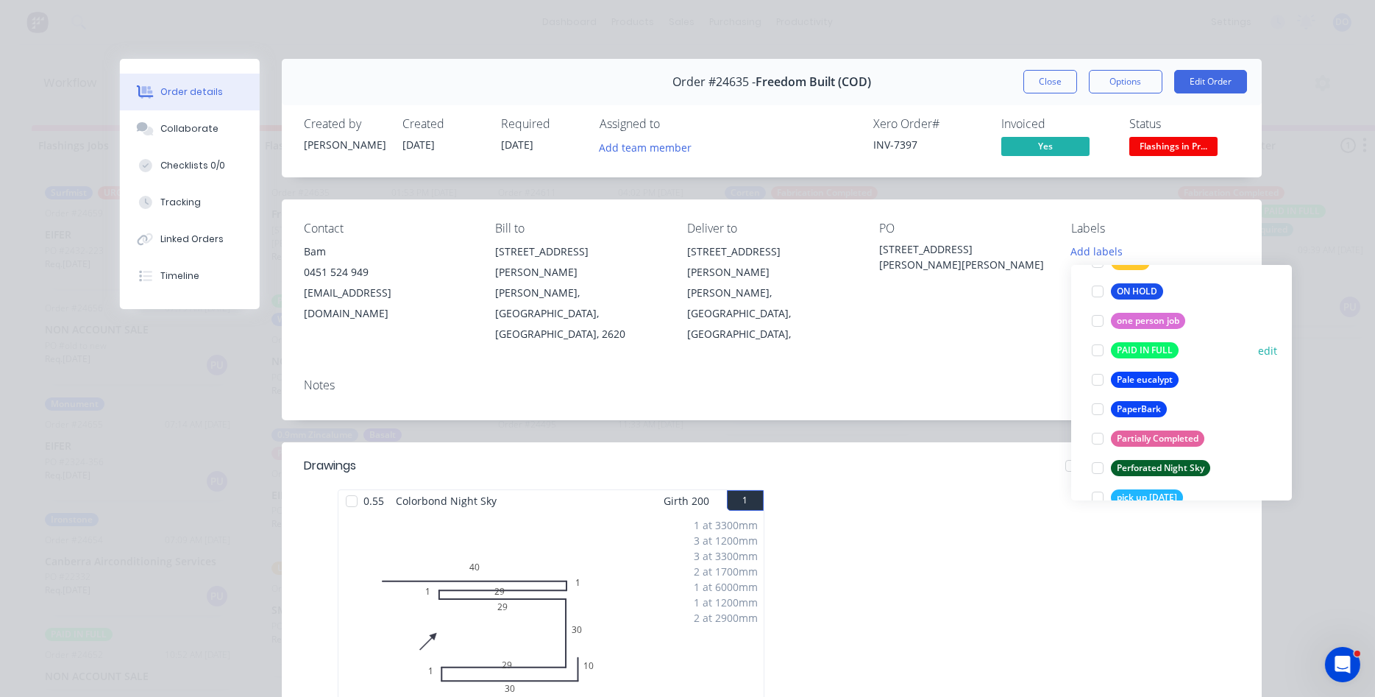
click at [1094, 348] on div at bounding box center [1097, 350] width 29 height 29
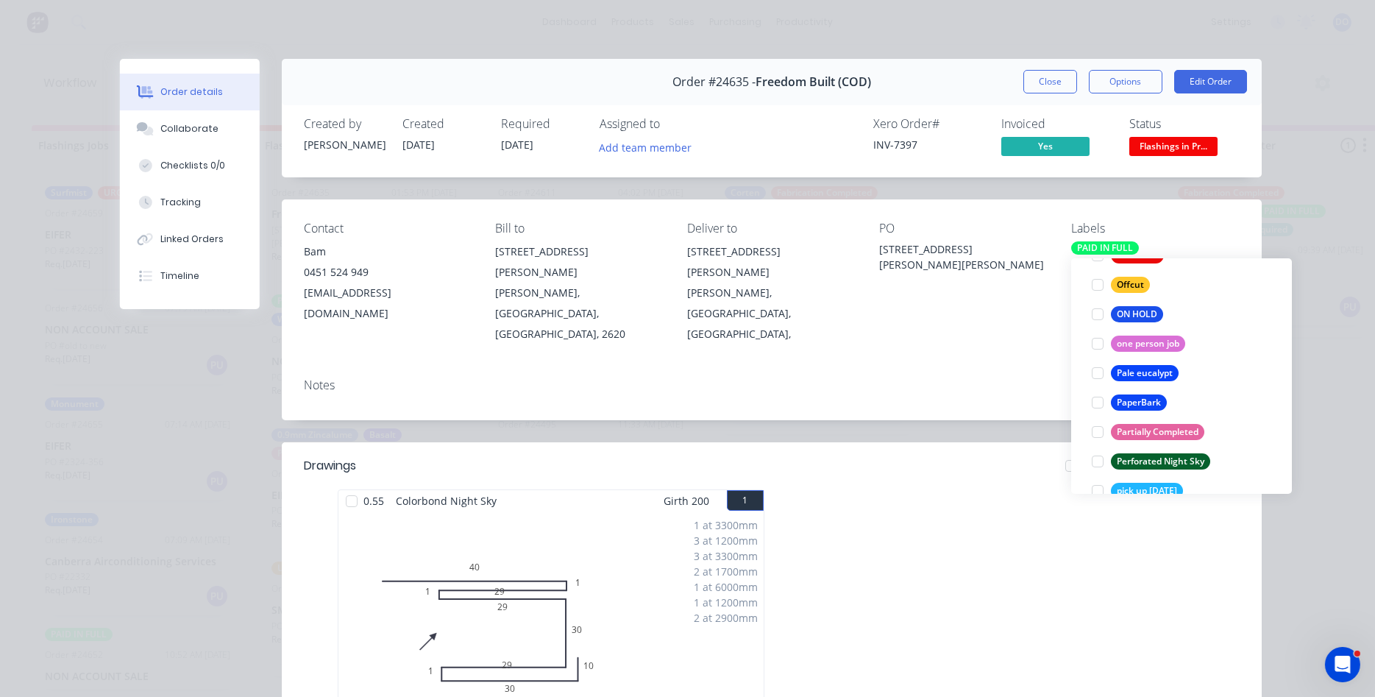
scroll to position [32, 0]
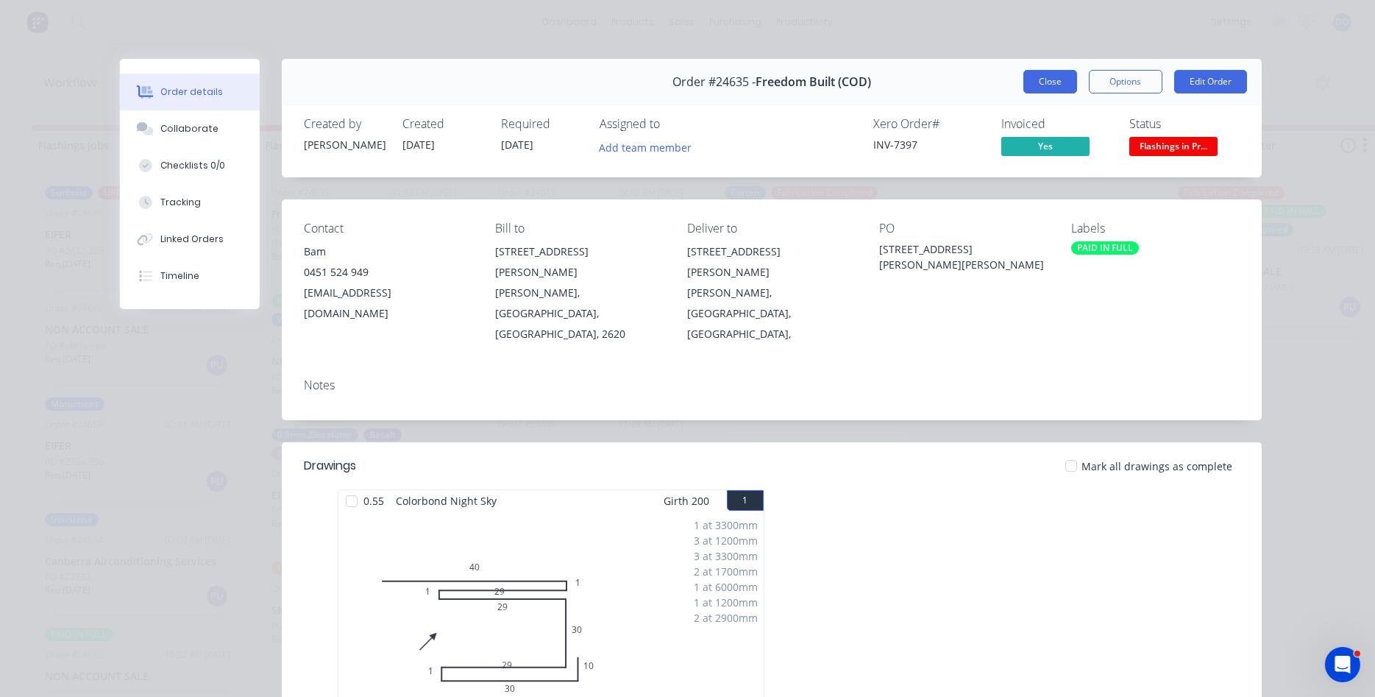
click at [1056, 78] on button "Close" at bounding box center [1050, 82] width 54 height 24
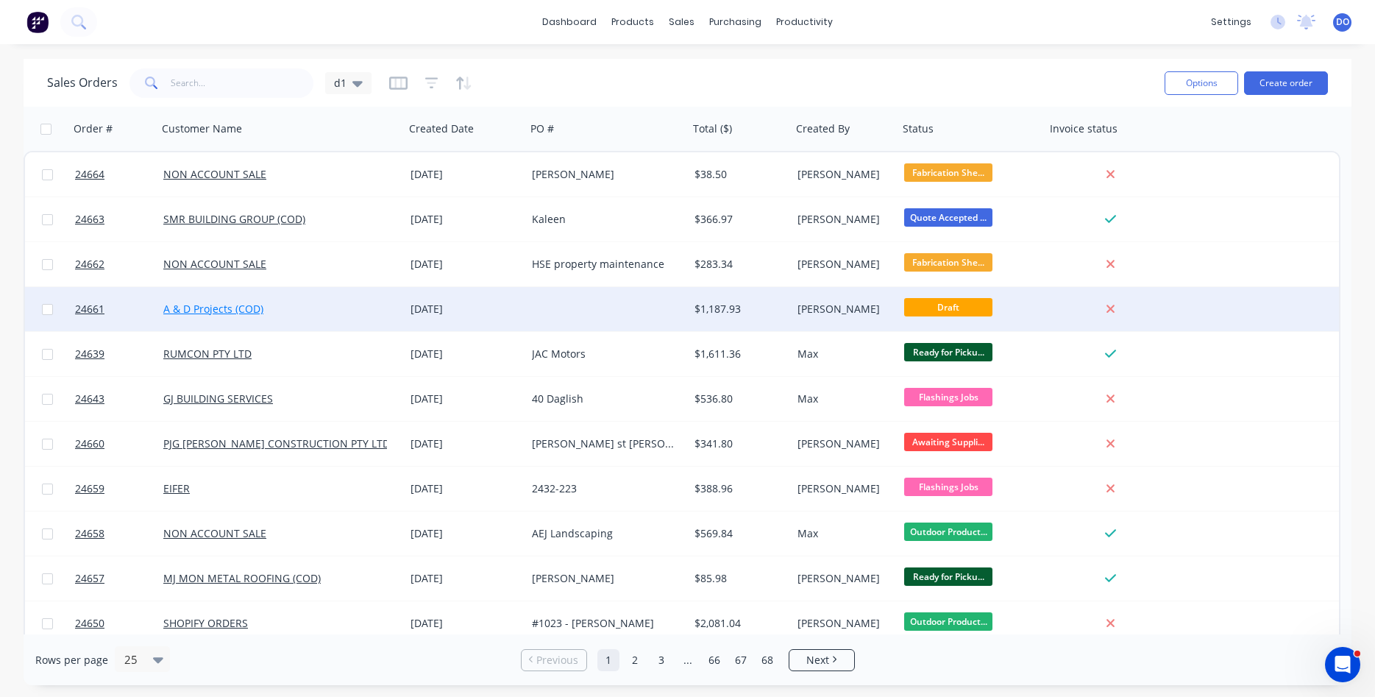
click at [232, 308] on link "A & D Projects (COD)" at bounding box center [213, 309] width 100 height 14
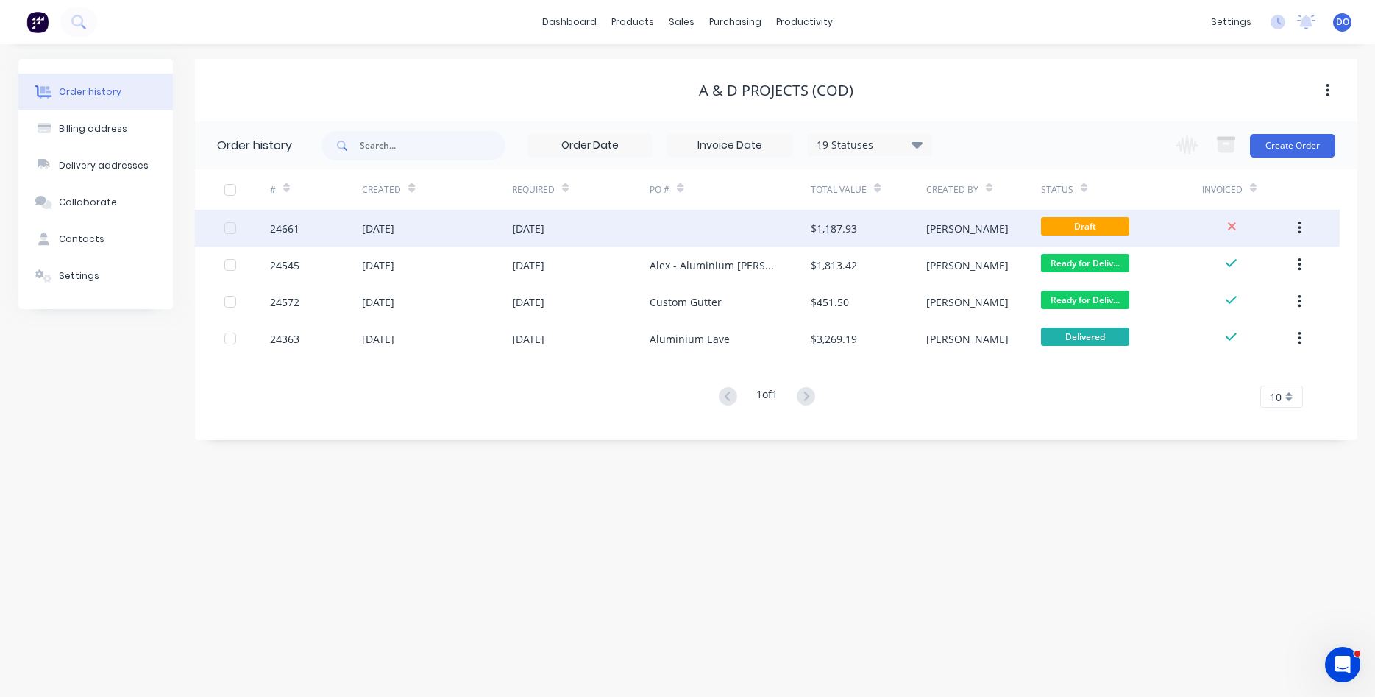
click at [797, 227] on div at bounding box center [730, 228] width 161 height 37
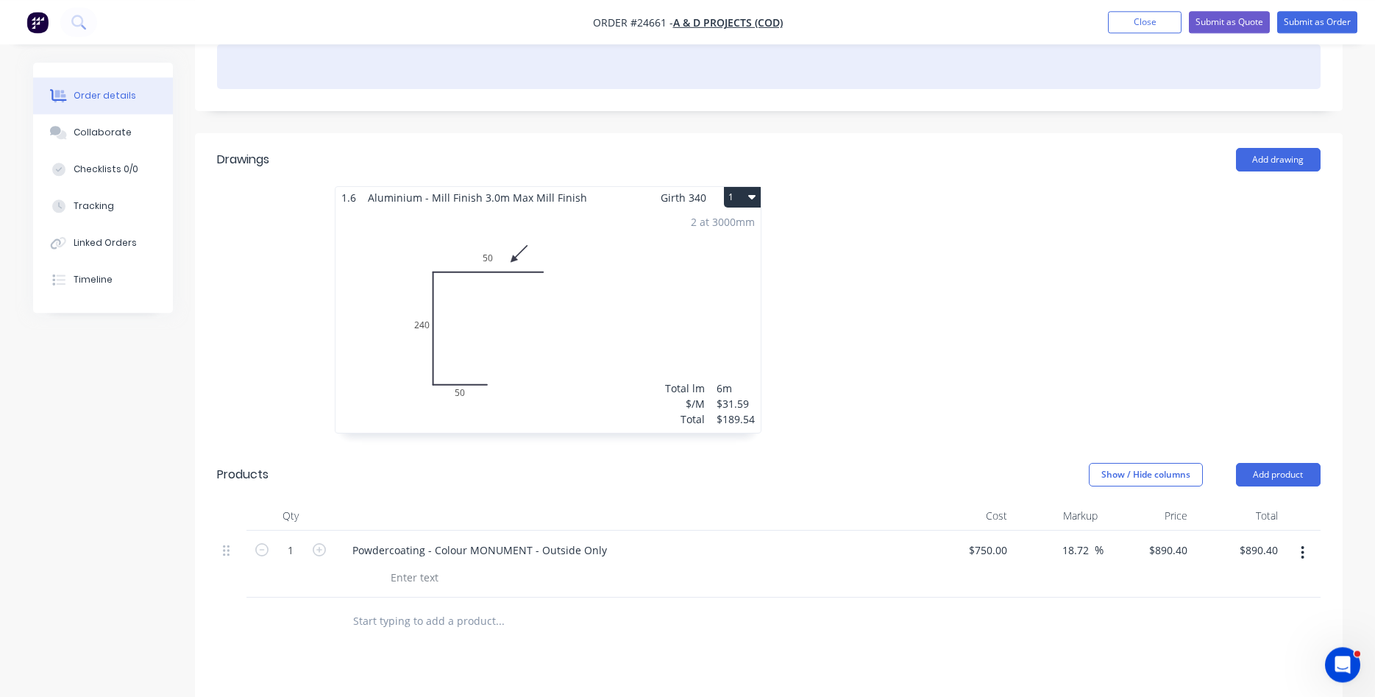
scroll to position [300, 0]
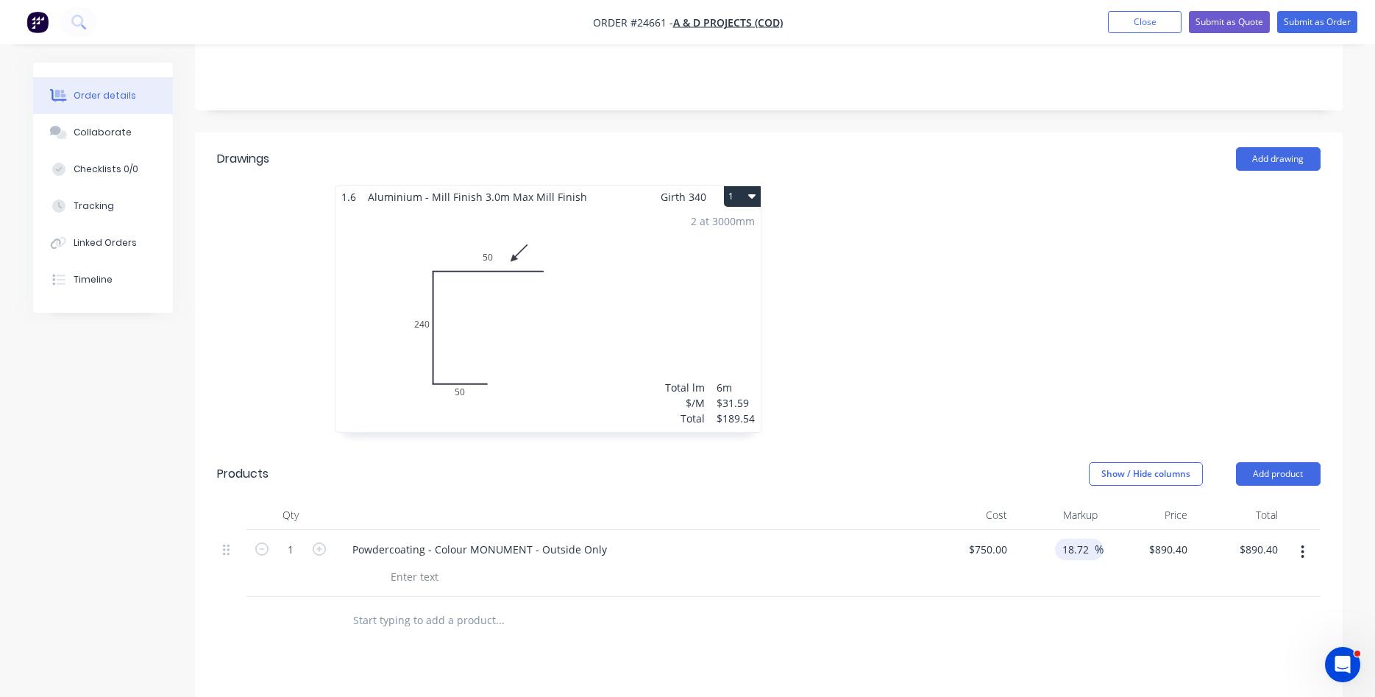
click at [1073, 539] on input "18.72" at bounding box center [1078, 549] width 34 height 21
drag, startPoint x: 1098, startPoint y: 528, endPoint x: 1055, endPoint y: 522, distance: 43.9
click at [1044, 532] on div "18.72 18.72 %" at bounding box center [1058, 563] width 90 height 67
drag, startPoint x: 1086, startPoint y: 526, endPoint x: 1046, endPoint y: 525, distance: 40.5
click at [1061, 539] on input "18.72" at bounding box center [1078, 549] width 34 height 21
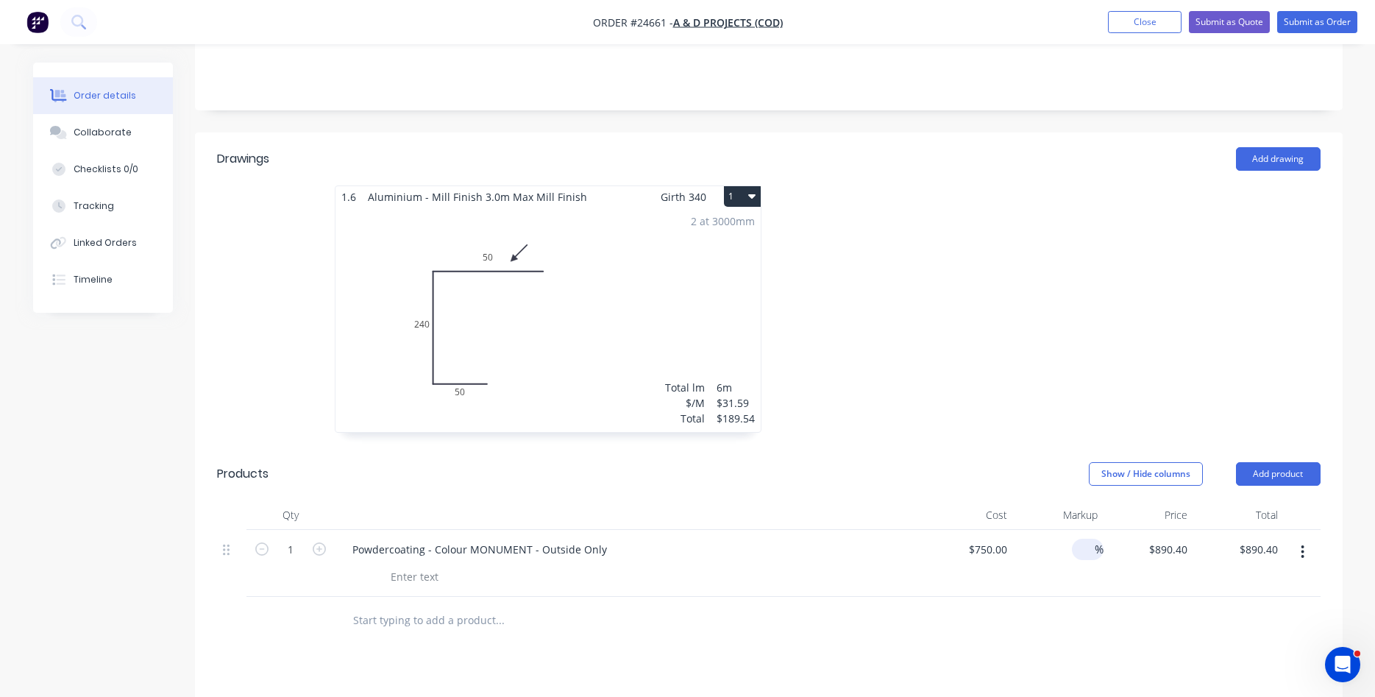
type input "$750.00"
click at [1116, 563] on div "$750.00 $750.00" at bounding box center [1149, 563] width 90 height 67
drag, startPoint x: 1007, startPoint y: 525, endPoint x: 1053, endPoint y: 517, distance: 47.2
click at [1013, 539] on input "750" at bounding box center [1000, 549] width 25 height 21
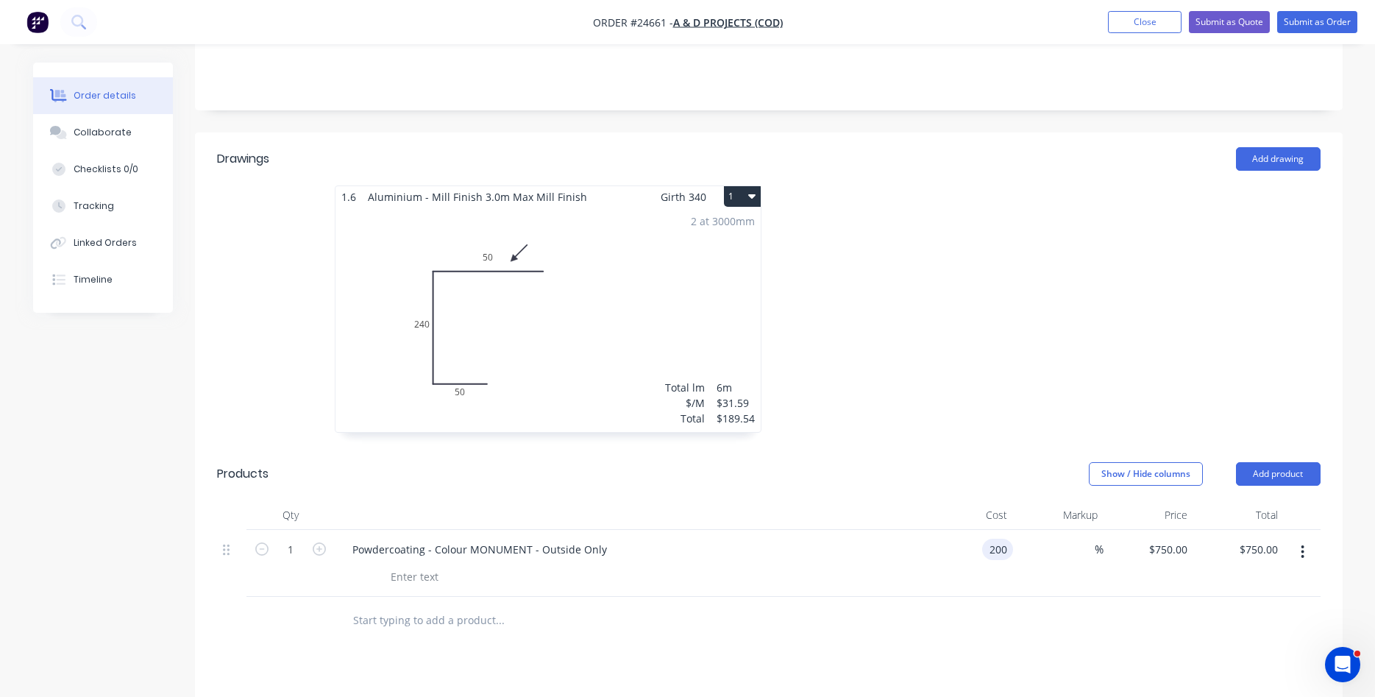
type input "$200.00"
click at [906, 563] on div at bounding box center [629, 575] width 577 height 24
click at [636, 279] on div "2 at 3000mm Total lm $/M Total 6m $31.59 $189.54" at bounding box center [548, 319] width 425 height 224
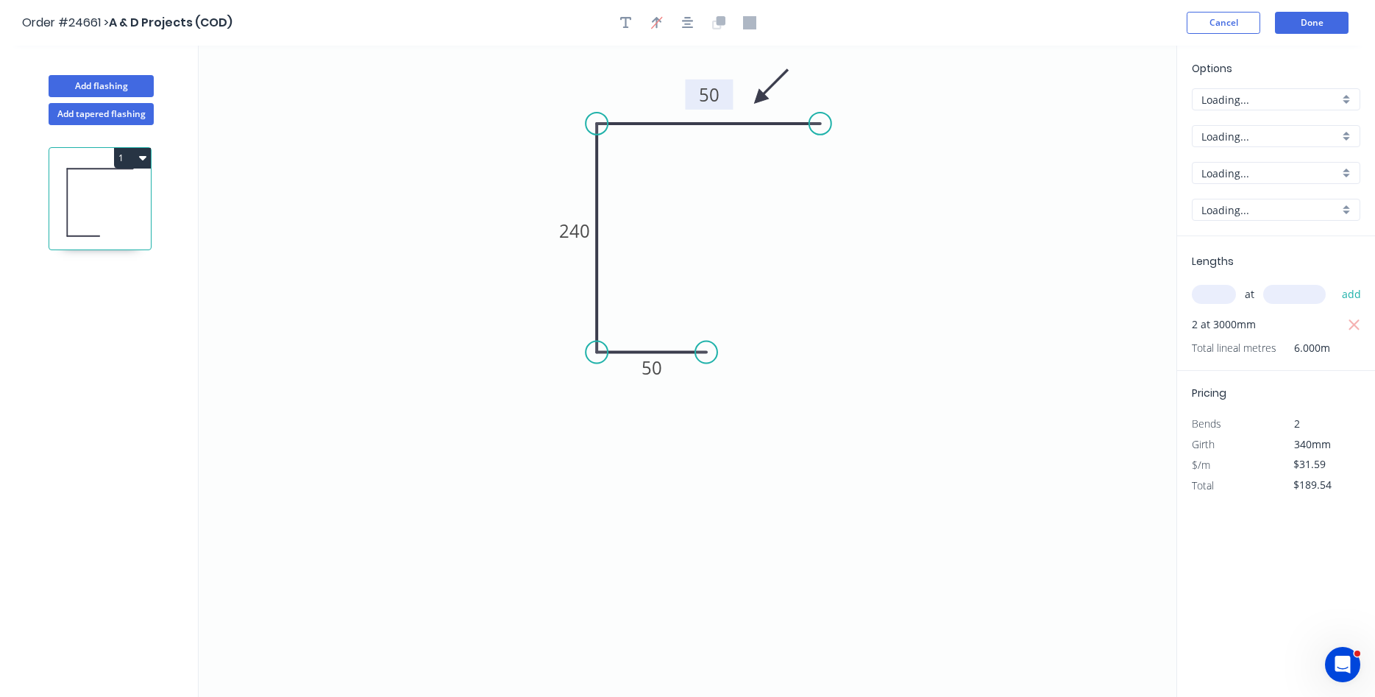
click at [710, 85] on tspan "50" at bounding box center [709, 94] width 21 height 24
type input "$37.44"
type input "$224.64"
click at [462, 297] on icon "0 50 240 150" at bounding box center [688, 371] width 978 height 651
click at [1322, 25] on button "Done" at bounding box center [1312, 23] width 74 height 22
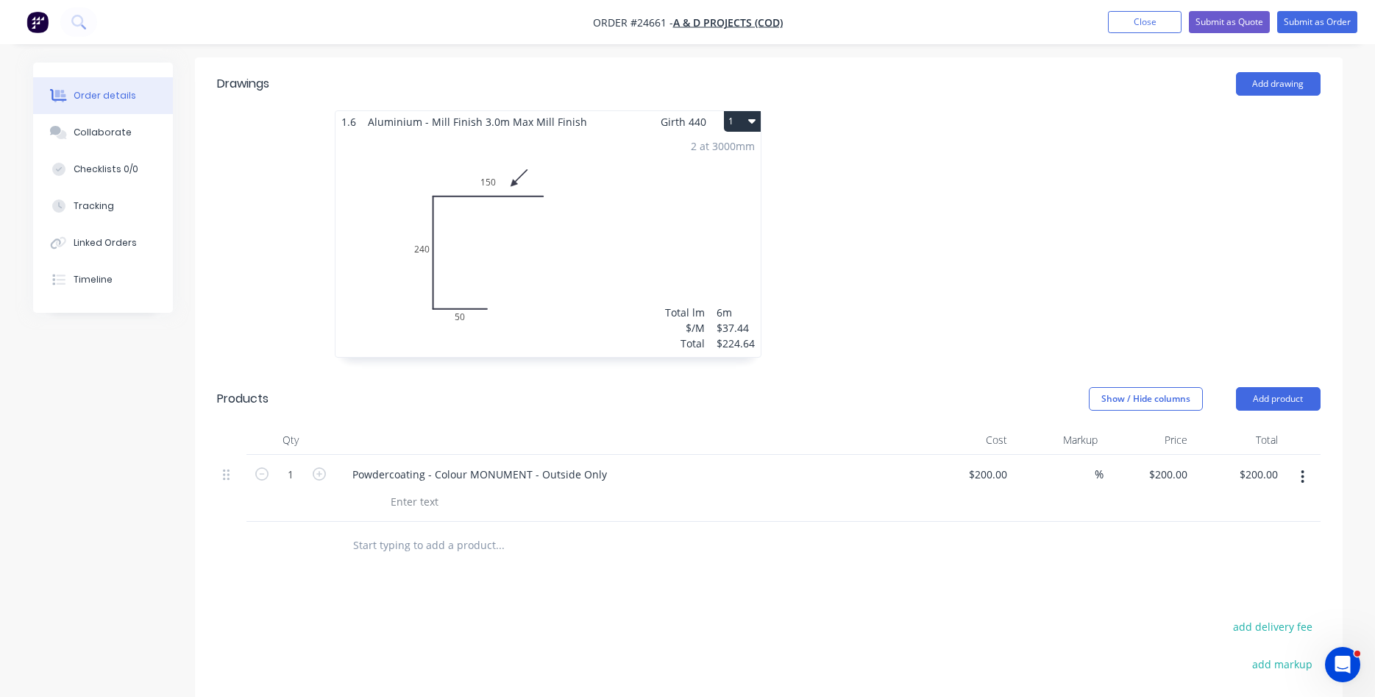
scroll to position [300, 0]
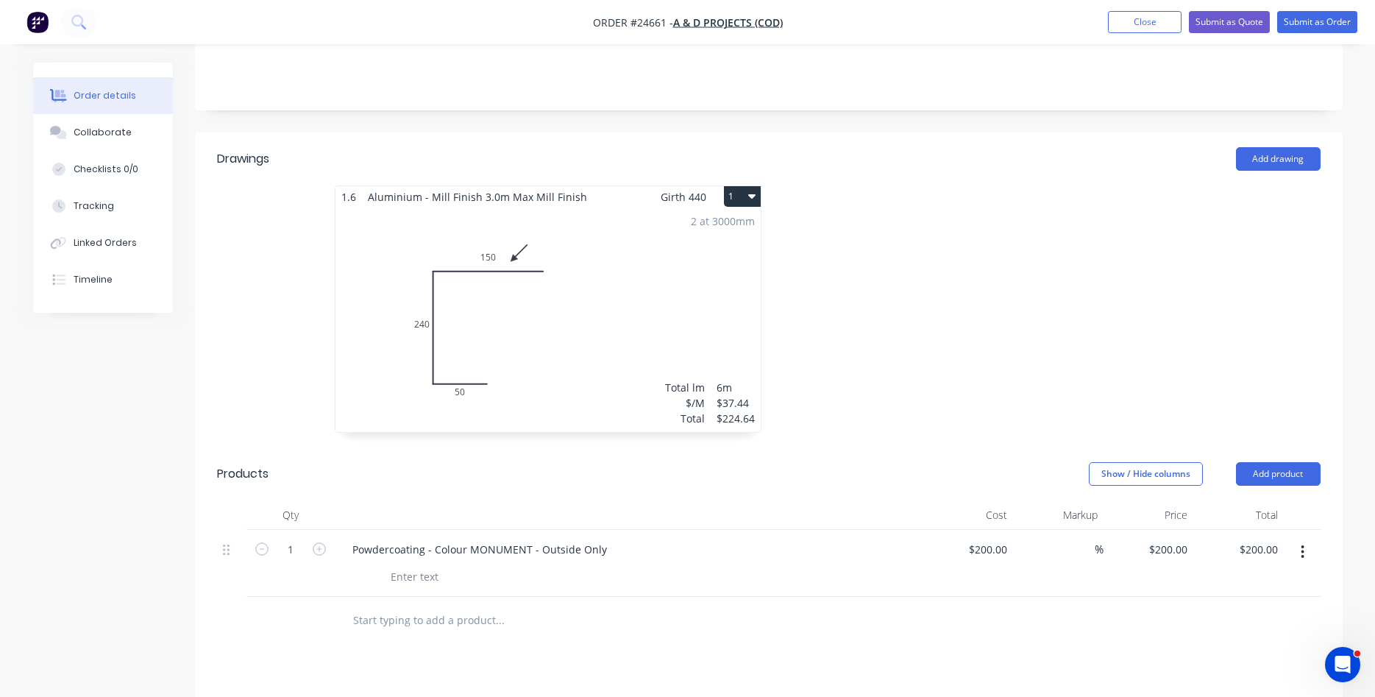
click at [653, 358] on div "2 at 3000mm Total lm $/M Total 6m $37.44 $224.64" at bounding box center [548, 319] width 425 height 224
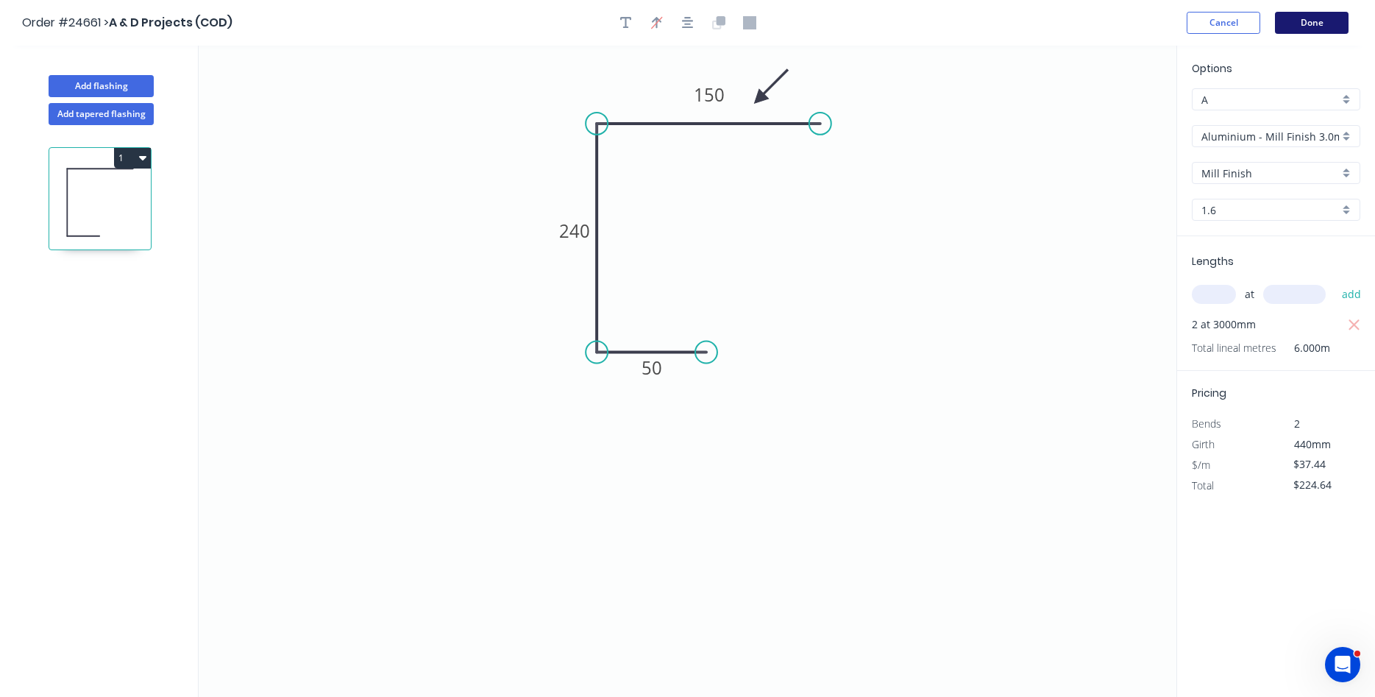
click at [1311, 24] on button "Done" at bounding box center [1312, 23] width 74 height 22
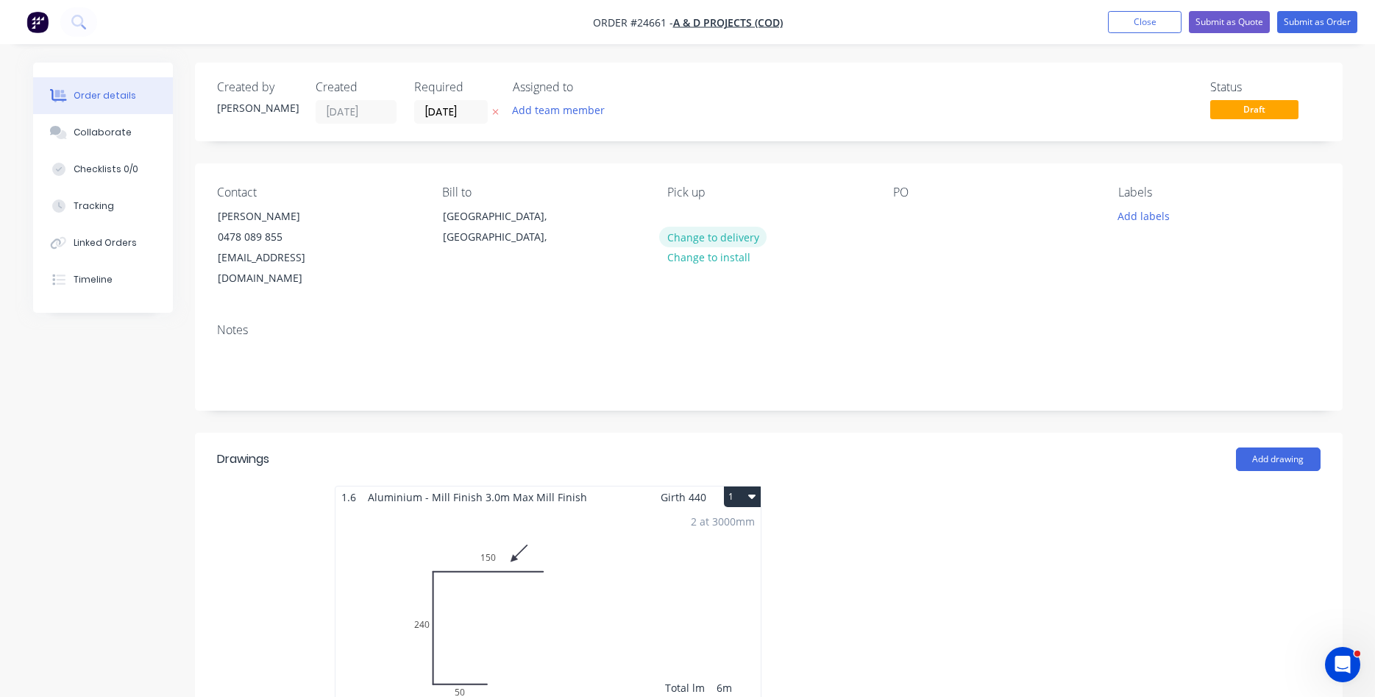
click at [745, 236] on button "Change to delivery" at bounding box center [712, 237] width 107 height 20
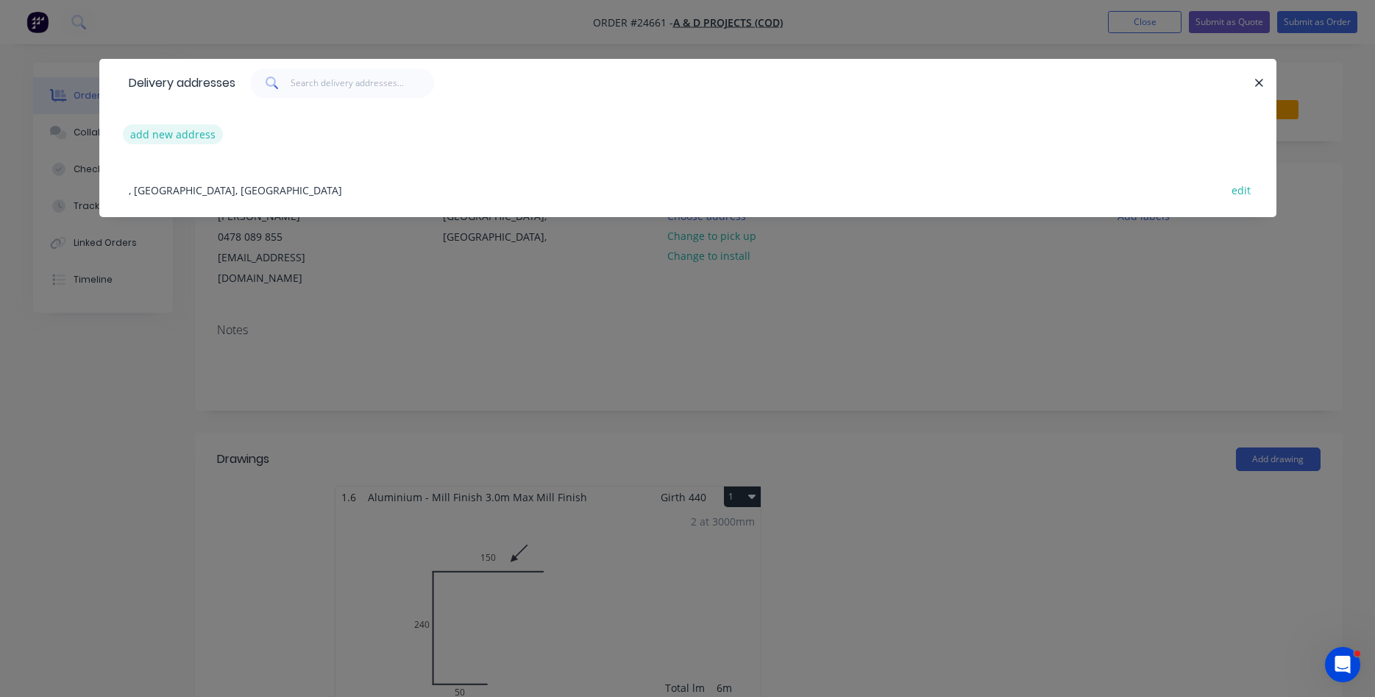
click at [184, 138] on button "add new address" at bounding box center [173, 134] width 101 height 20
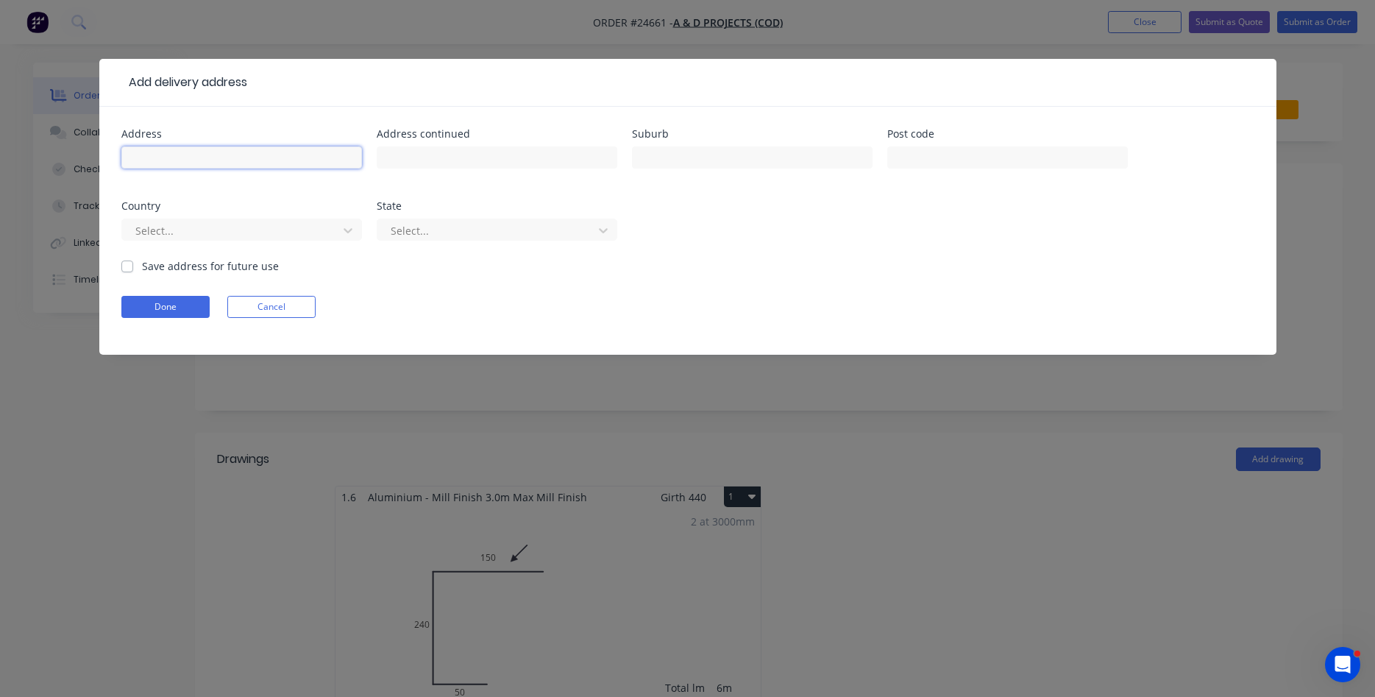
click at [189, 157] on input "text" at bounding box center [241, 157] width 241 height 22
type input "[STREET_ADDRESS]"
click at [179, 299] on button "Done" at bounding box center [165, 307] width 88 height 22
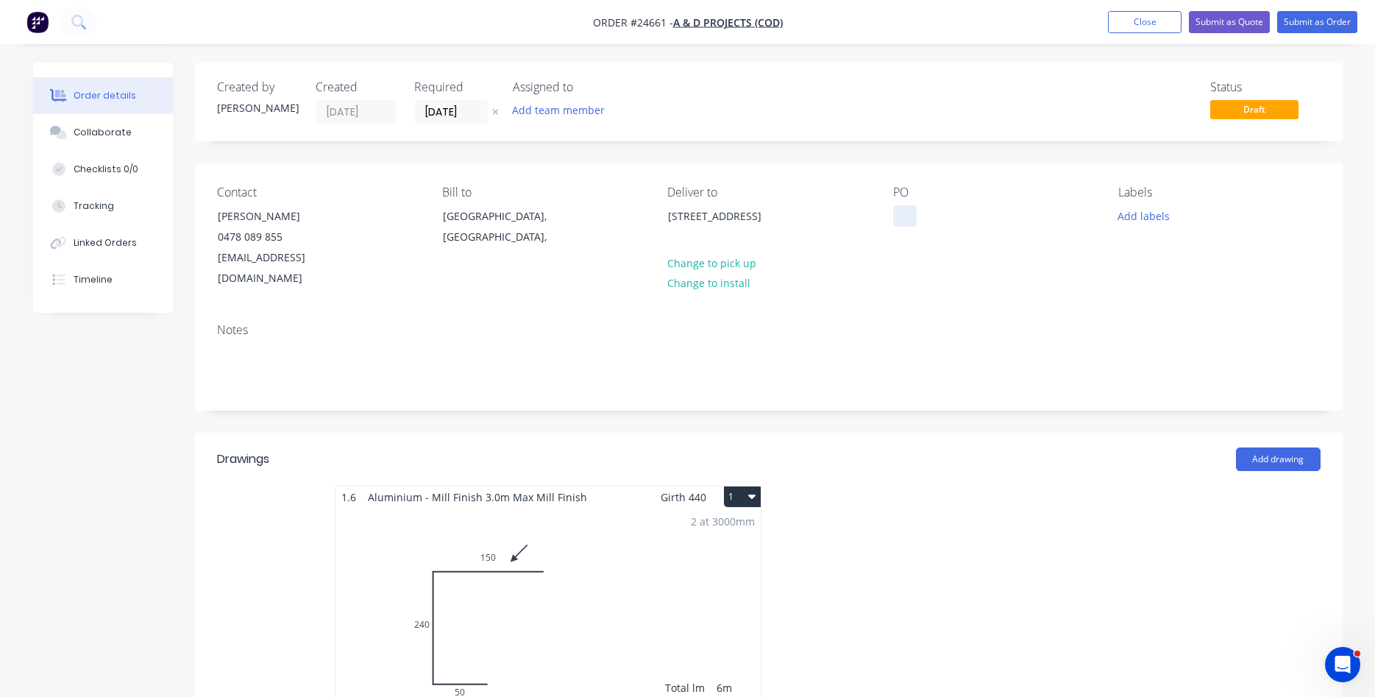
click at [902, 216] on div at bounding box center [905, 215] width 24 height 21
click at [1233, 26] on button "Submit as Quote" at bounding box center [1229, 22] width 81 height 22
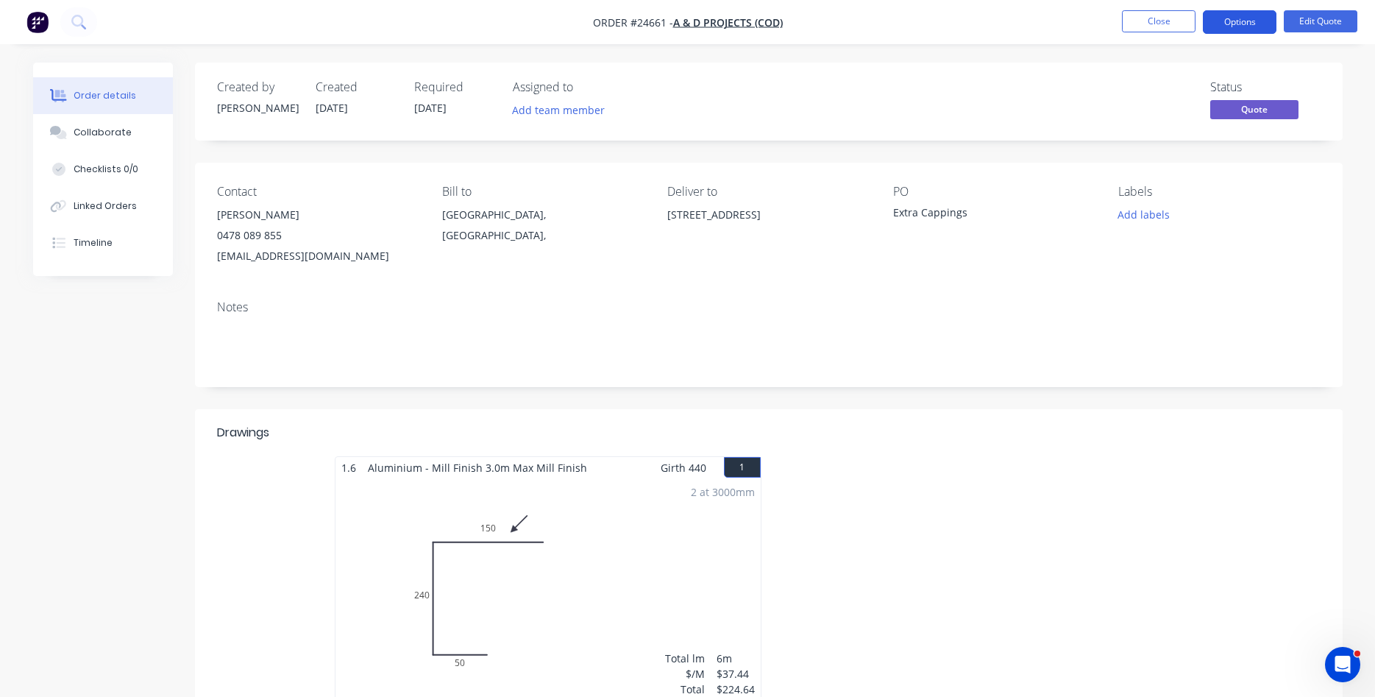
click at [1233, 24] on button "Options" at bounding box center [1240, 22] width 74 height 24
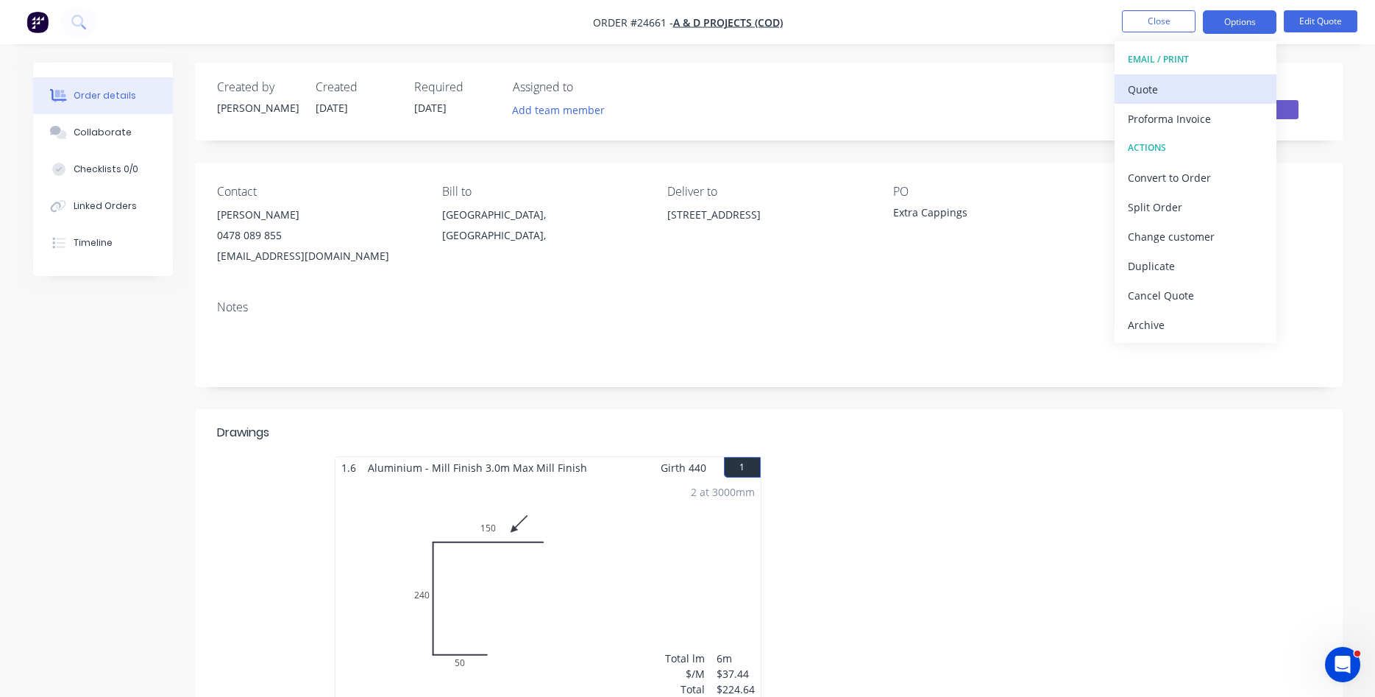
click at [1157, 85] on div "Quote" at bounding box center [1195, 89] width 135 height 21
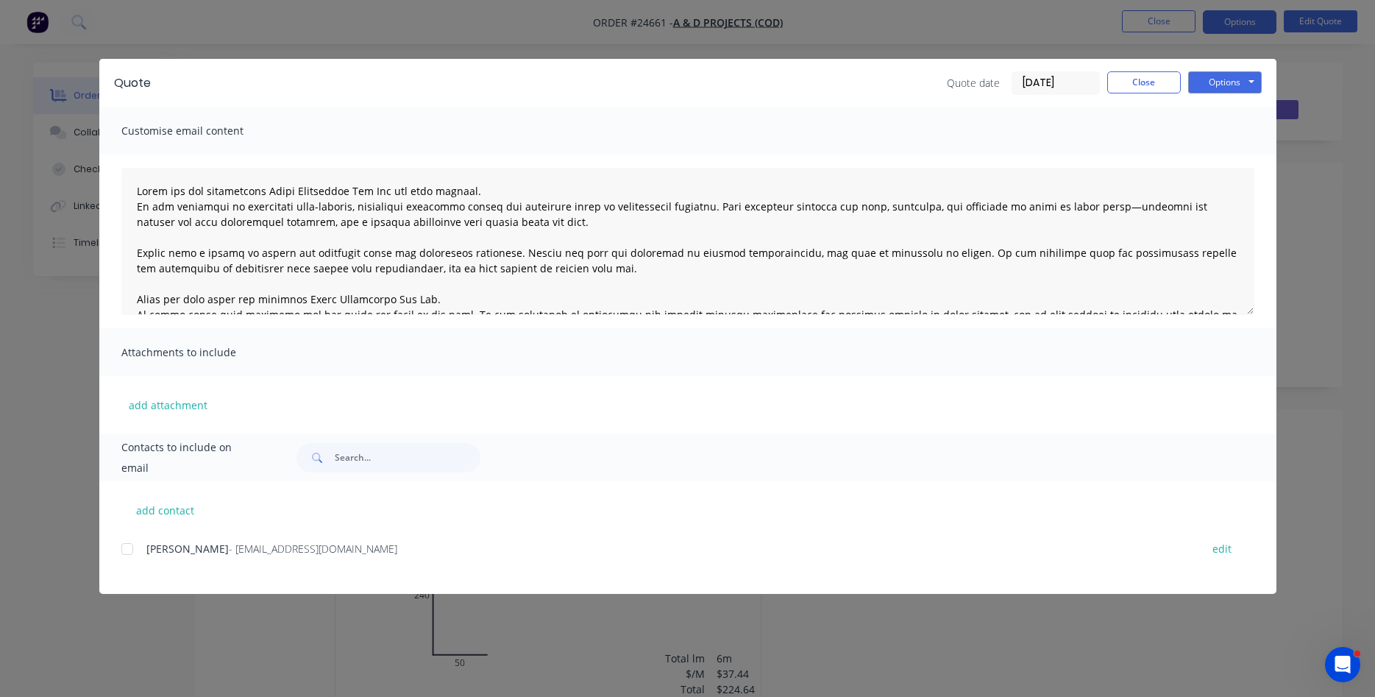
click at [124, 550] on div at bounding box center [127, 548] width 29 height 29
click at [1218, 82] on button "Options" at bounding box center [1225, 82] width 74 height 22
click at [1232, 156] on button "Email" at bounding box center [1235, 157] width 94 height 24
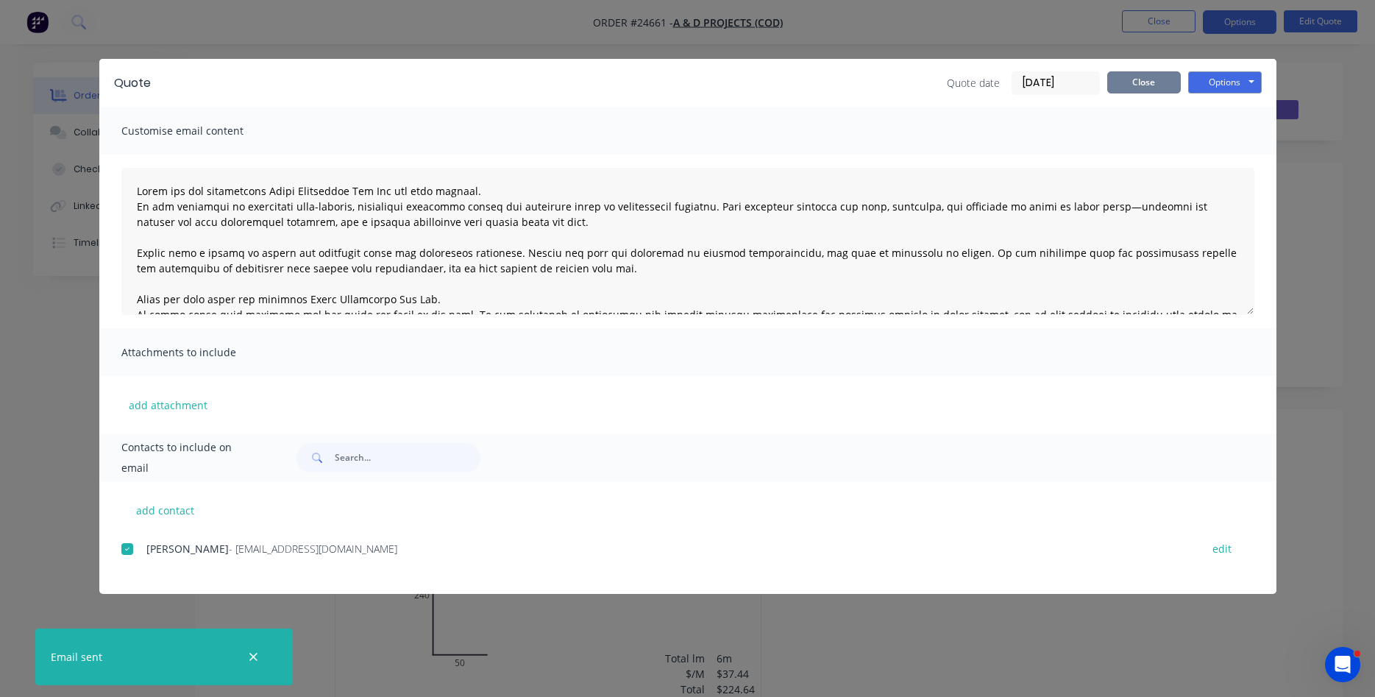
click at [1163, 82] on button "Close" at bounding box center [1144, 82] width 74 height 22
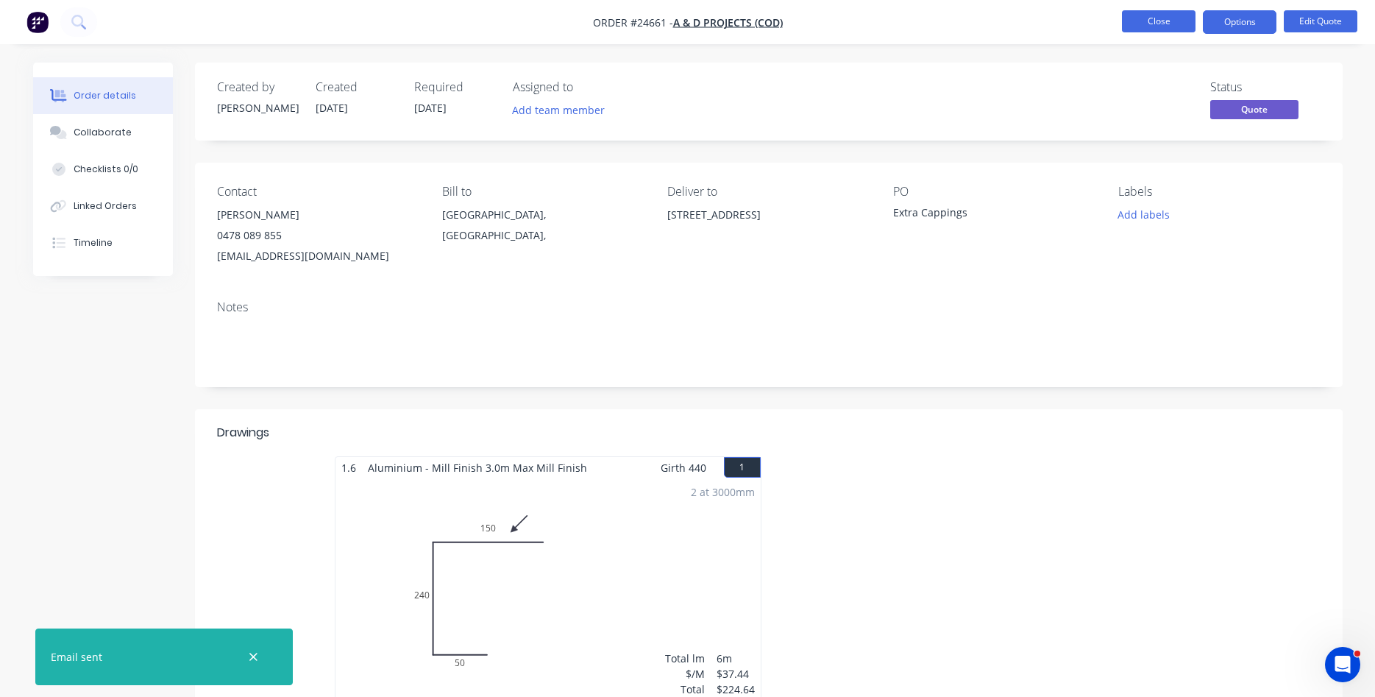
click at [1169, 23] on button "Close" at bounding box center [1159, 21] width 74 height 22
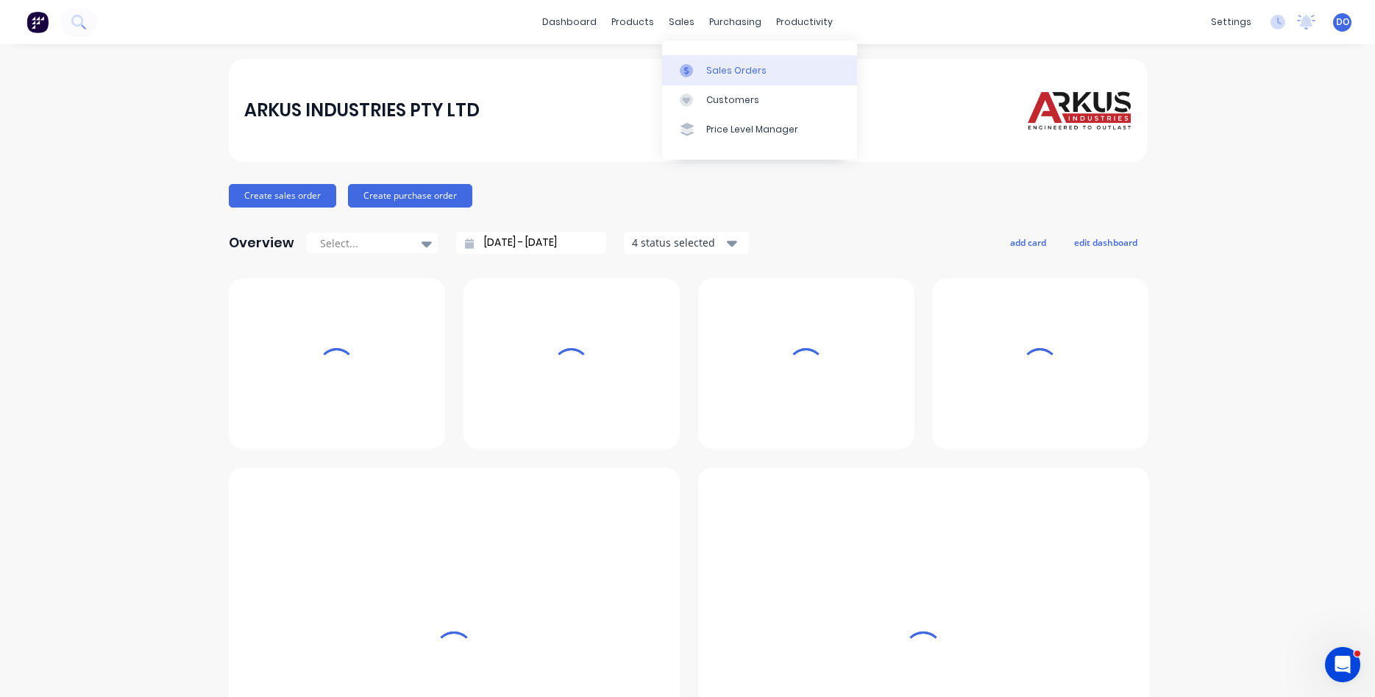
click at [733, 74] on div "Sales Orders" at bounding box center [736, 70] width 60 height 13
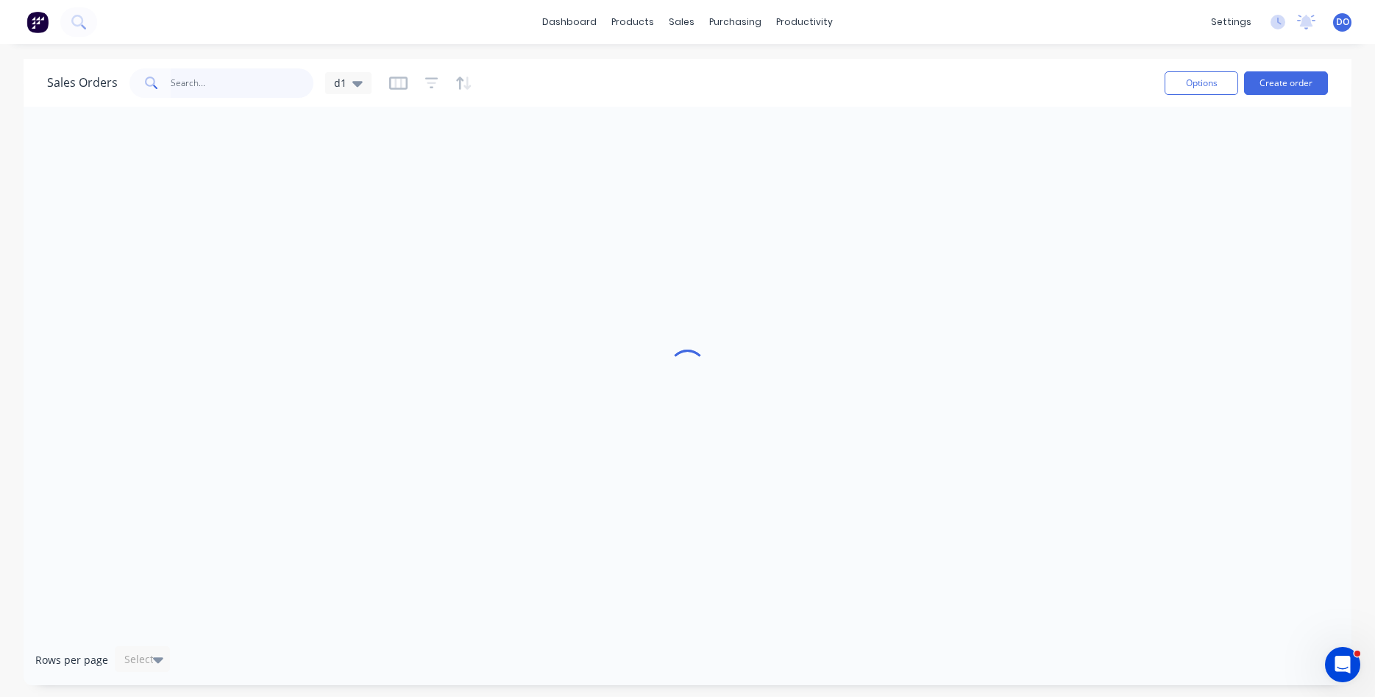
click at [255, 79] on input "text" at bounding box center [242, 82] width 143 height 29
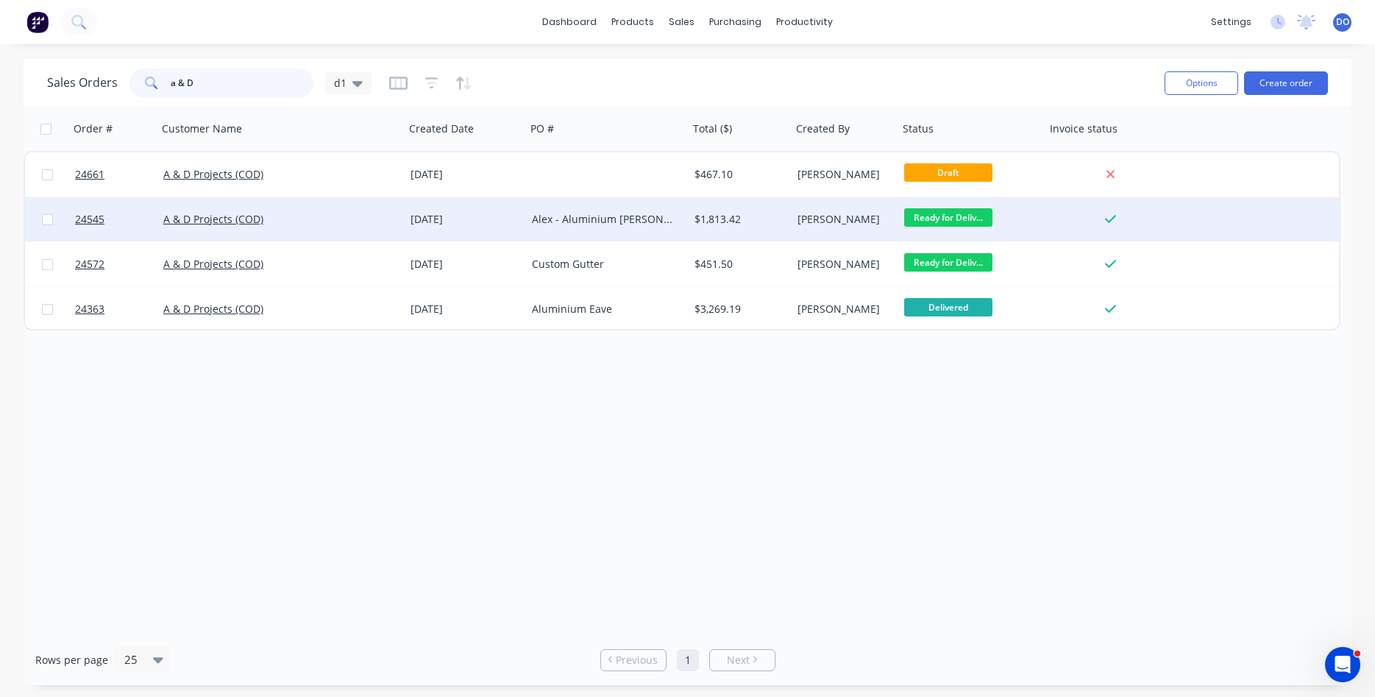
type input "a & D"
click at [285, 222] on div "A & D Projects (COD)" at bounding box center [275, 219] width 224 height 15
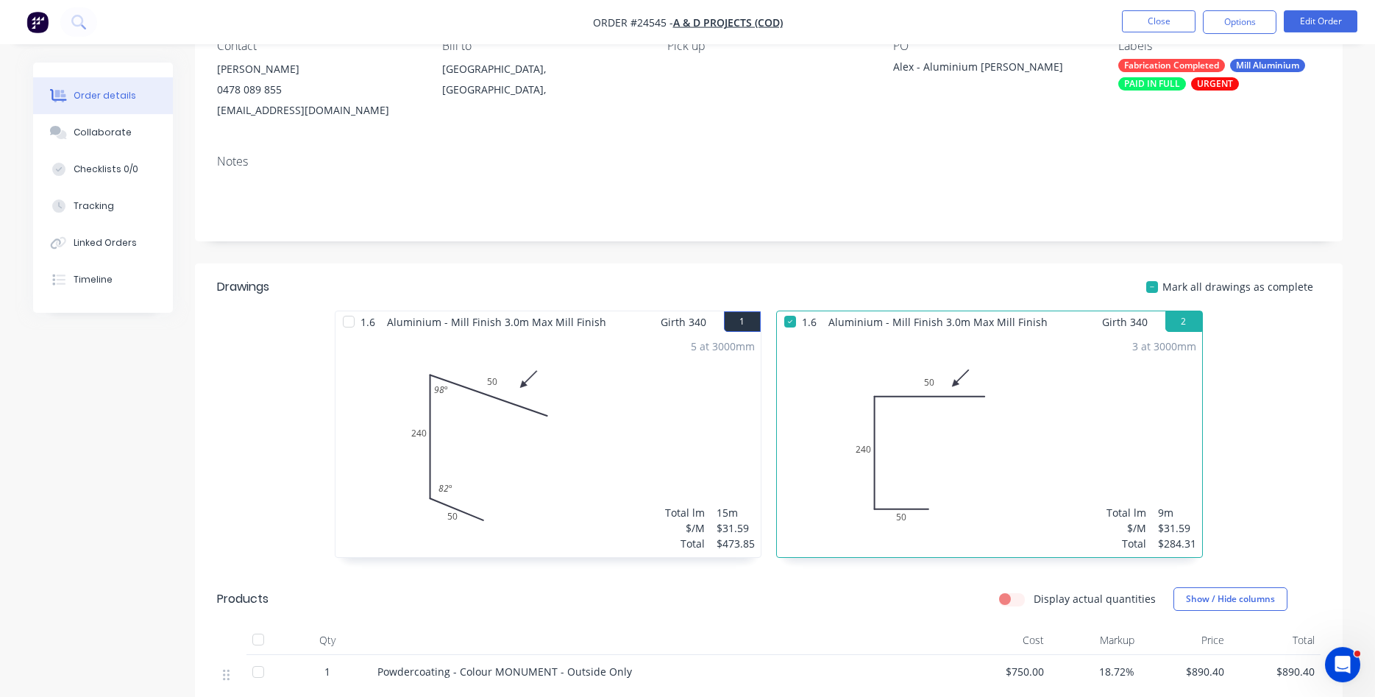
scroll to position [150, 0]
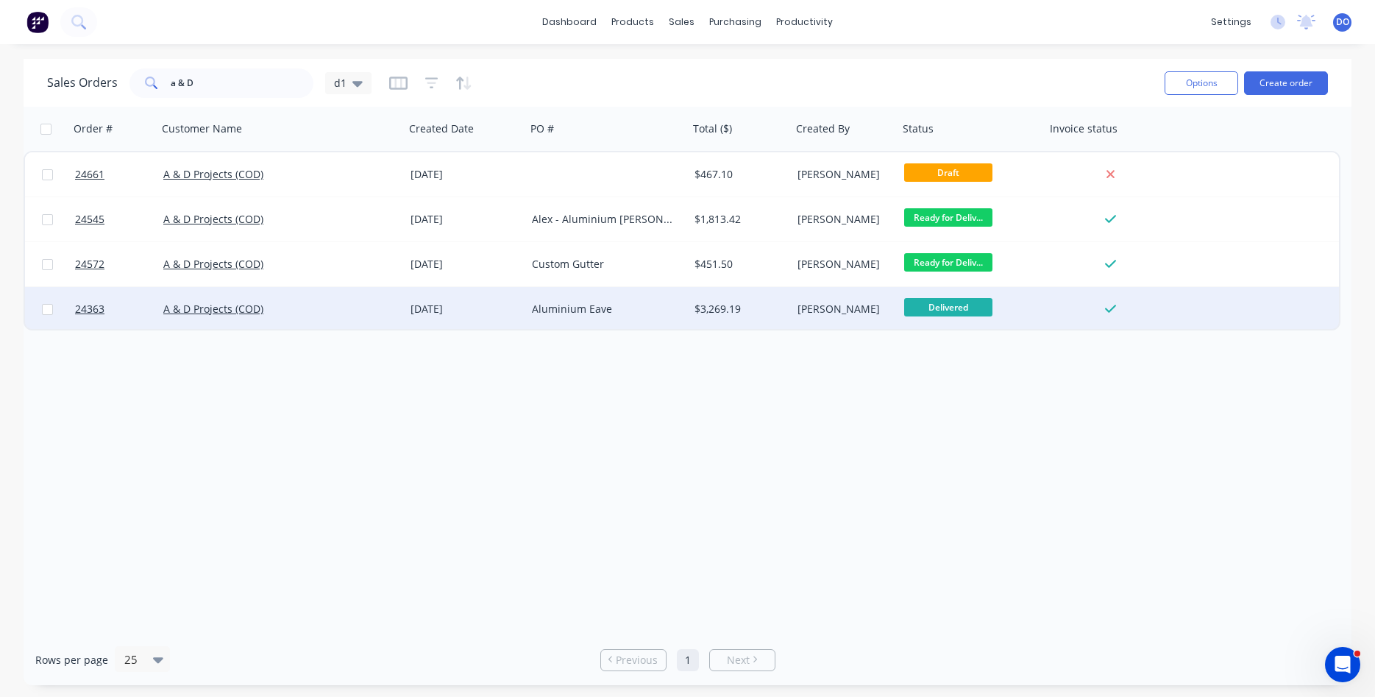
click at [661, 303] on div "Aluminium Eave" at bounding box center [603, 309] width 143 height 15
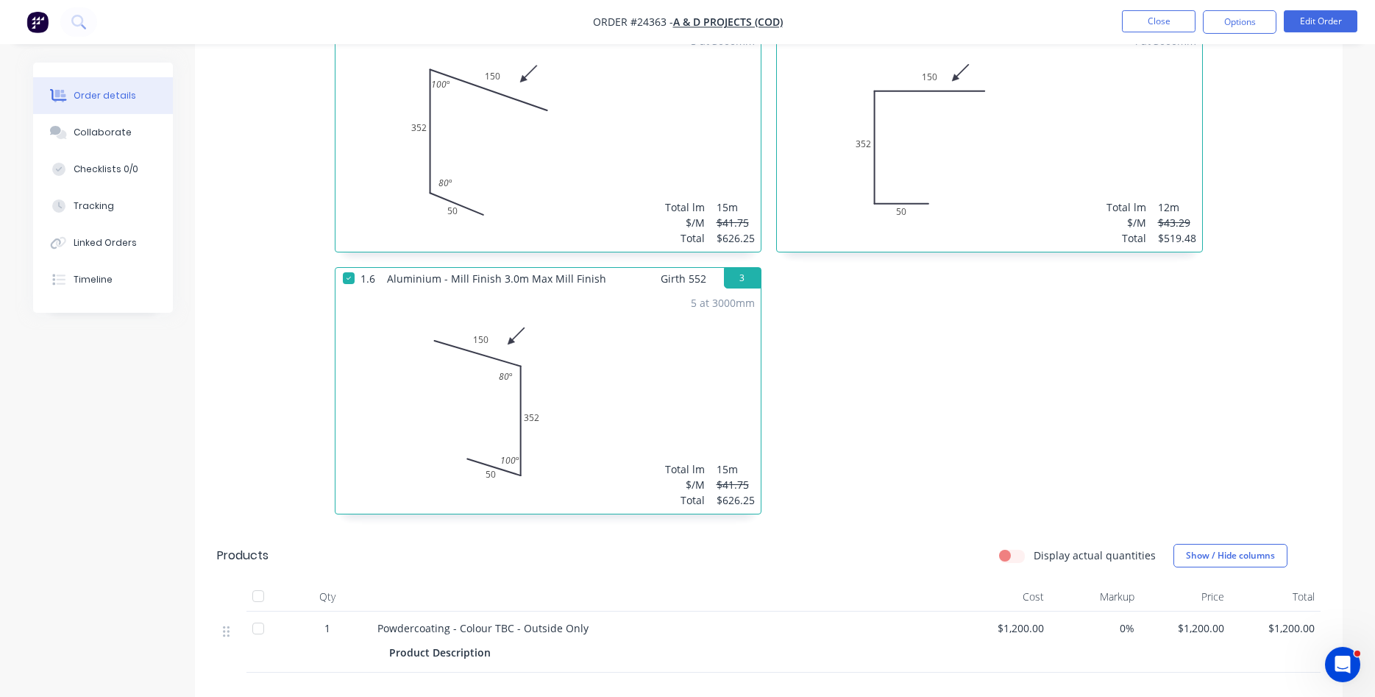
scroll to position [450, 0]
click at [1160, 24] on button "Close" at bounding box center [1159, 21] width 74 height 22
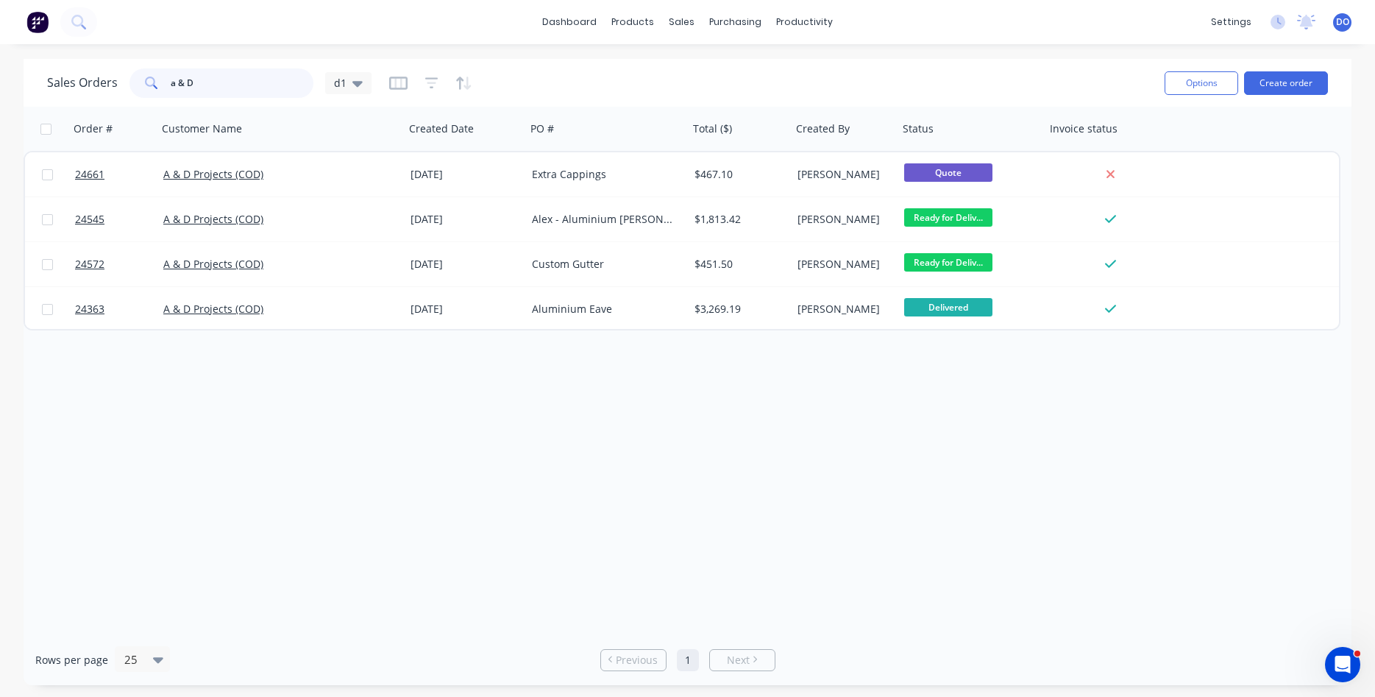
drag, startPoint x: 203, startPoint y: 82, endPoint x: 115, endPoint y: 75, distance: 88.6
click at [171, 75] on input "a & D" at bounding box center [242, 82] width 143 height 29
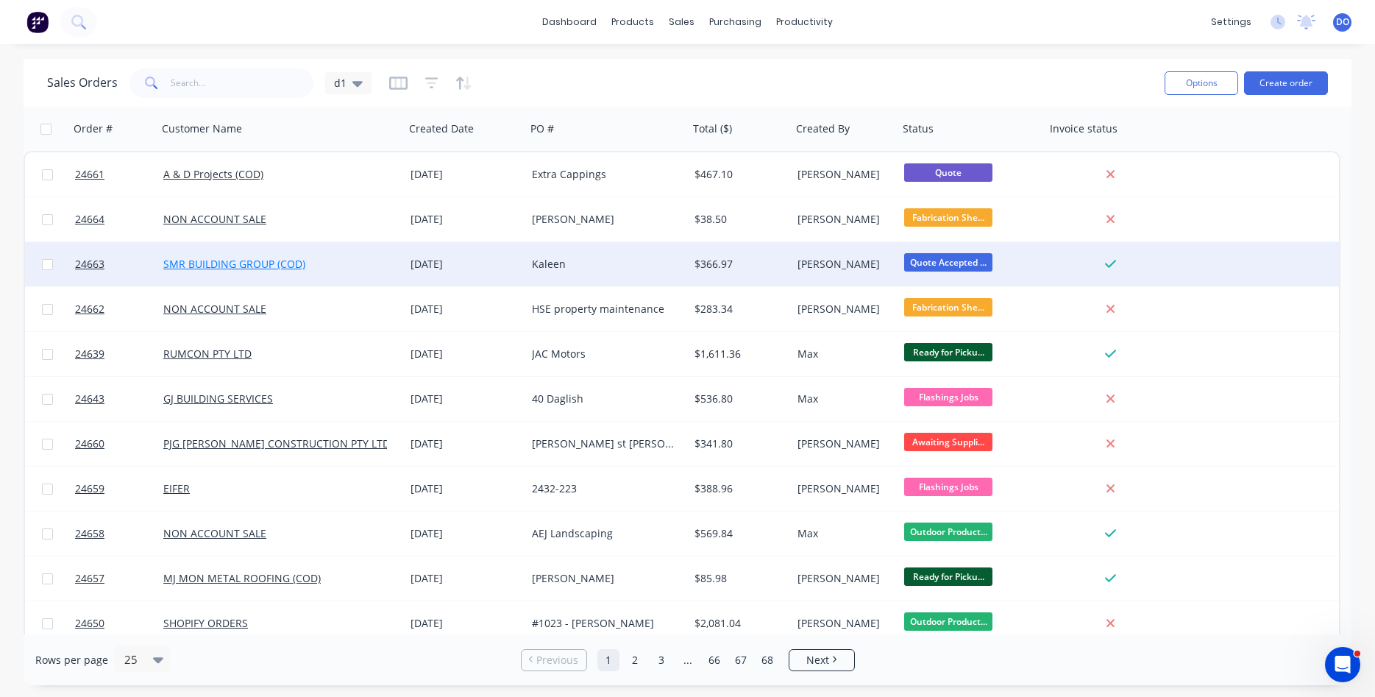
click at [230, 267] on link "SMR BUILDING GROUP (COD)" at bounding box center [234, 264] width 142 height 14
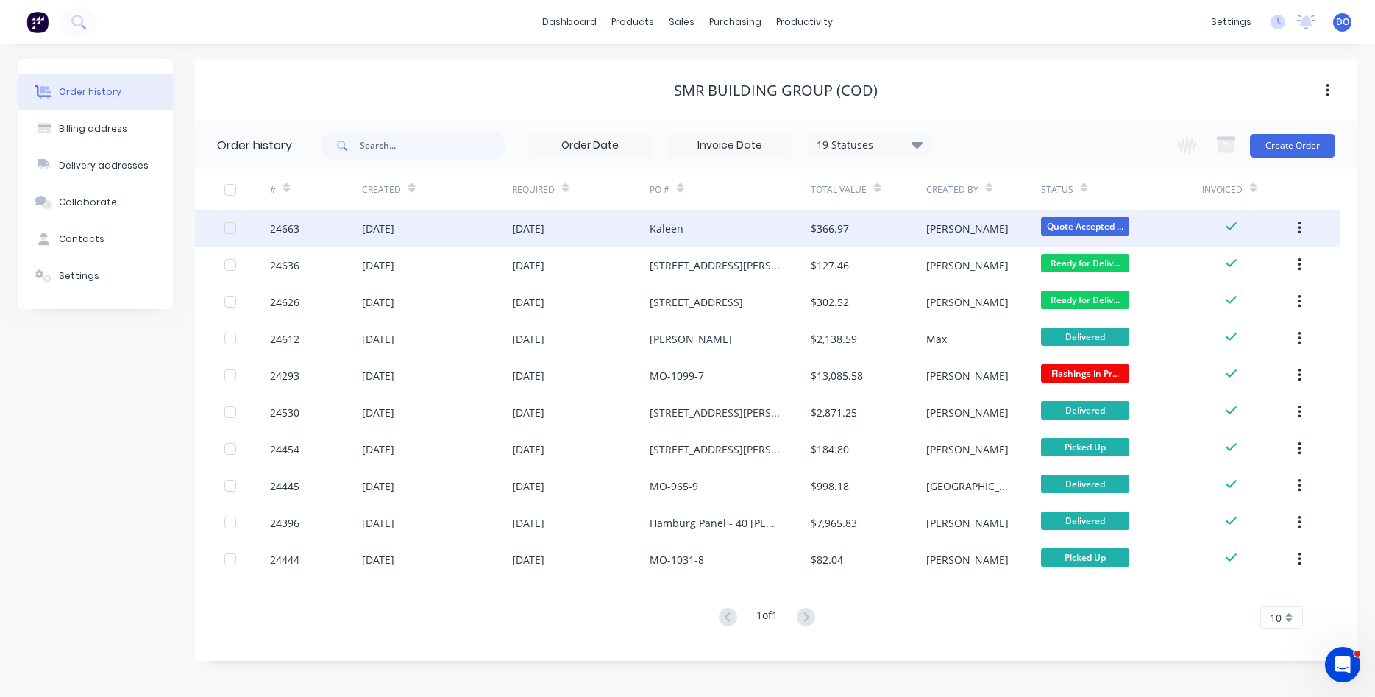
click at [891, 230] on div "$366.97" at bounding box center [868, 228] width 115 height 37
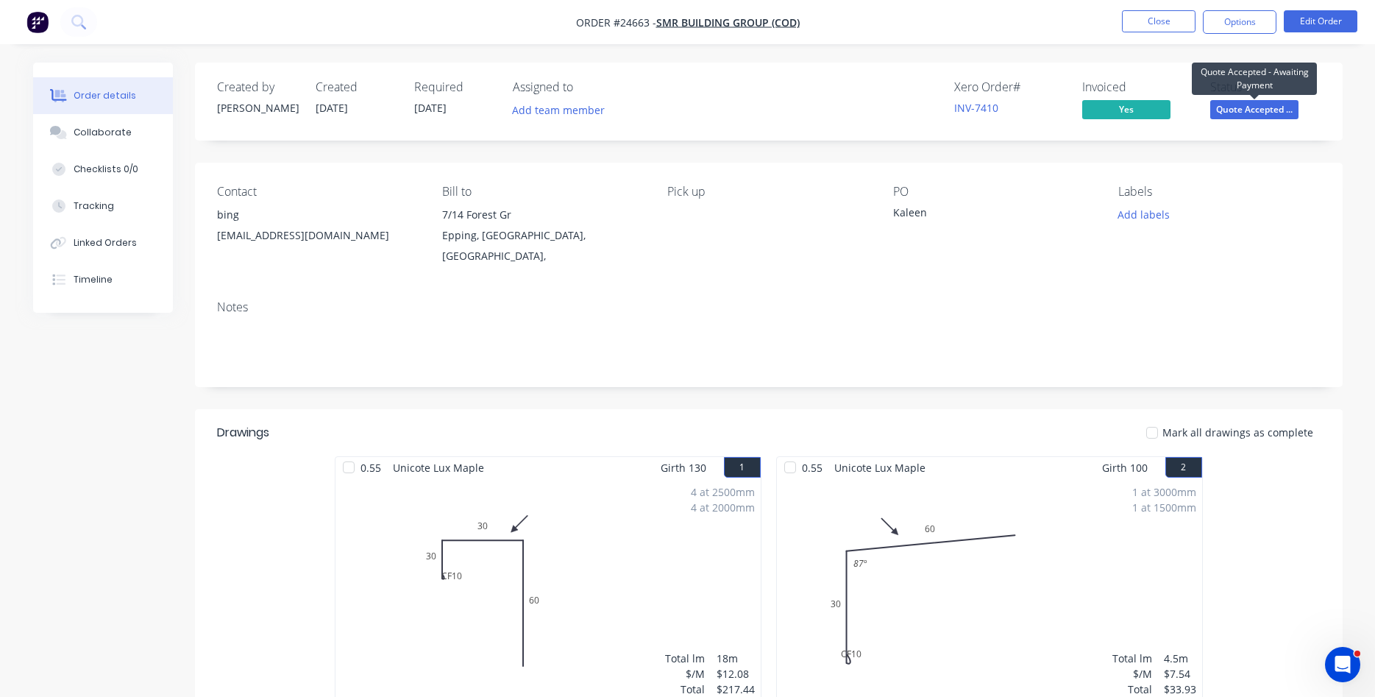
click at [1241, 111] on span "Quote Accepted ..." at bounding box center [1254, 109] width 88 height 18
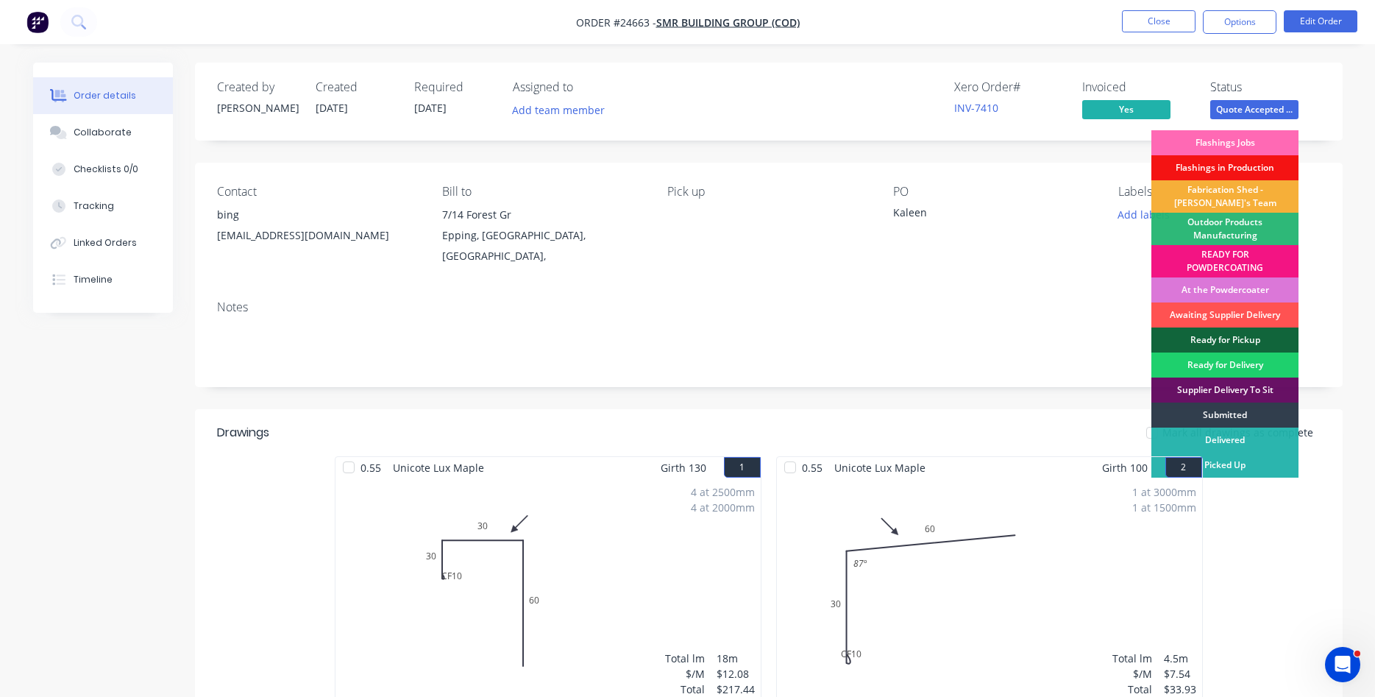
click at [1247, 146] on div "Flashings Jobs" at bounding box center [1224, 142] width 147 height 25
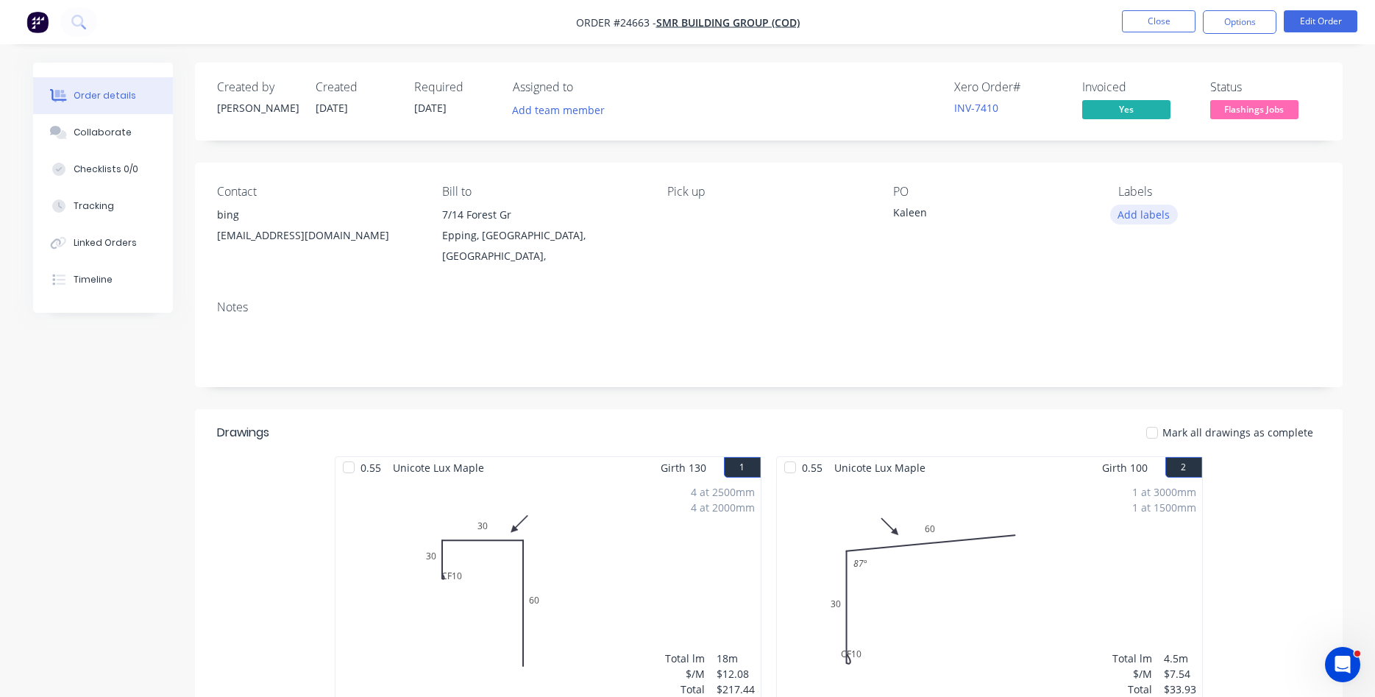
click at [1162, 217] on button "Add labels" at bounding box center [1144, 215] width 68 height 20
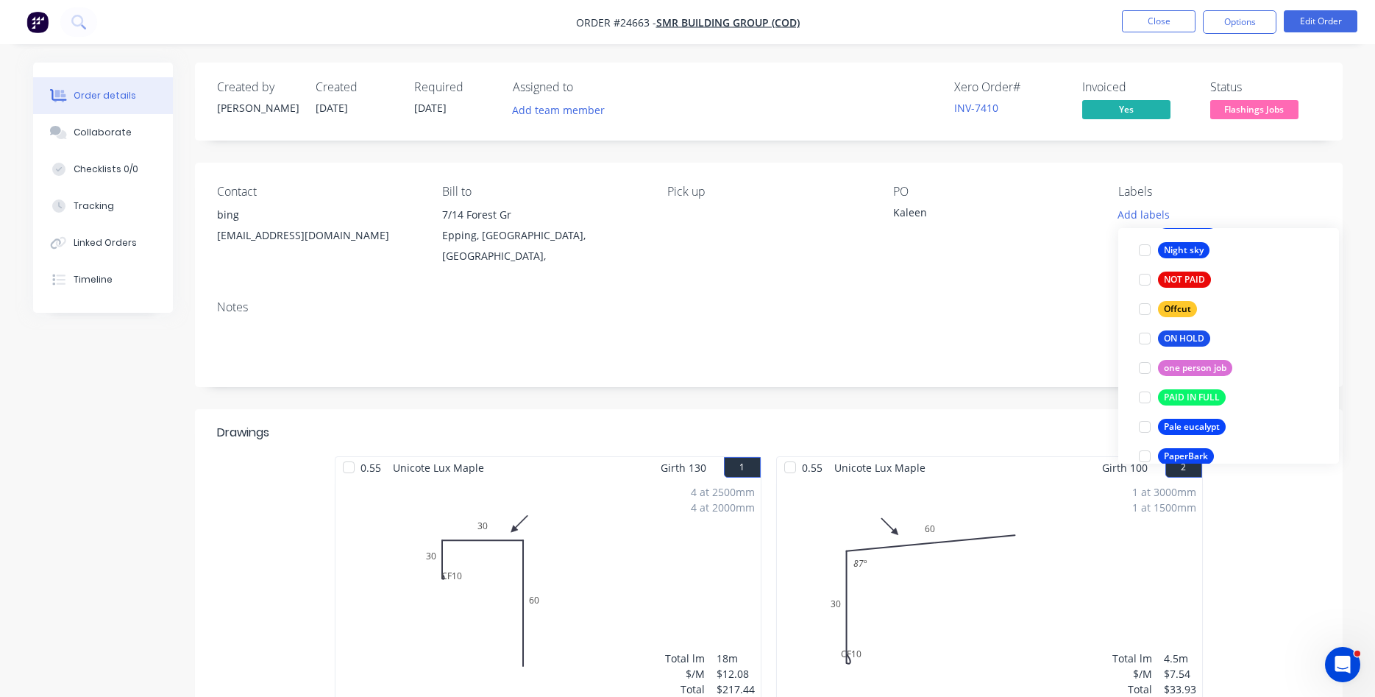
scroll to position [2181, 0]
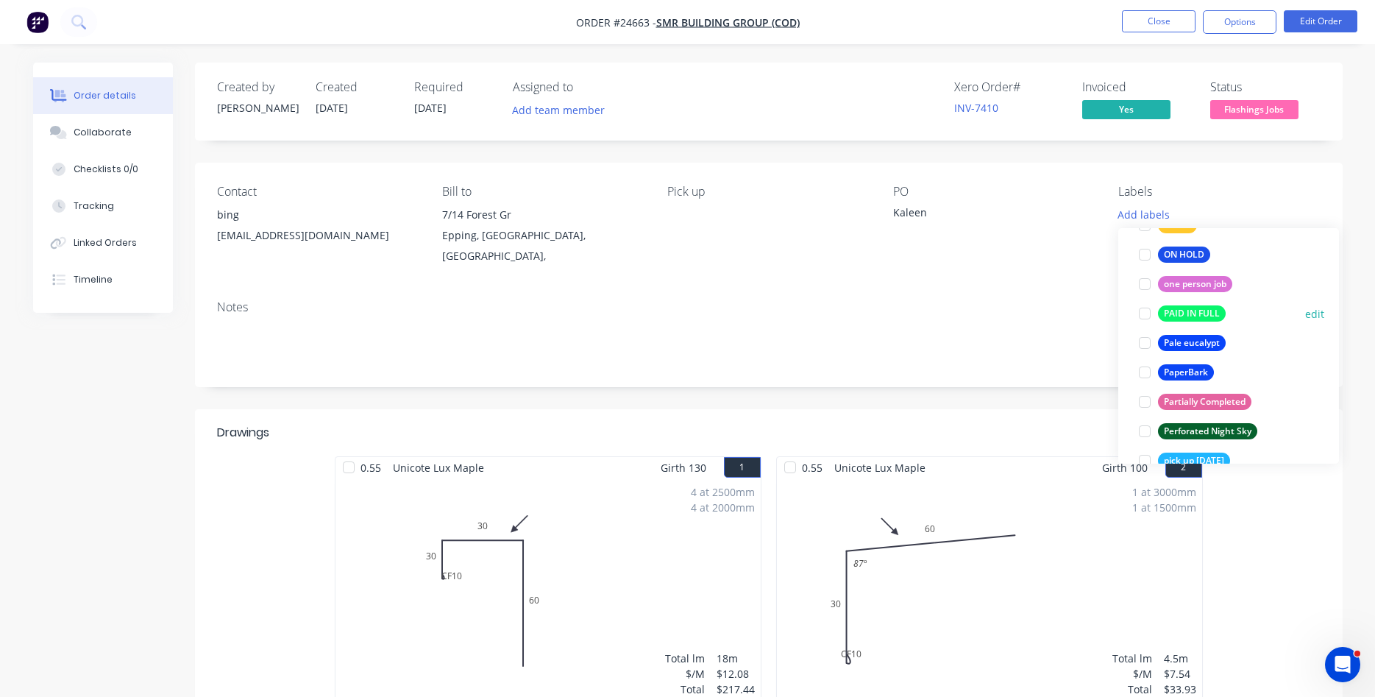
click at [1145, 313] on div at bounding box center [1144, 313] width 29 height 29
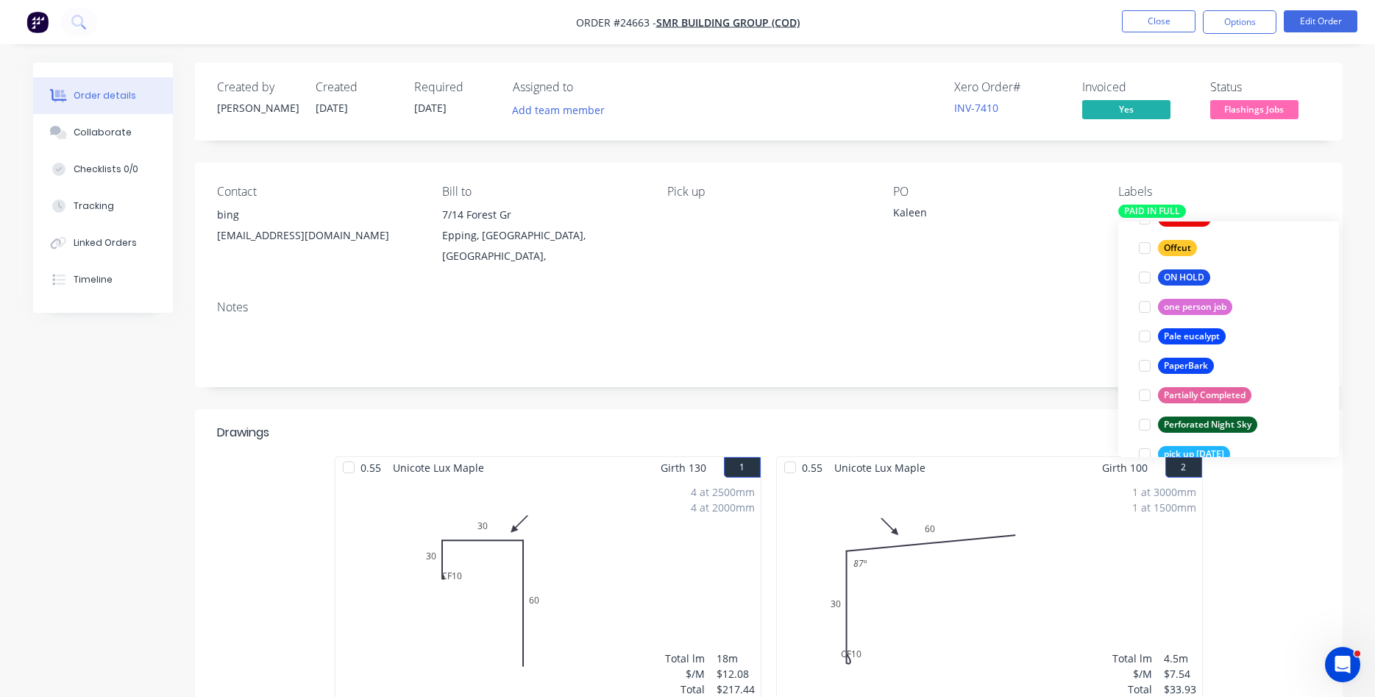
scroll to position [32, 0]
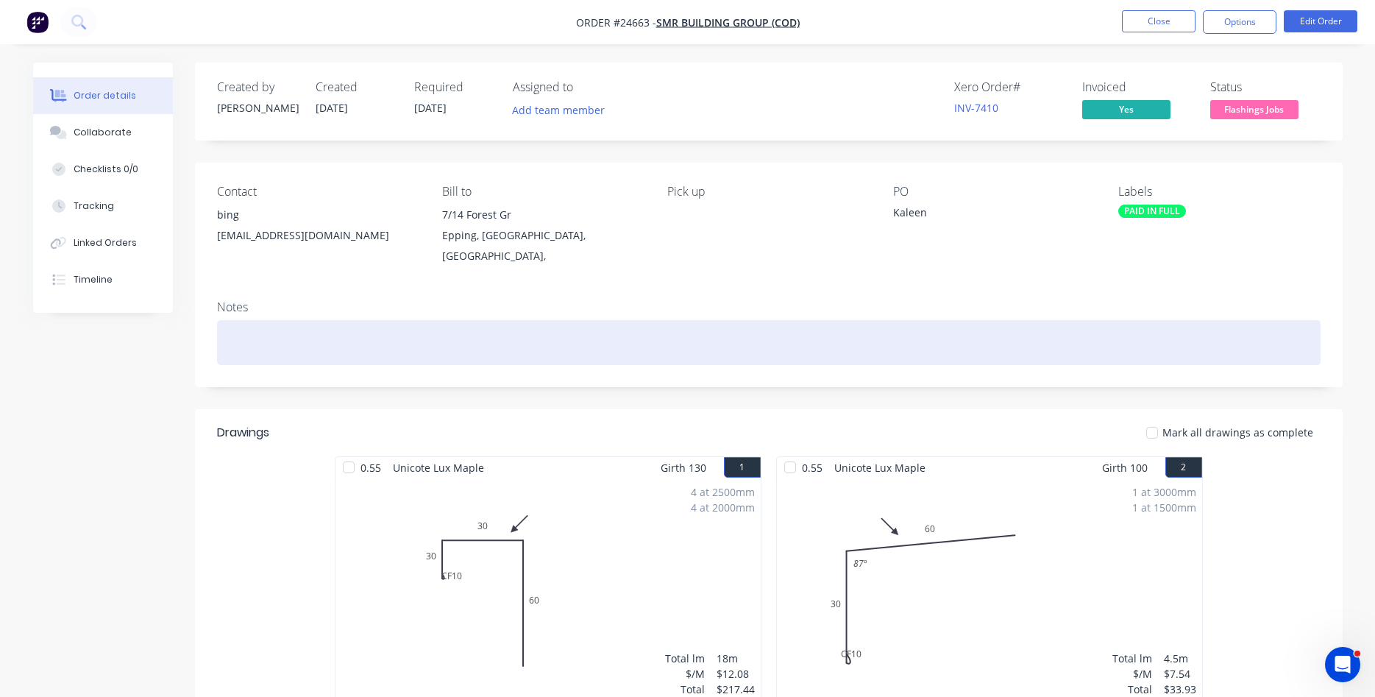
click at [485, 339] on div at bounding box center [769, 342] width 1104 height 45
click at [252, 320] on div at bounding box center [769, 342] width 1104 height 45
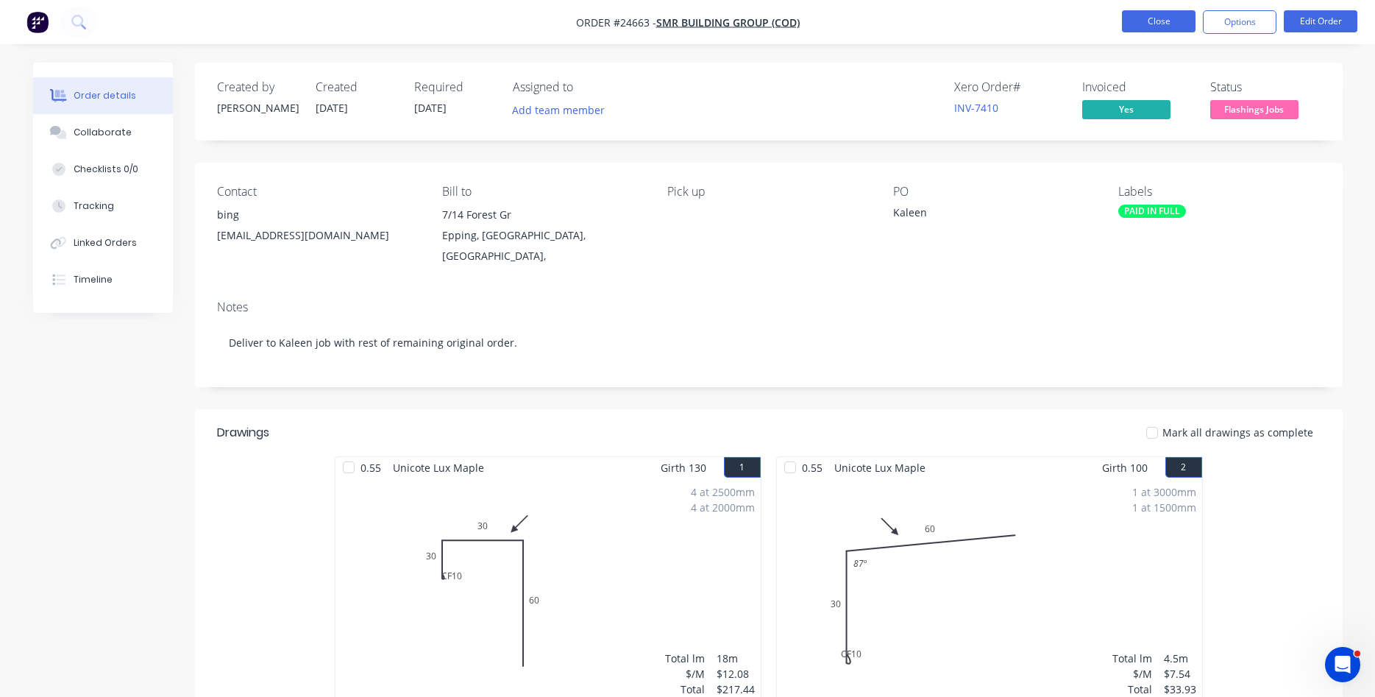
click at [1160, 19] on button "Close" at bounding box center [1159, 21] width 74 height 22
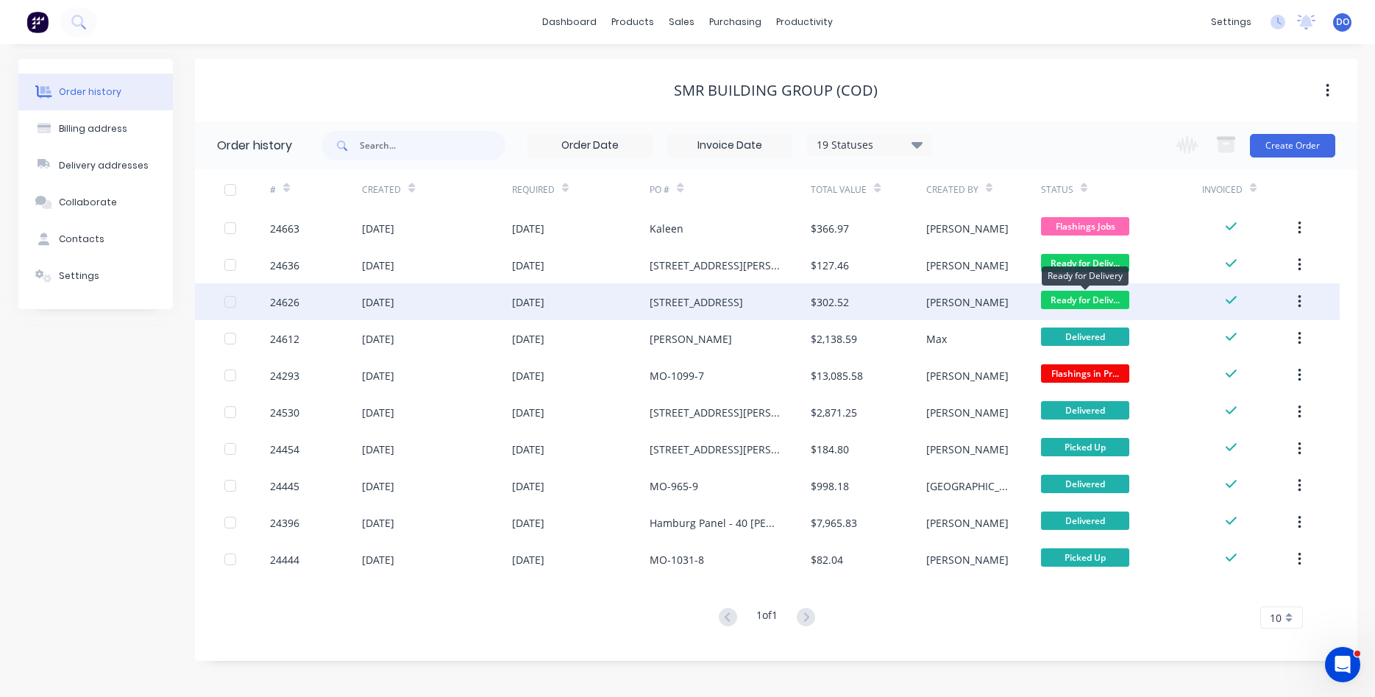
click at [1086, 302] on span "Ready for Deliv..." at bounding box center [1085, 300] width 88 height 18
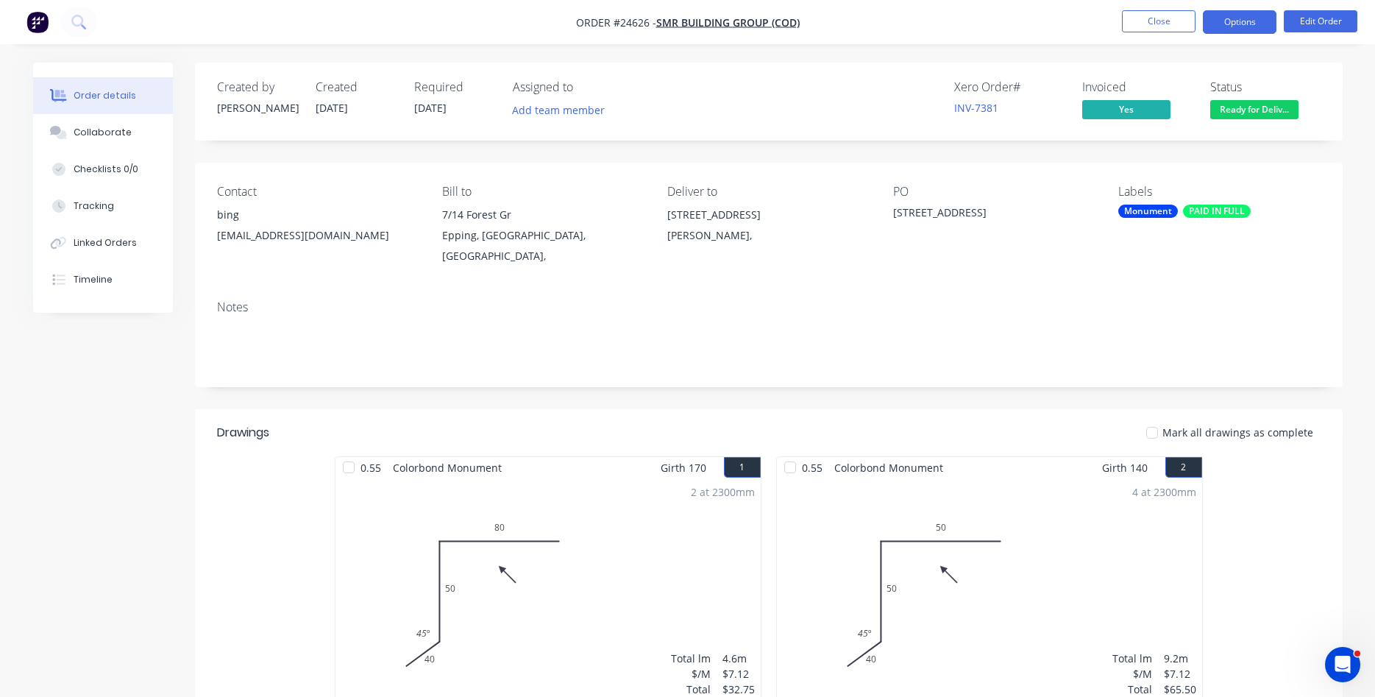
click at [1246, 22] on button "Options" at bounding box center [1240, 22] width 74 height 24
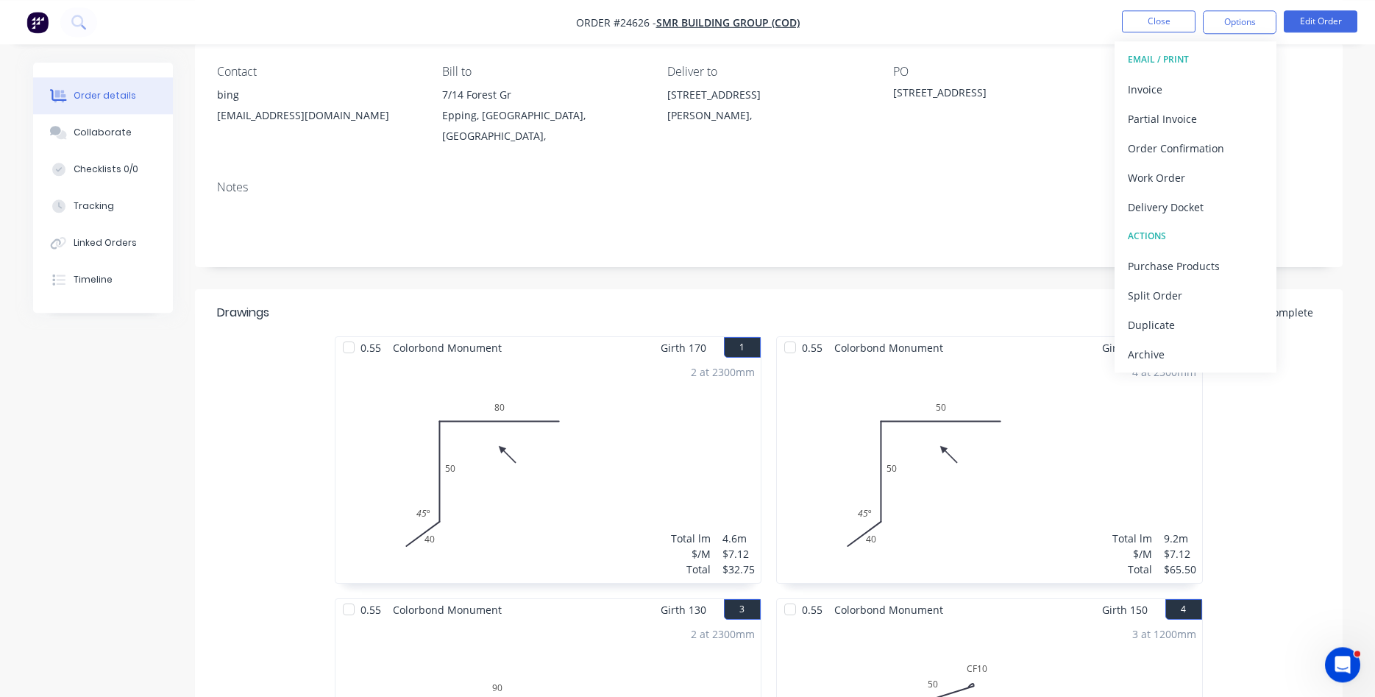
scroll to position [150, 0]
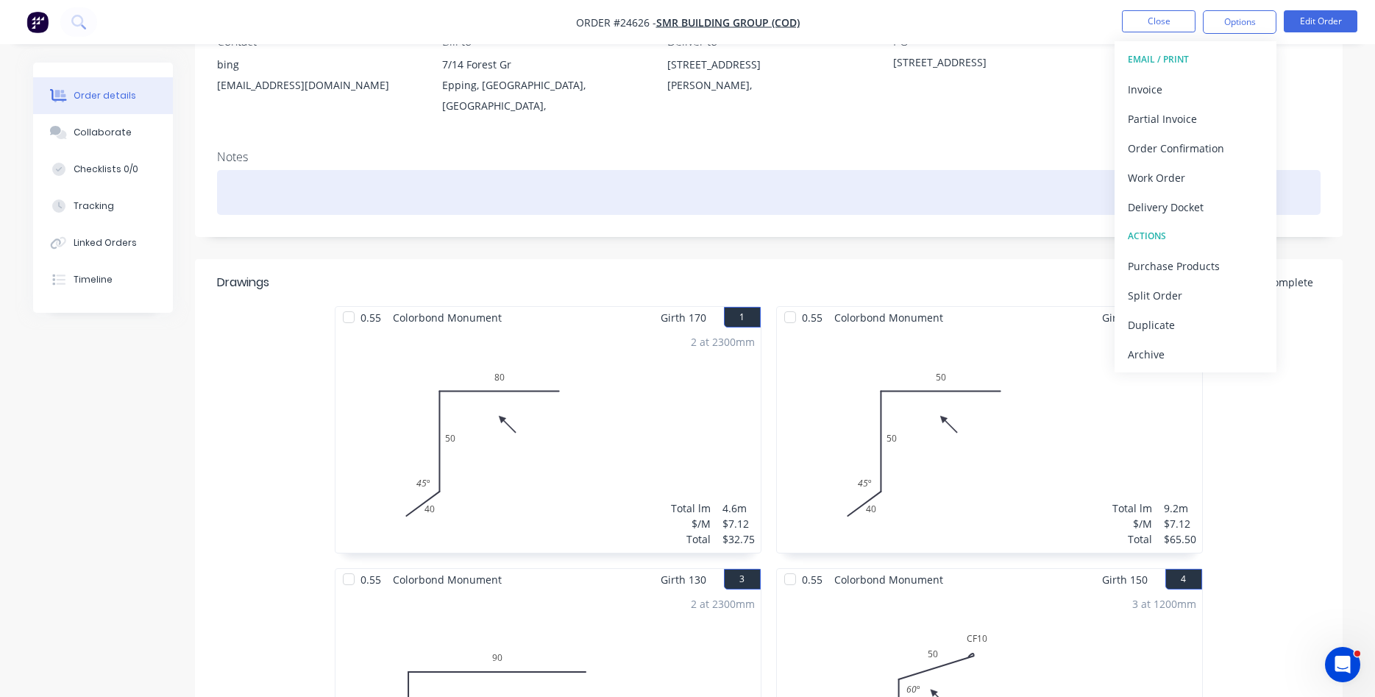
click at [1063, 191] on div at bounding box center [769, 192] width 1104 height 45
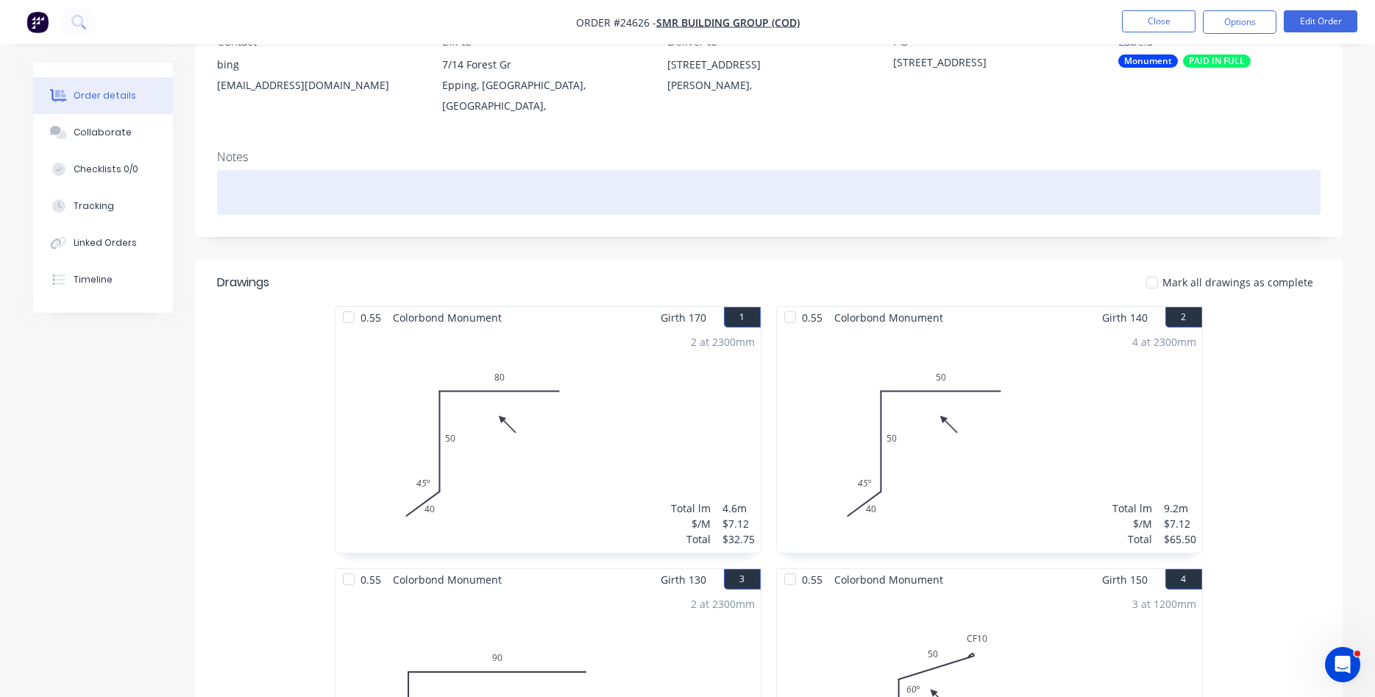
scroll to position [0, 0]
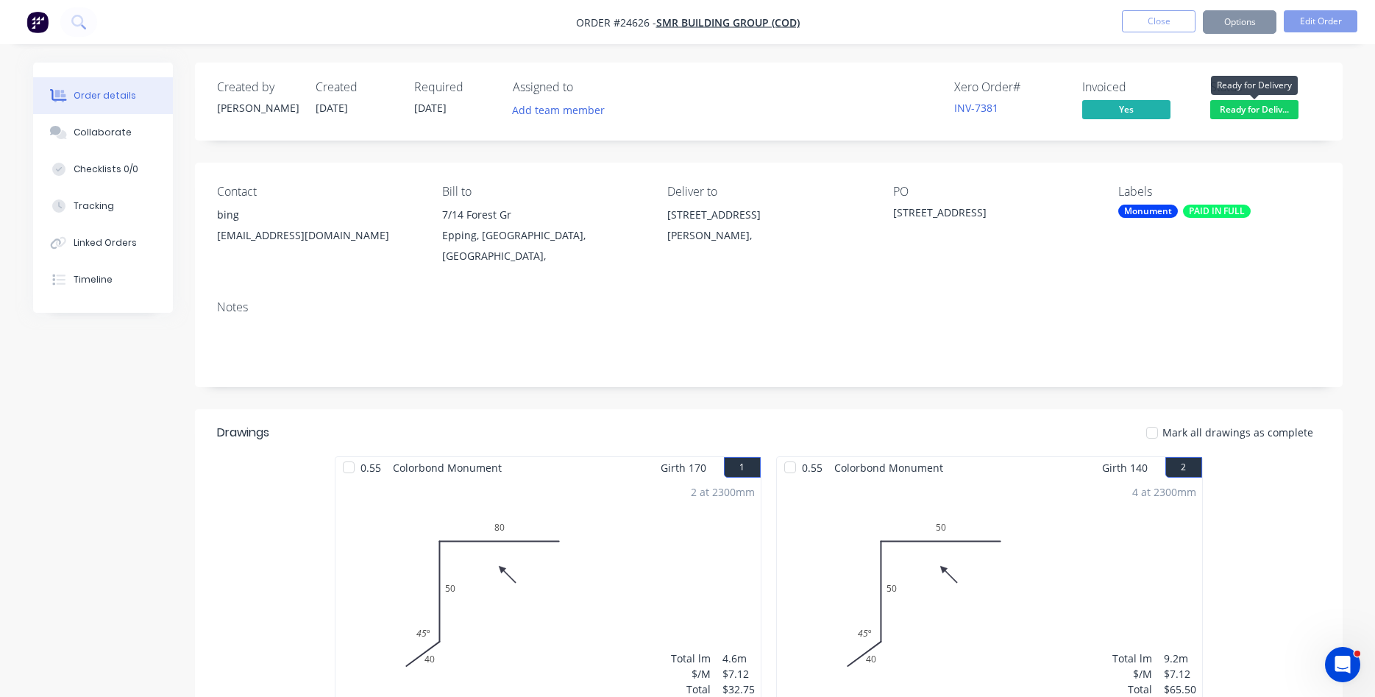
click at [1263, 113] on span "Ready for Deliv..." at bounding box center [1254, 109] width 88 height 18
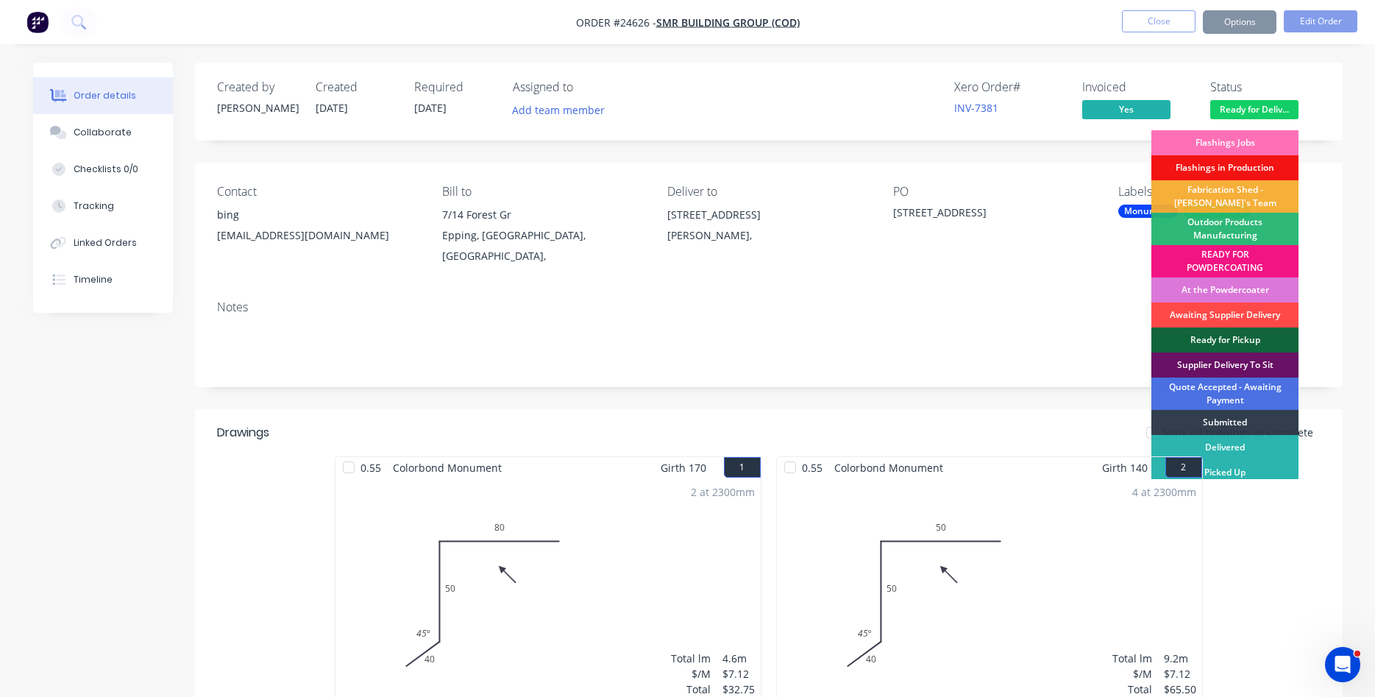
scroll to position [6, 0]
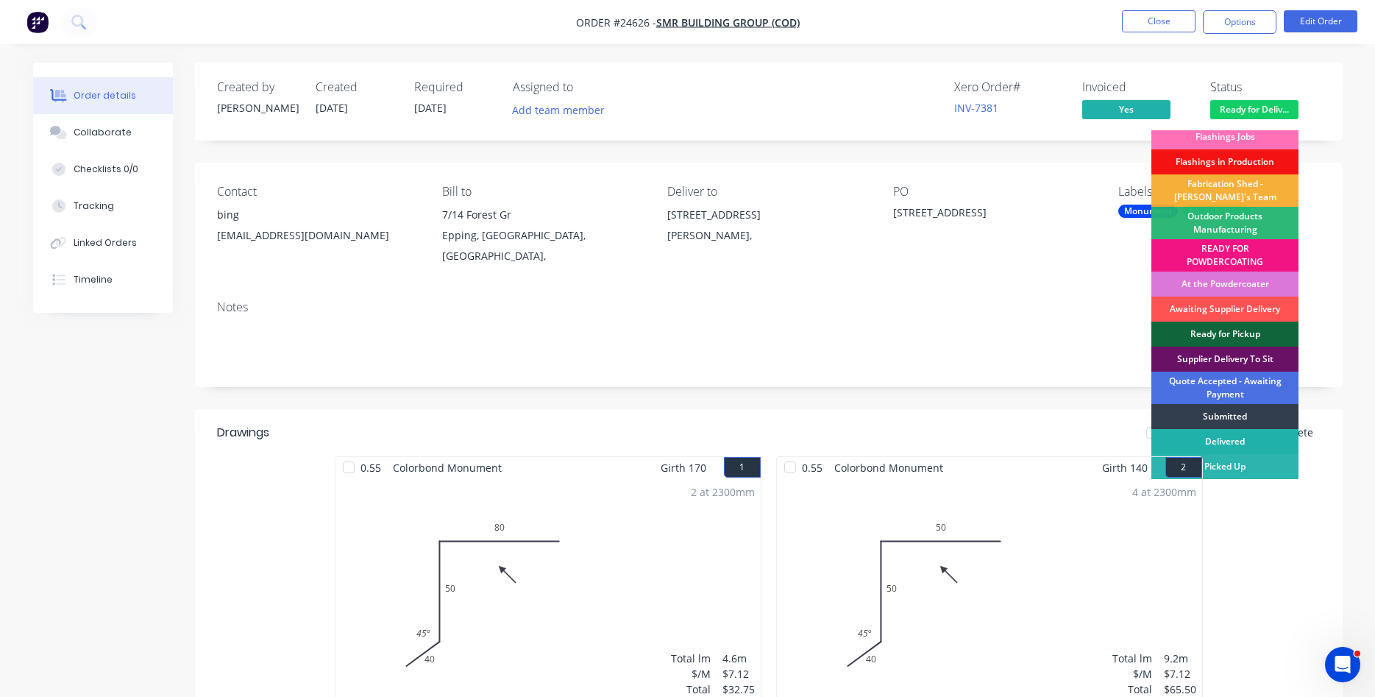
click at [1254, 444] on div "Delivered" at bounding box center [1224, 441] width 147 height 25
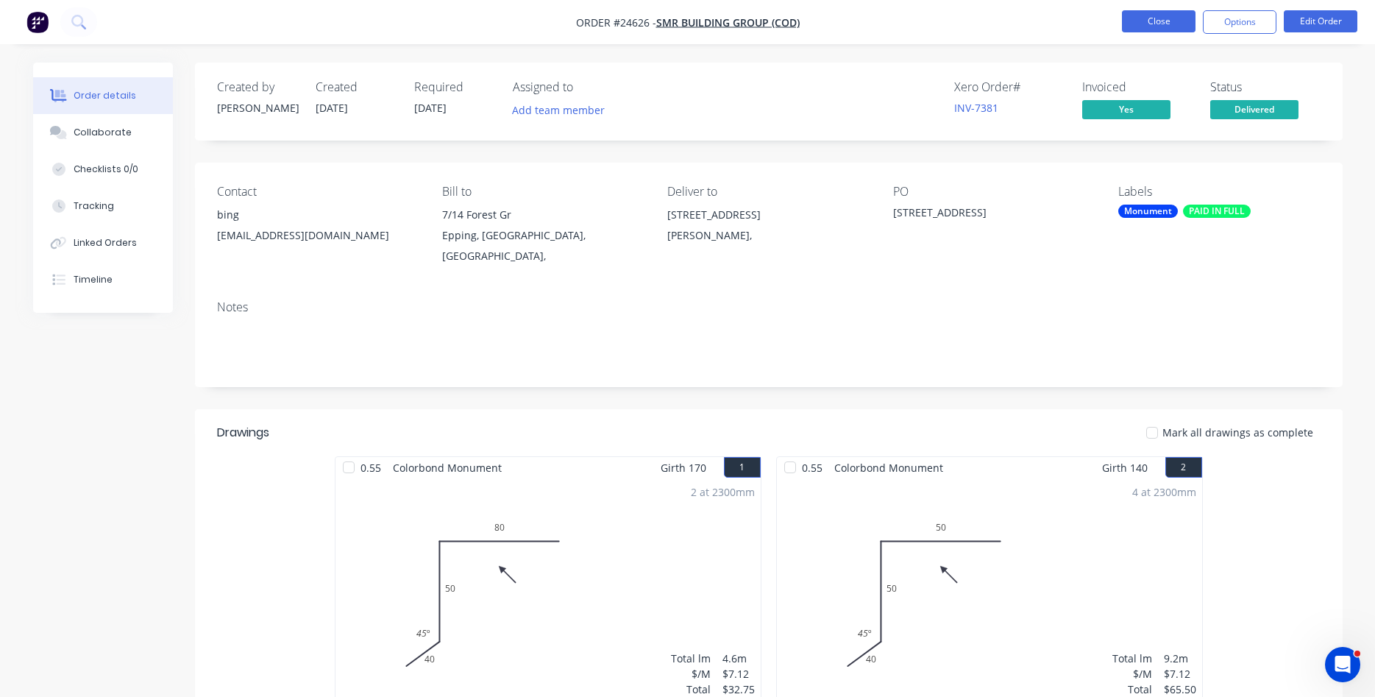
click at [1161, 24] on button "Close" at bounding box center [1159, 21] width 74 height 22
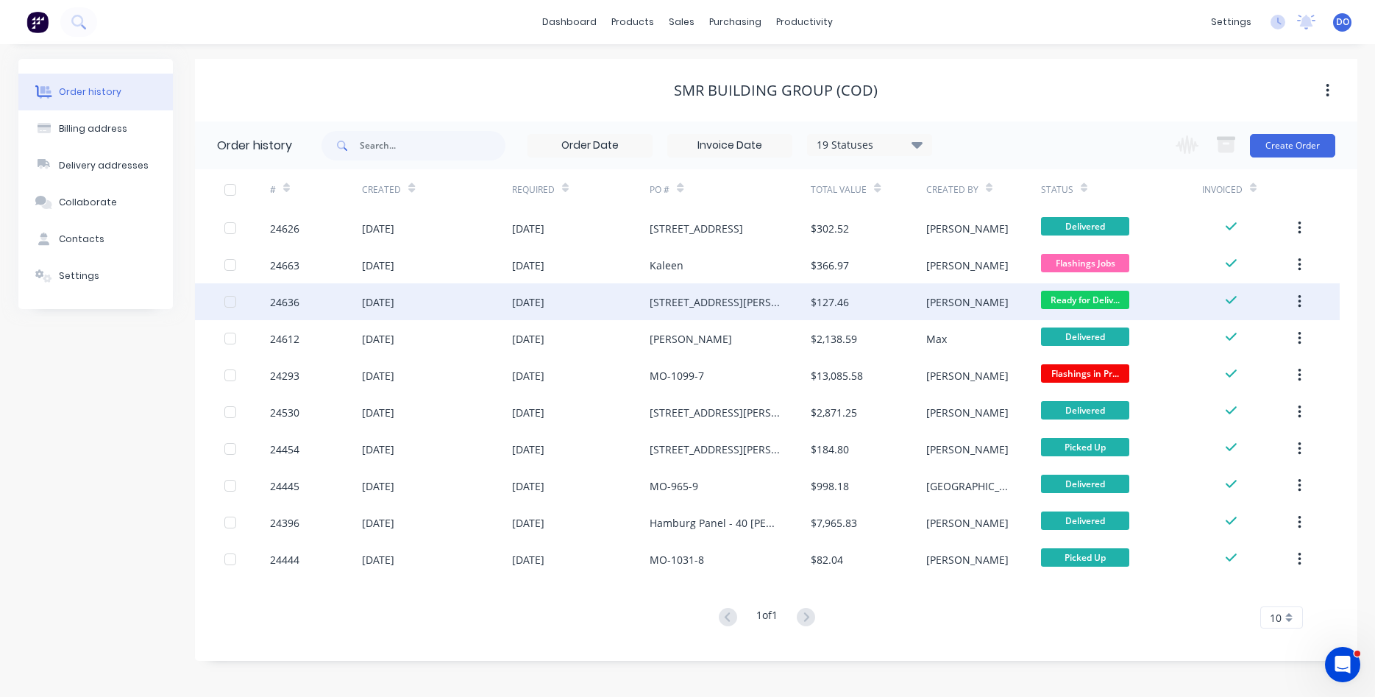
click at [998, 304] on div "[PERSON_NAME]" at bounding box center [983, 301] width 115 height 37
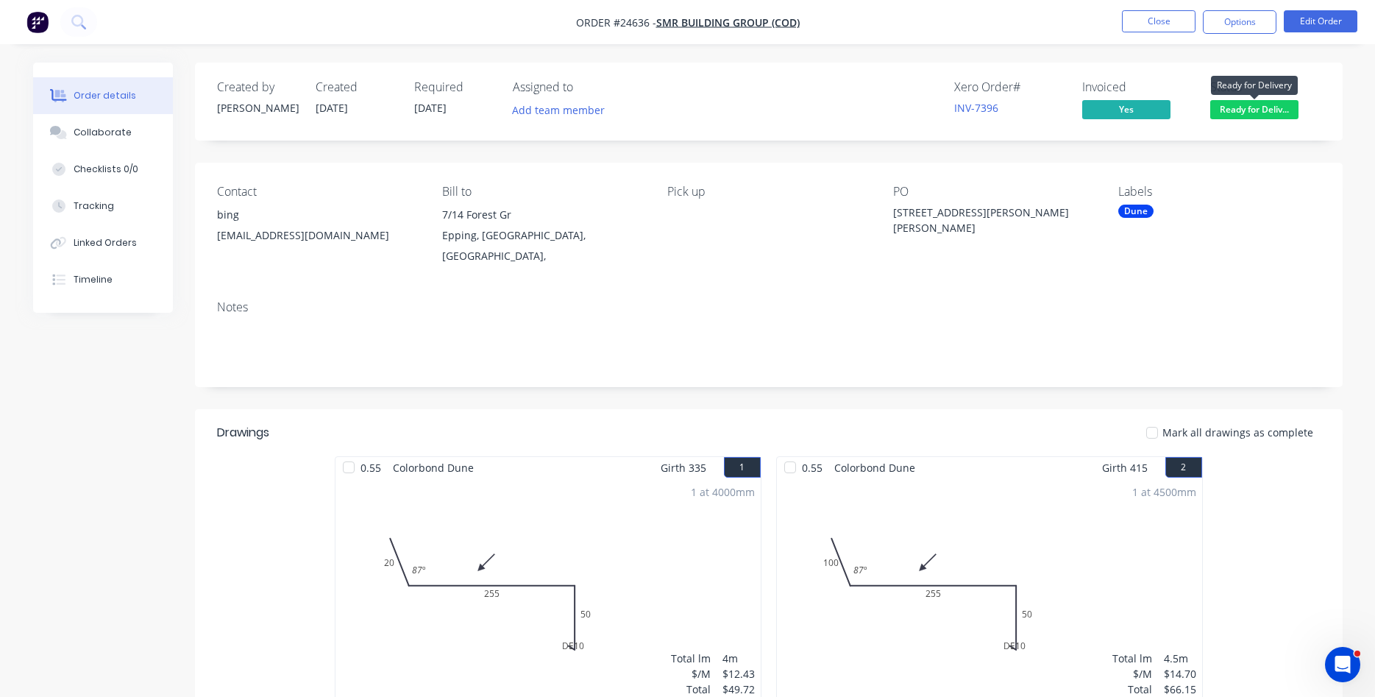
click at [1260, 110] on span "Ready for Deliv..." at bounding box center [1254, 109] width 88 height 18
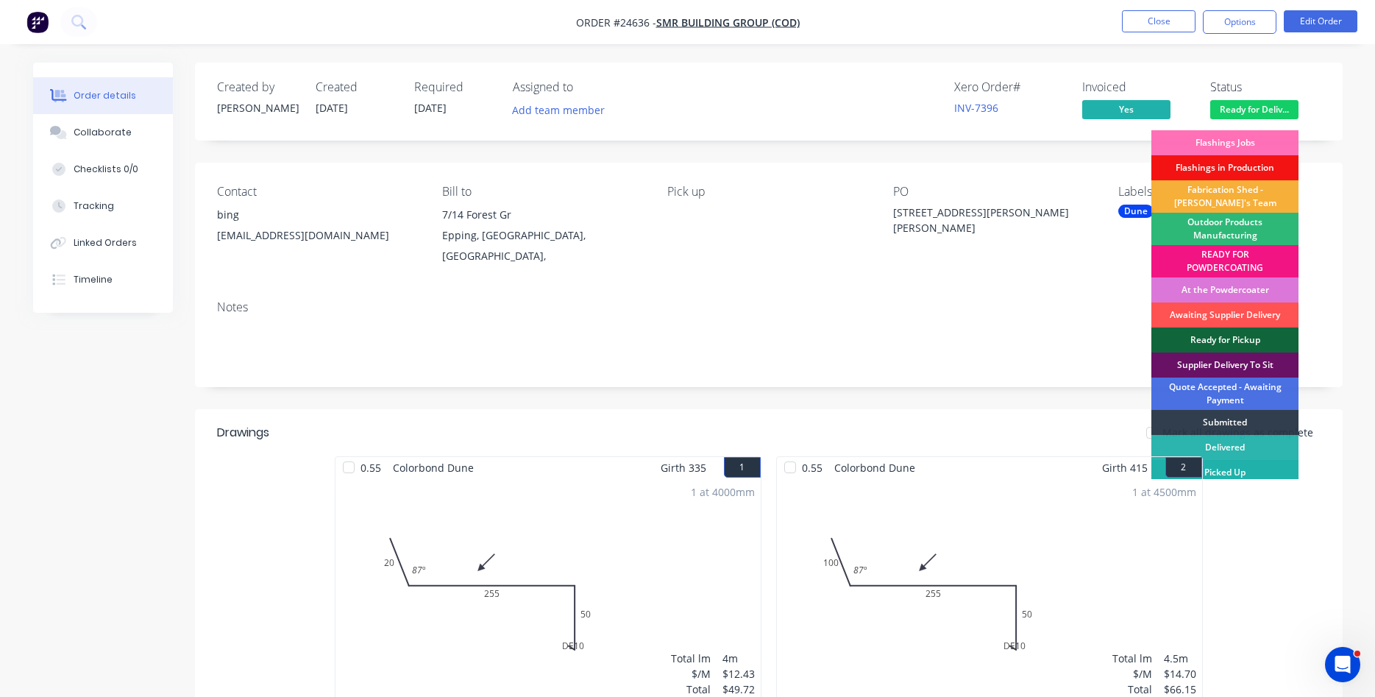
click at [1263, 465] on div "Picked Up" at bounding box center [1224, 472] width 147 height 25
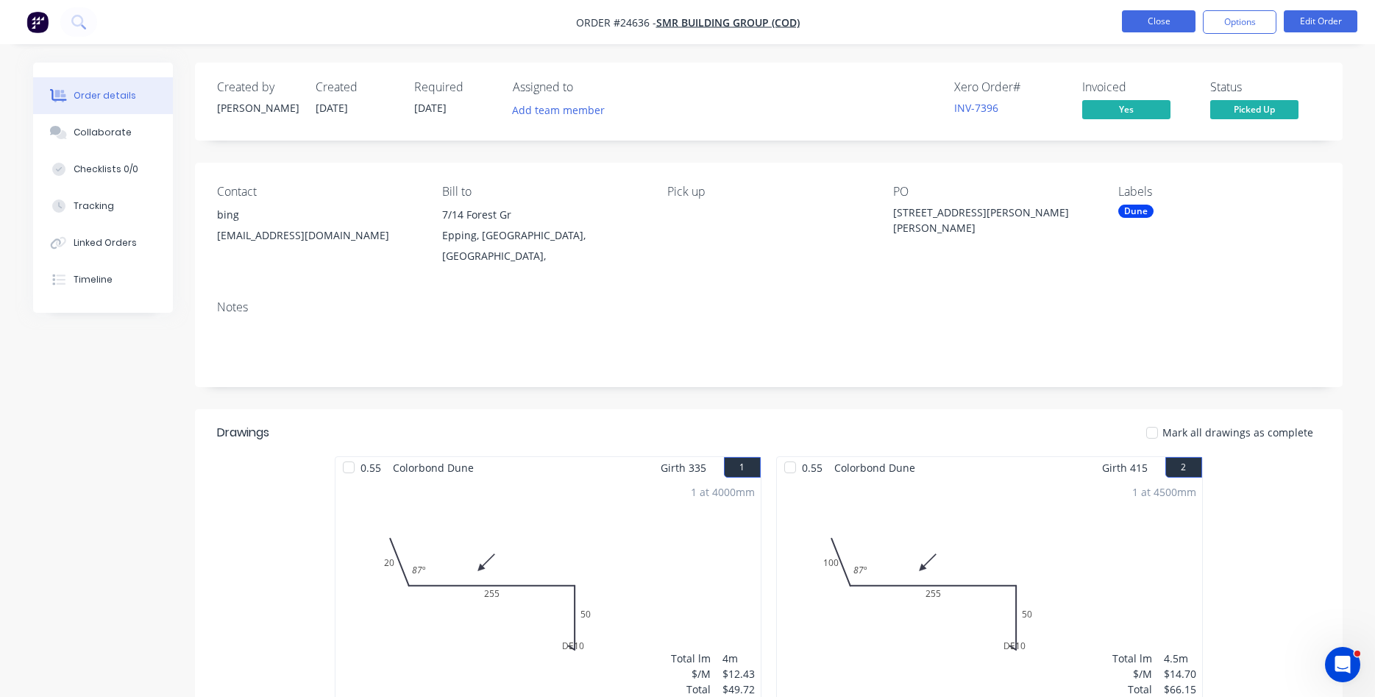
click at [1174, 29] on button "Close" at bounding box center [1159, 21] width 74 height 22
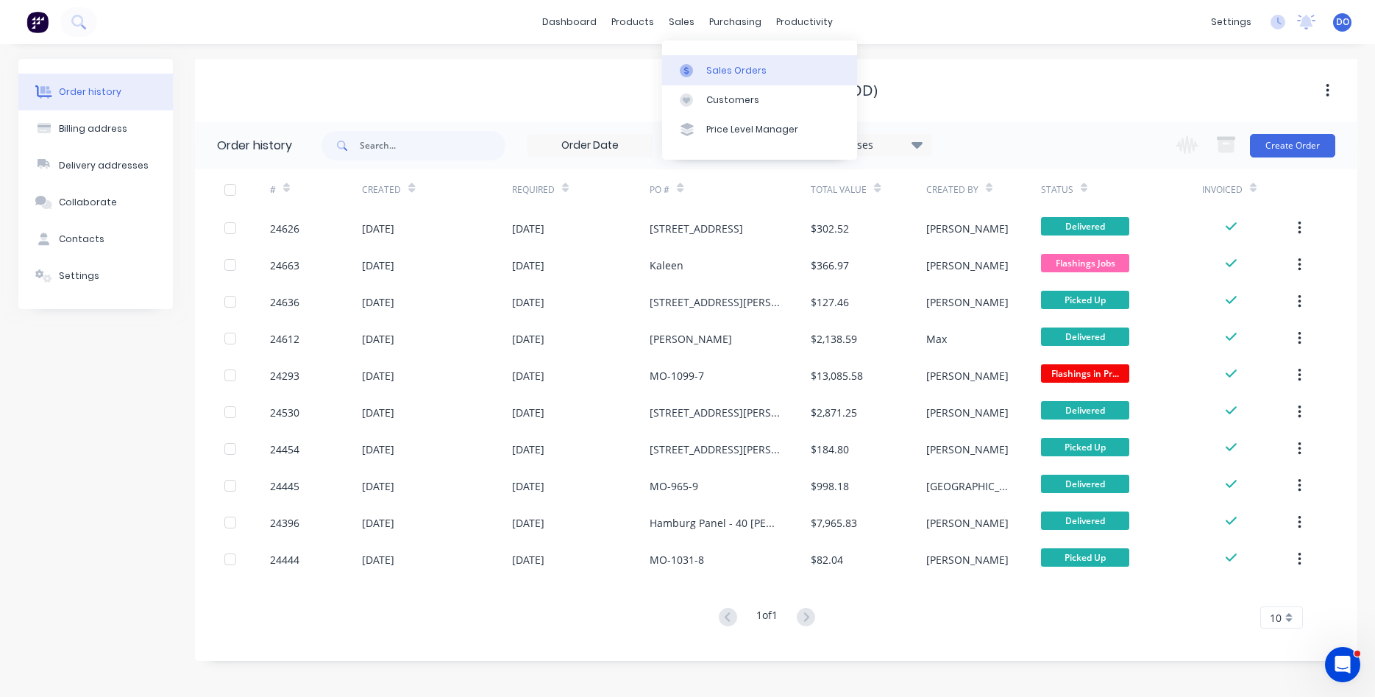
click at [713, 71] on div "Sales Orders" at bounding box center [736, 70] width 60 height 13
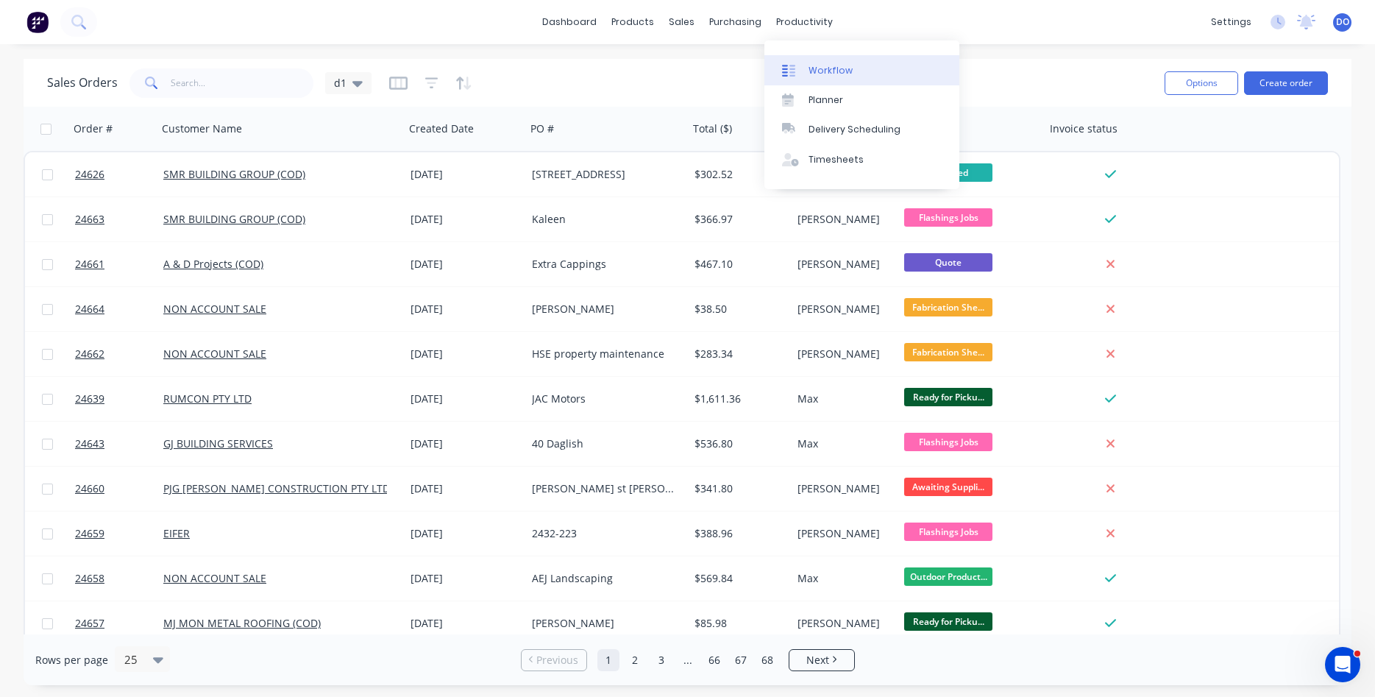
click at [820, 73] on div "Workflow" at bounding box center [831, 70] width 44 height 13
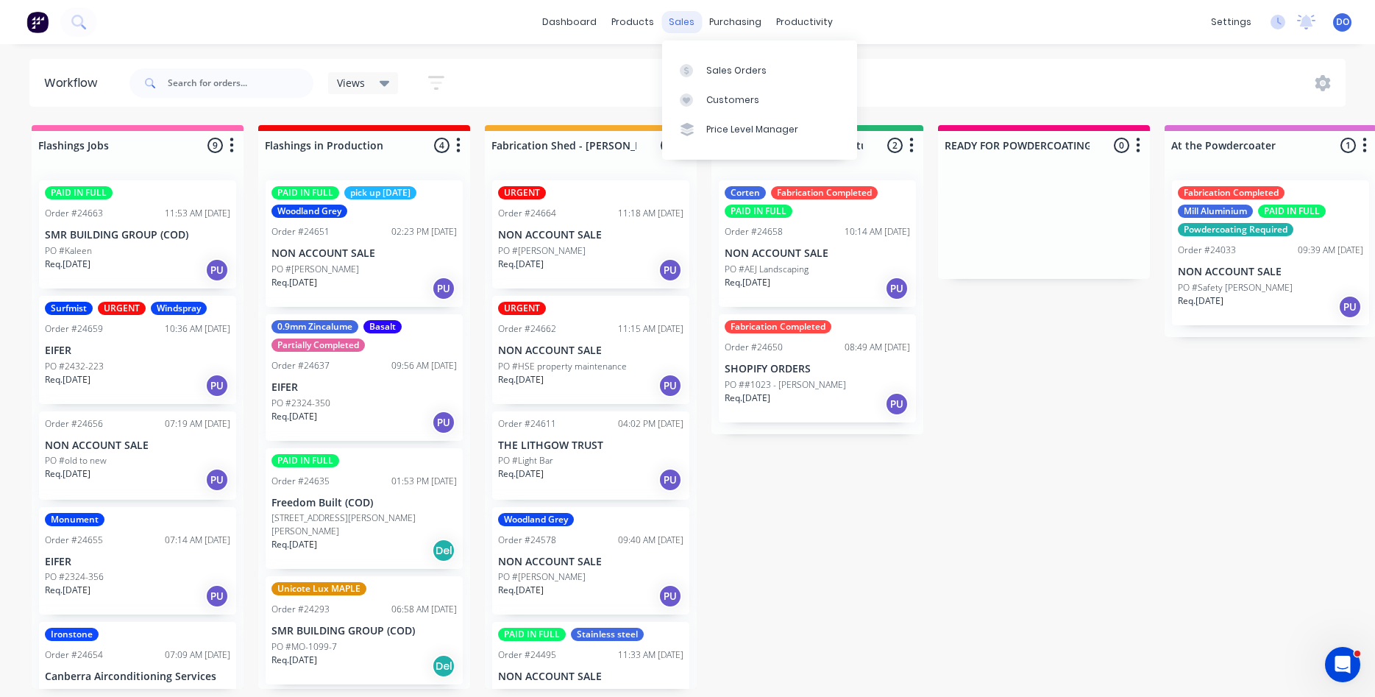
click at [672, 18] on div "sales" at bounding box center [681, 22] width 40 height 22
click at [745, 63] on link "Sales Orders" at bounding box center [759, 69] width 195 height 29
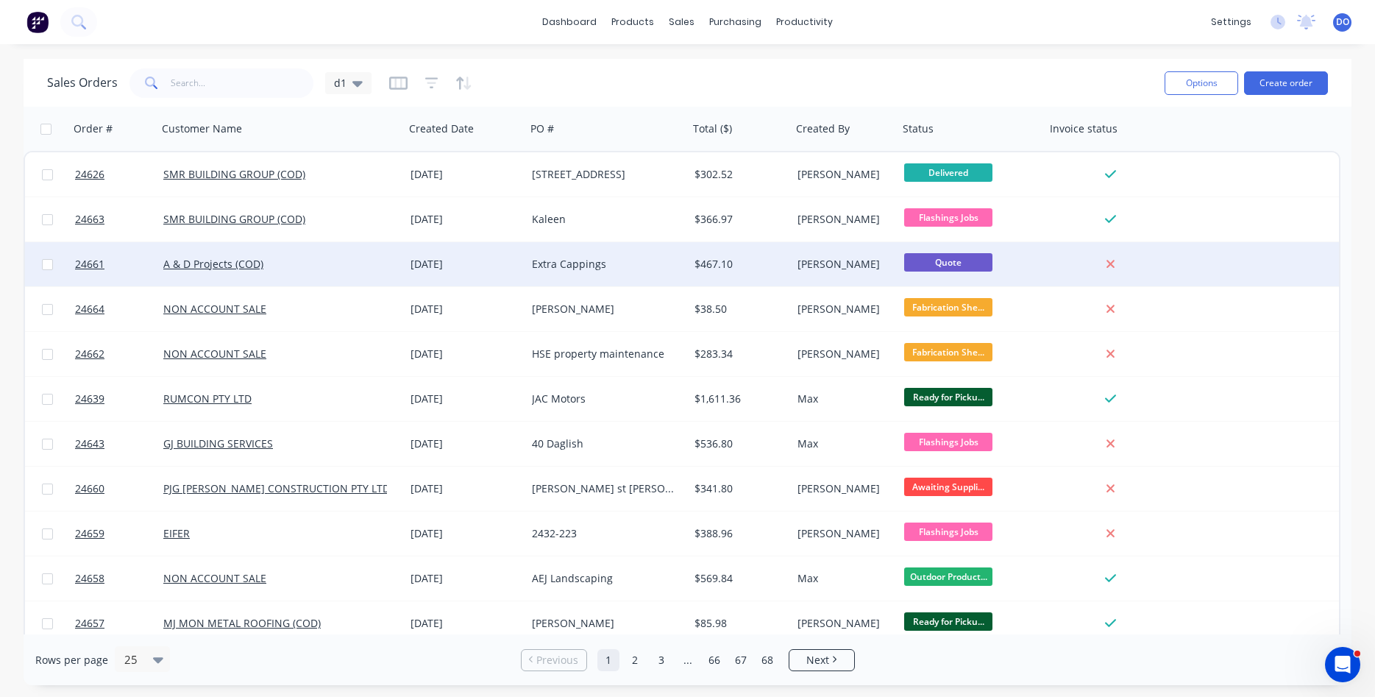
click at [347, 262] on div "A & D Projects (COD)" at bounding box center [275, 264] width 224 height 15
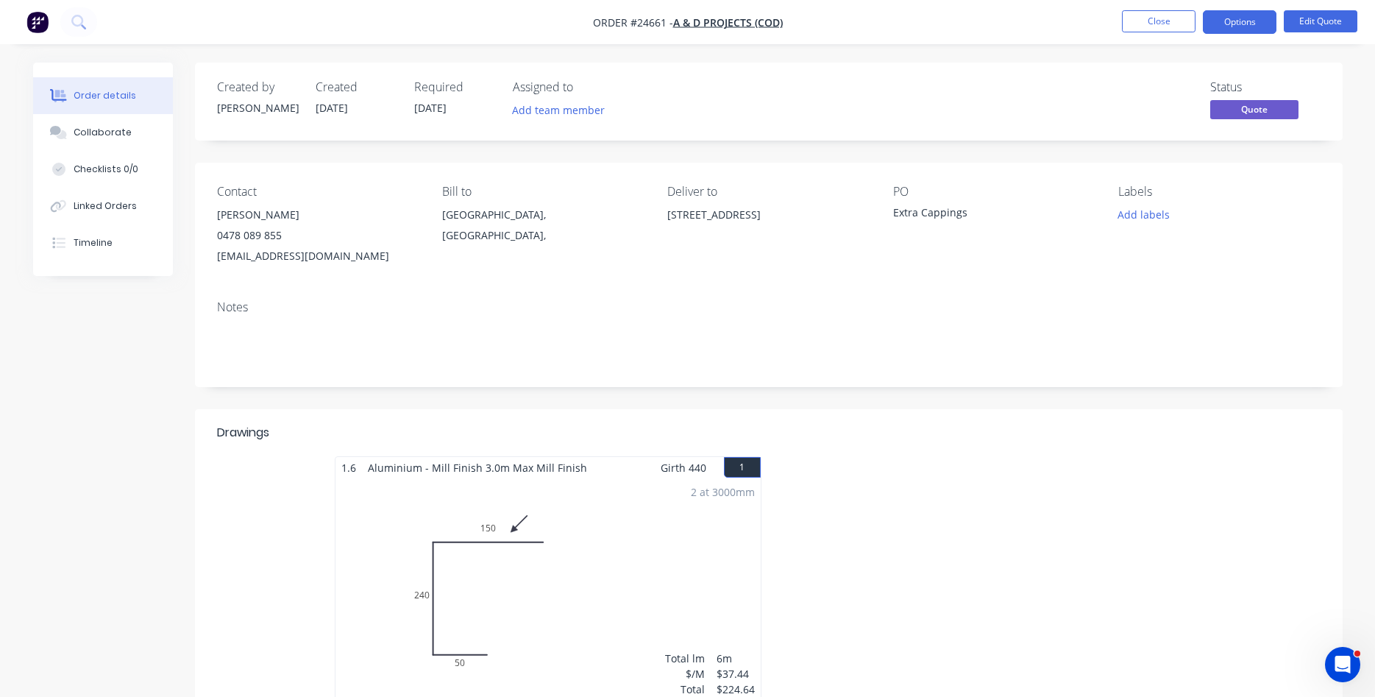
click at [1227, 110] on span "Quote" at bounding box center [1254, 109] width 88 height 18
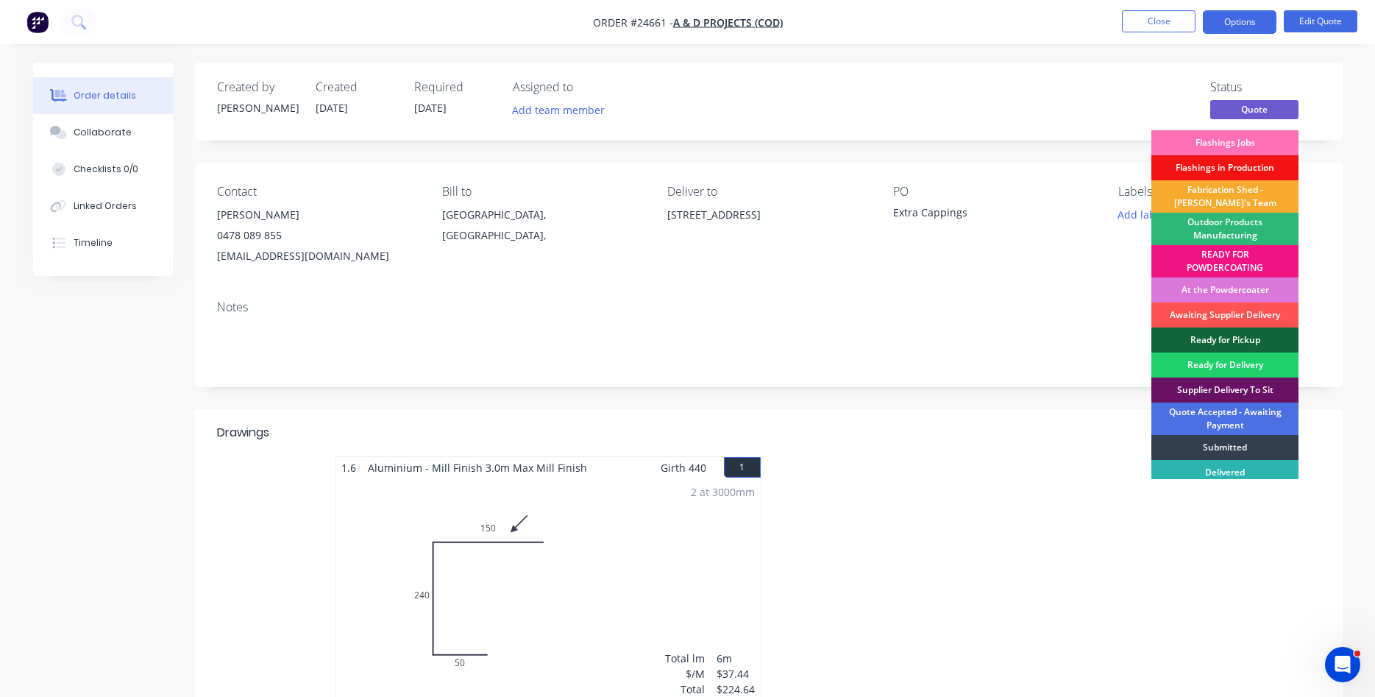
click at [1228, 199] on div "Fabrication Shed - [PERSON_NAME]'s Team" at bounding box center [1224, 196] width 147 height 32
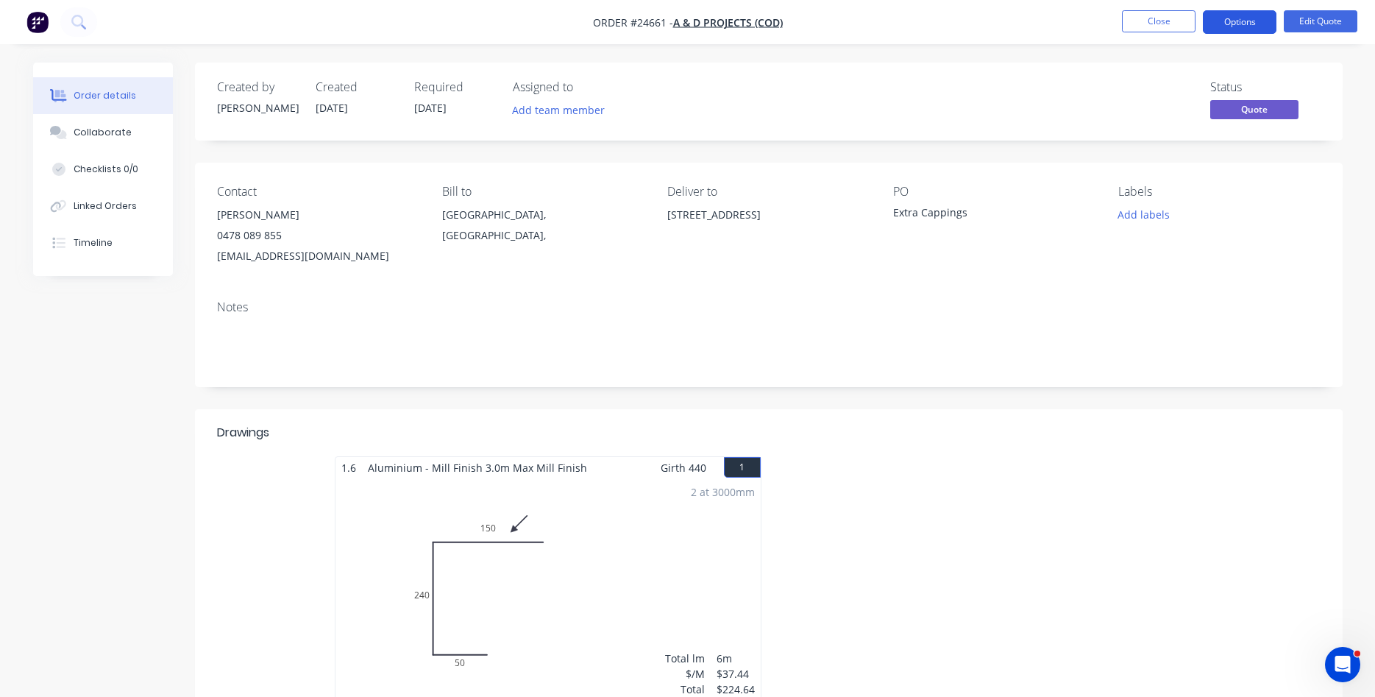
click at [1250, 30] on button "Options" at bounding box center [1240, 22] width 74 height 24
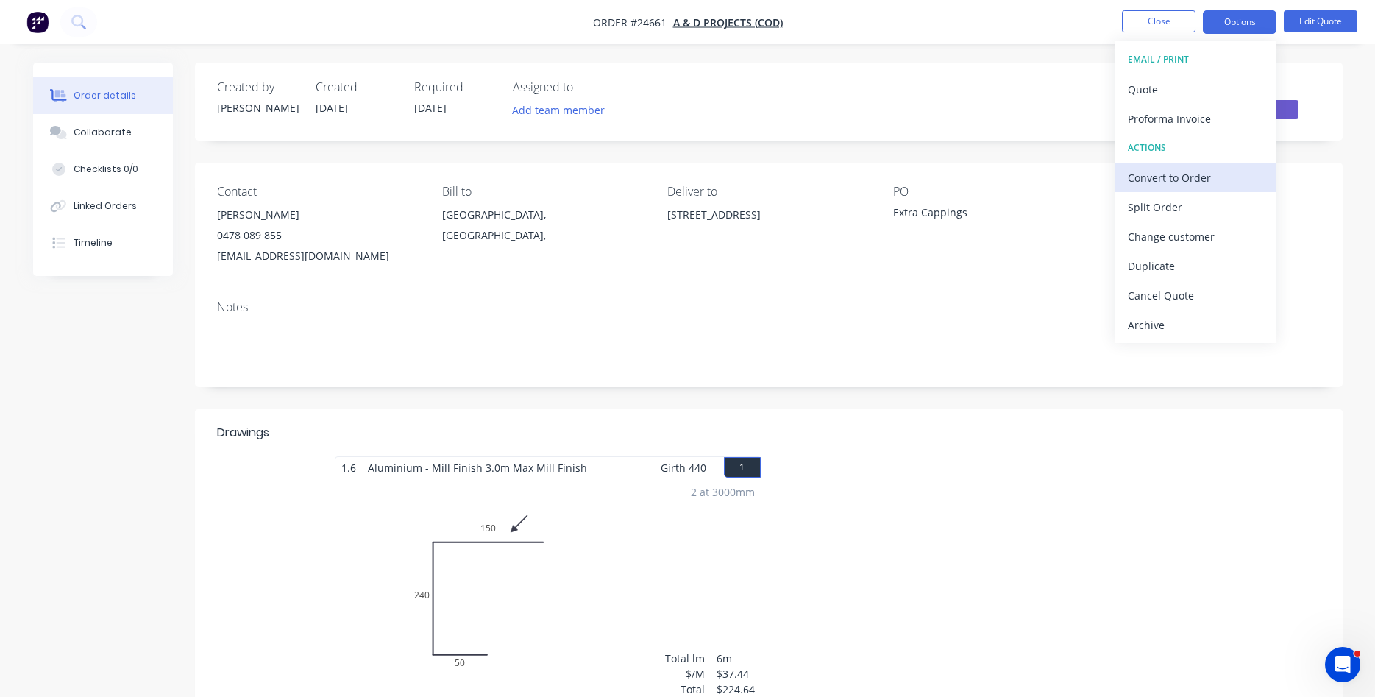
click at [1182, 178] on div "Convert to Order" at bounding box center [1195, 177] width 135 height 21
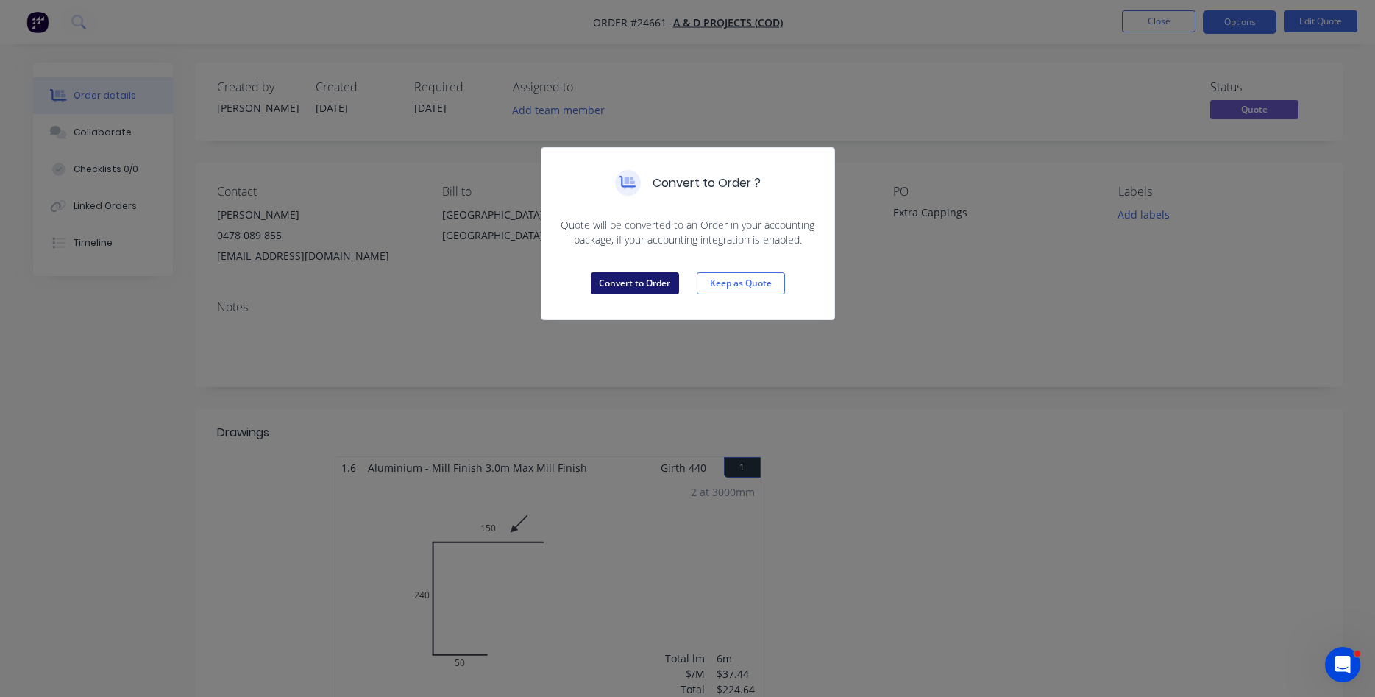
click at [659, 281] on button "Convert to Order" at bounding box center [635, 283] width 88 height 22
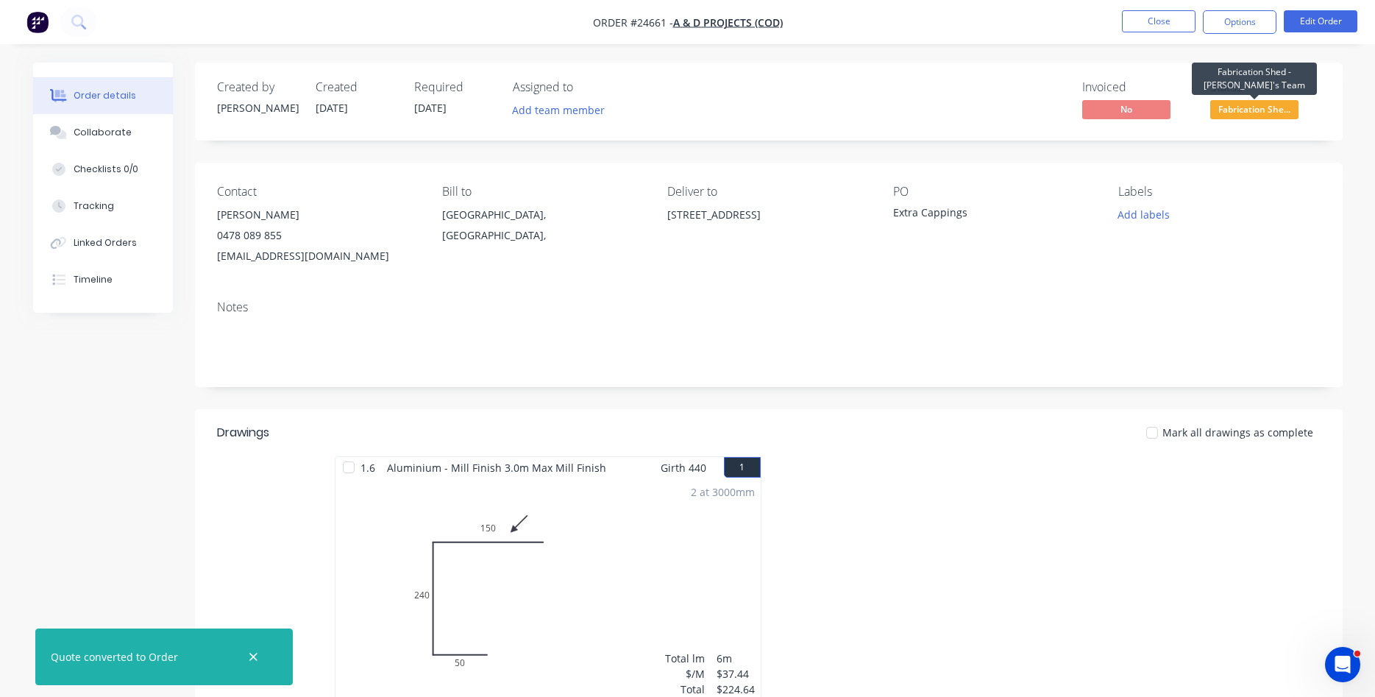
click at [1257, 112] on span "Fabrication She..." at bounding box center [1254, 109] width 88 height 18
click at [969, 127] on div "Created by Duane Created 18/08/25 Required 18/08/25 Assigned to Add team member…" at bounding box center [769, 102] width 1148 height 78
click at [1165, 213] on button "Add labels" at bounding box center [1144, 215] width 68 height 20
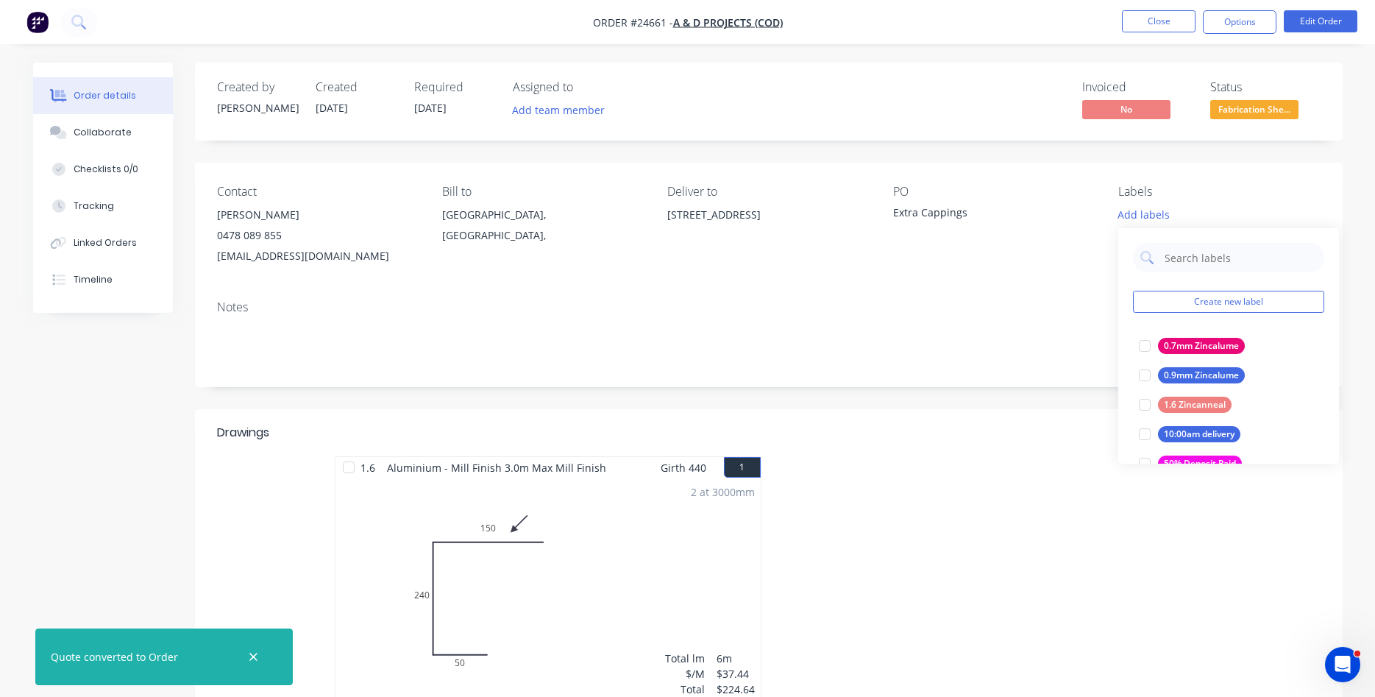
click at [1046, 230] on div "PO Extra Cappings" at bounding box center [994, 226] width 202 height 82
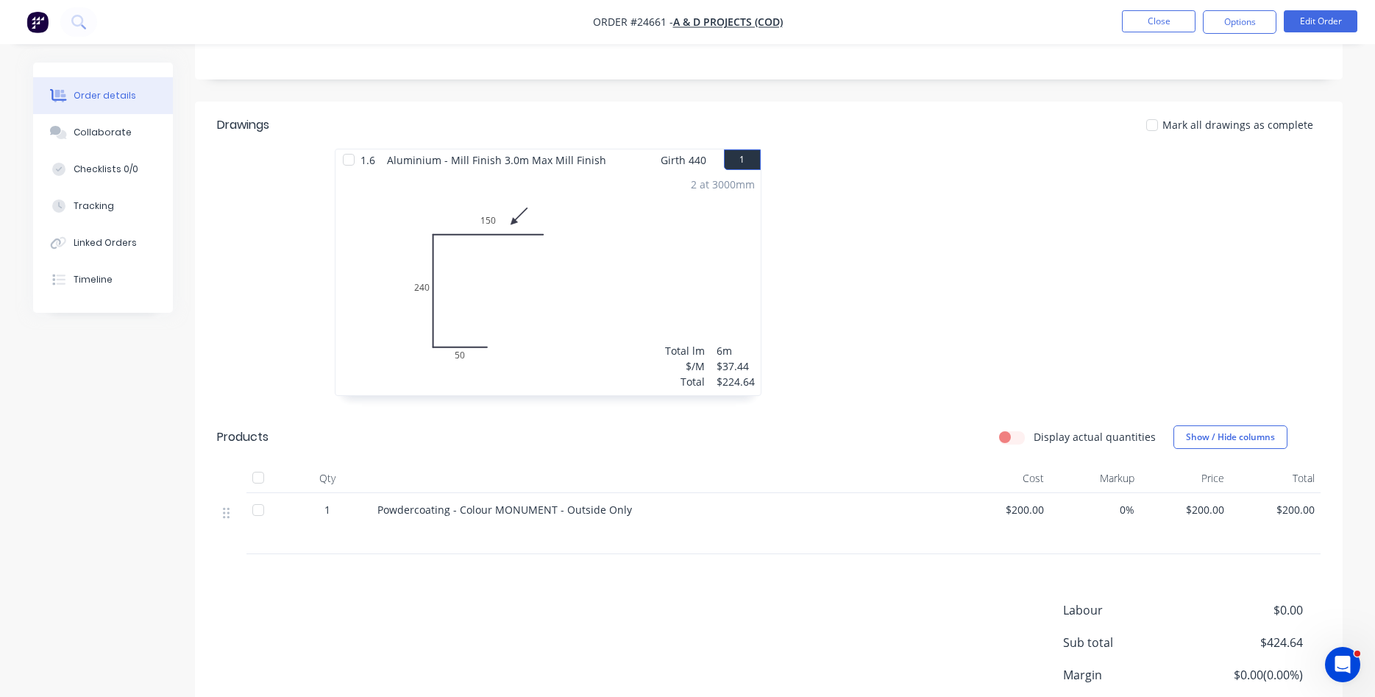
scroll to position [277, 0]
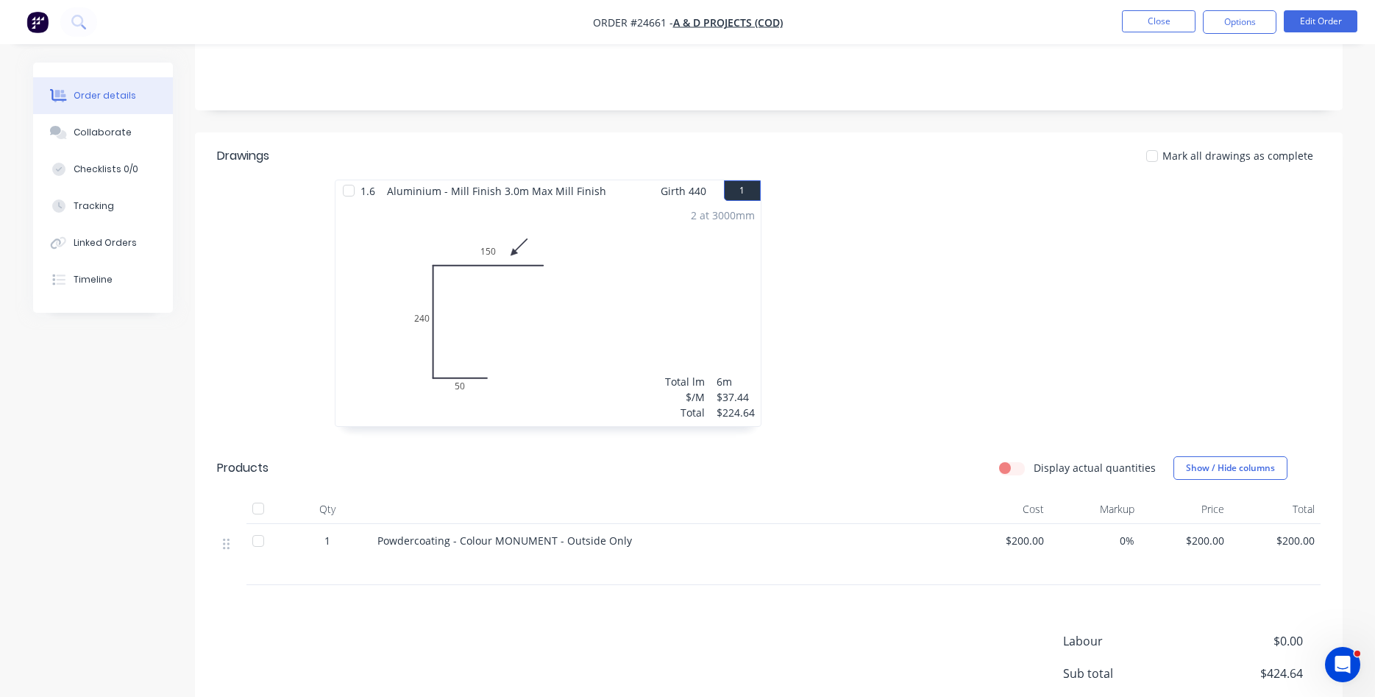
click at [875, 163] on div "Mark all drawings as complete" at bounding box center [885, 156] width 869 height 18
click at [1163, 26] on button "Close" at bounding box center [1159, 21] width 74 height 22
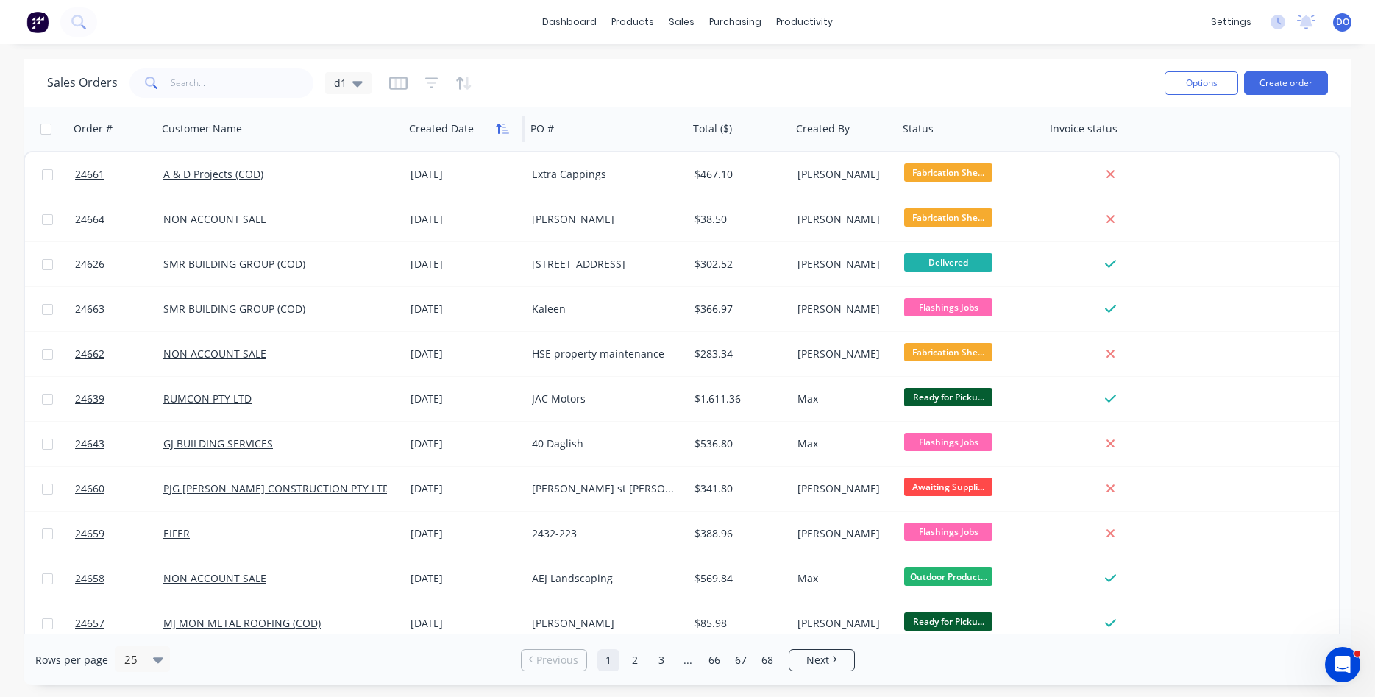
click at [497, 132] on icon "button" at bounding box center [502, 129] width 13 height 12
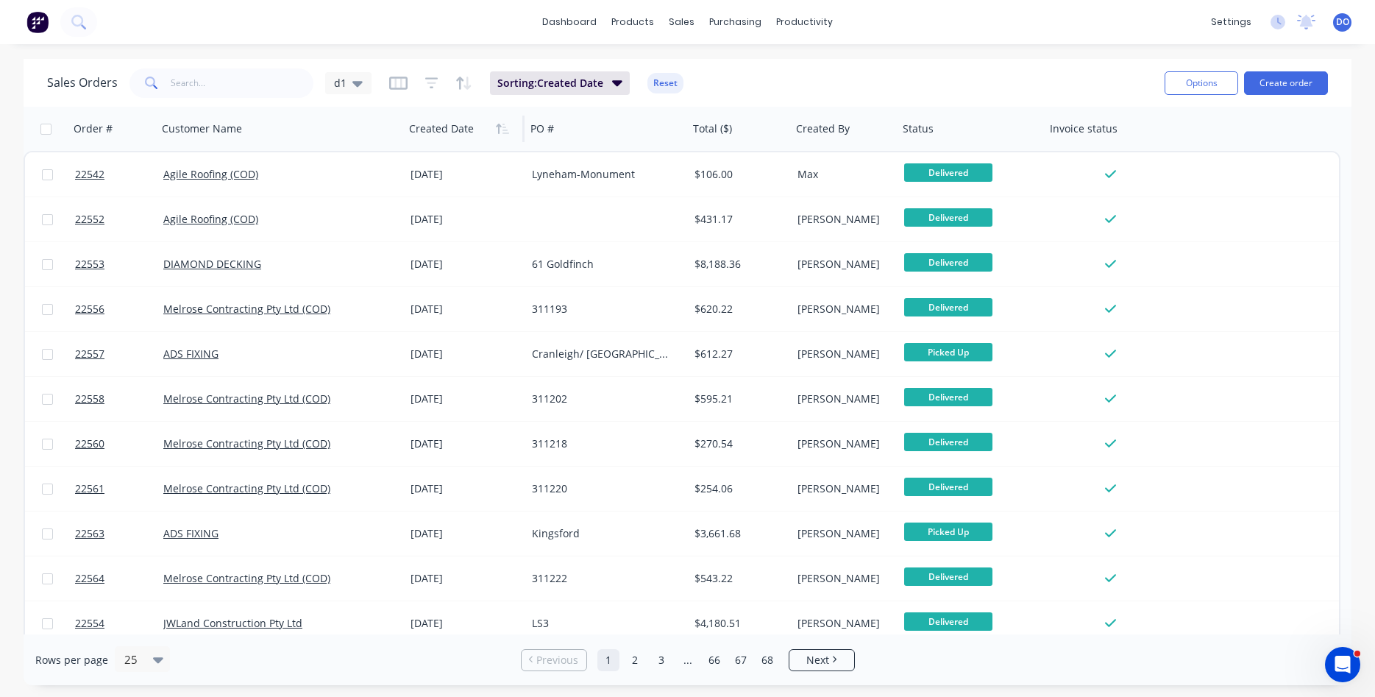
click at [497, 132] on icon "button" at bounding box center [502, 129] width 13 height 12
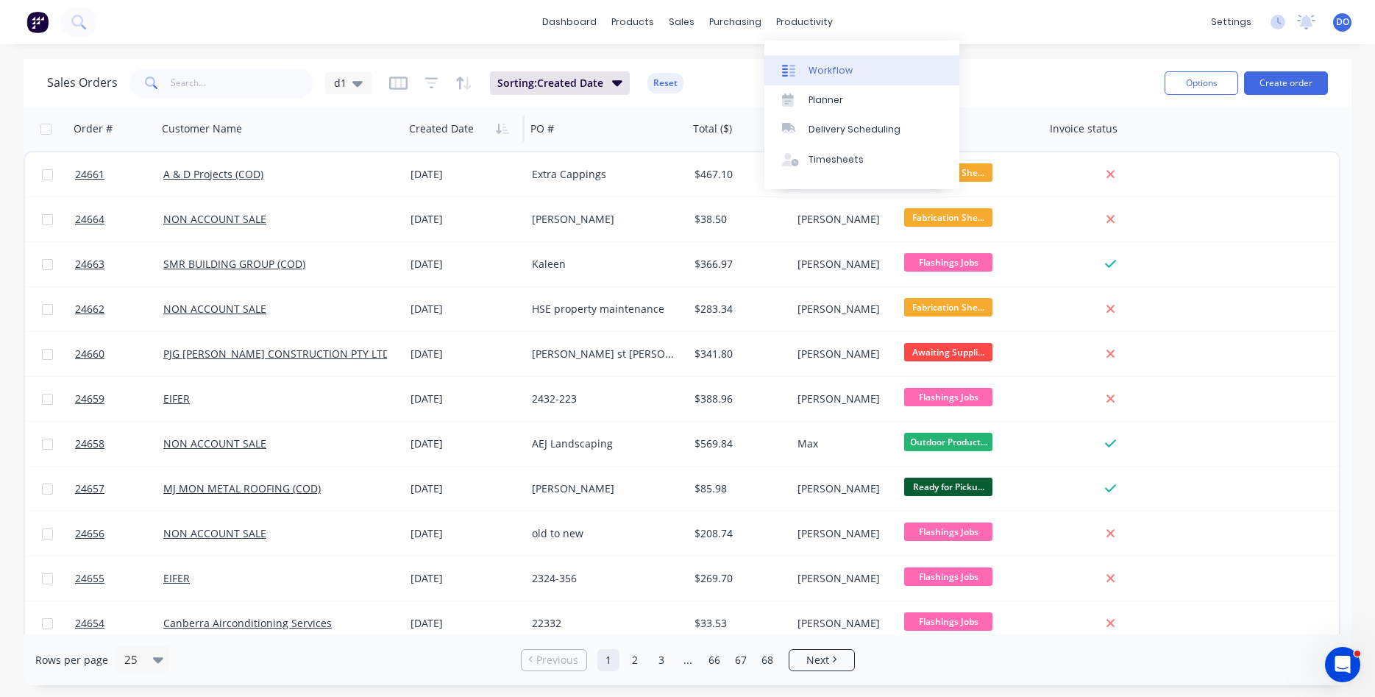
click at [818, 70] on div "Workflow" at bounding box center [831, 70] width 44 height 13
